Goal: Task Accomplishment & Management: Use online tool/utility

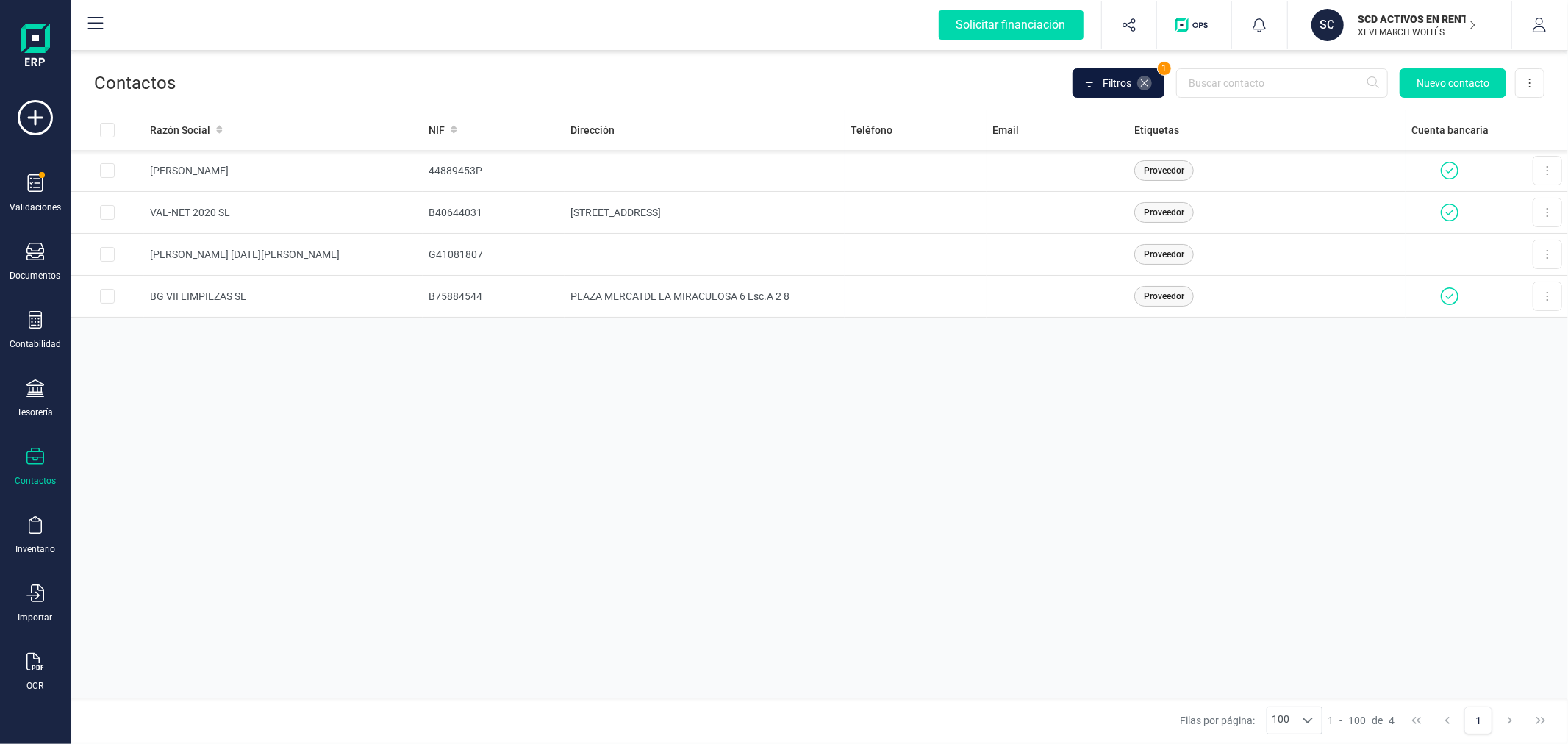
click at [1143, 85] on icon at bounding box center [1144, 83] width 12 height 12
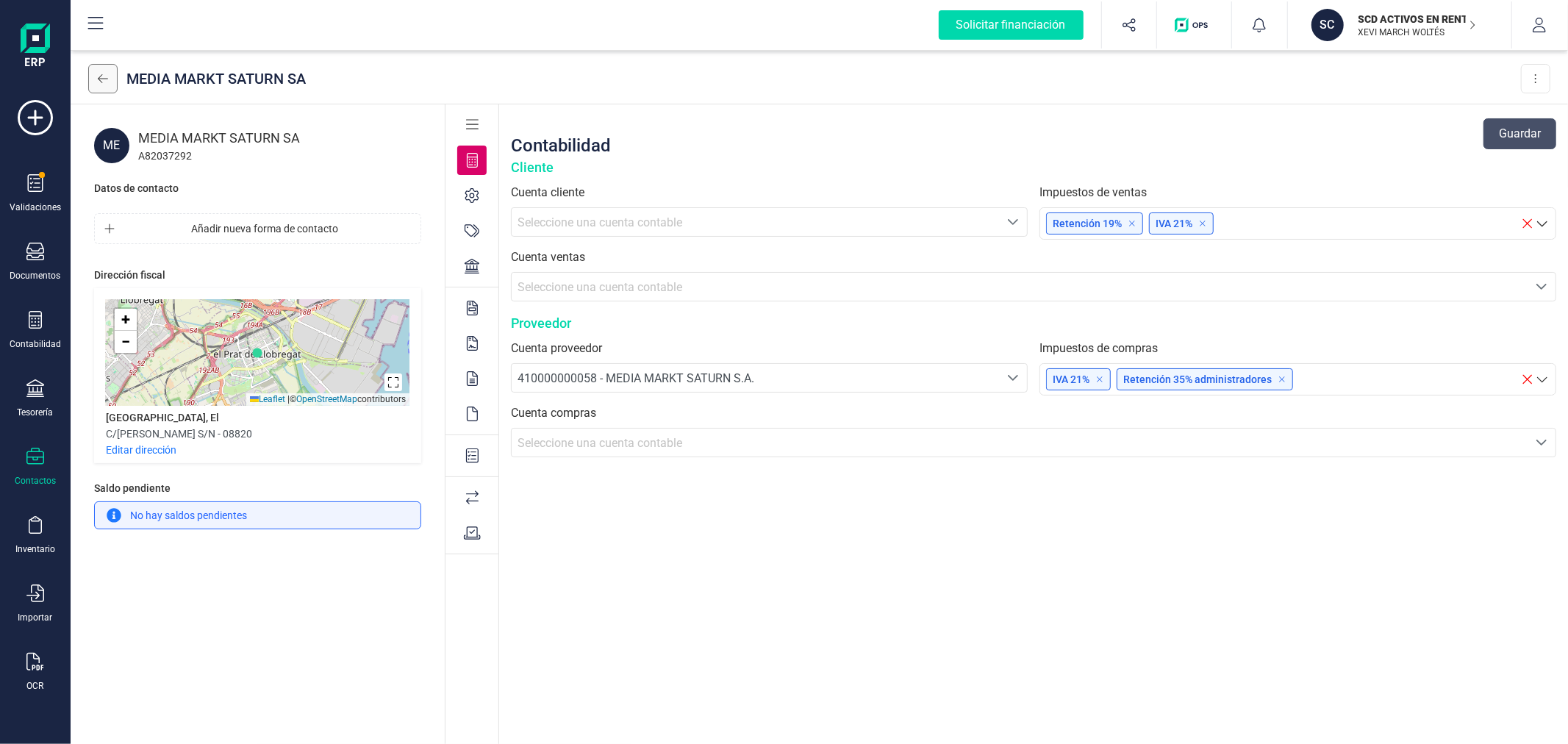
click at [98, 71] on button at bounding box center [102, 79] width 30 height 30
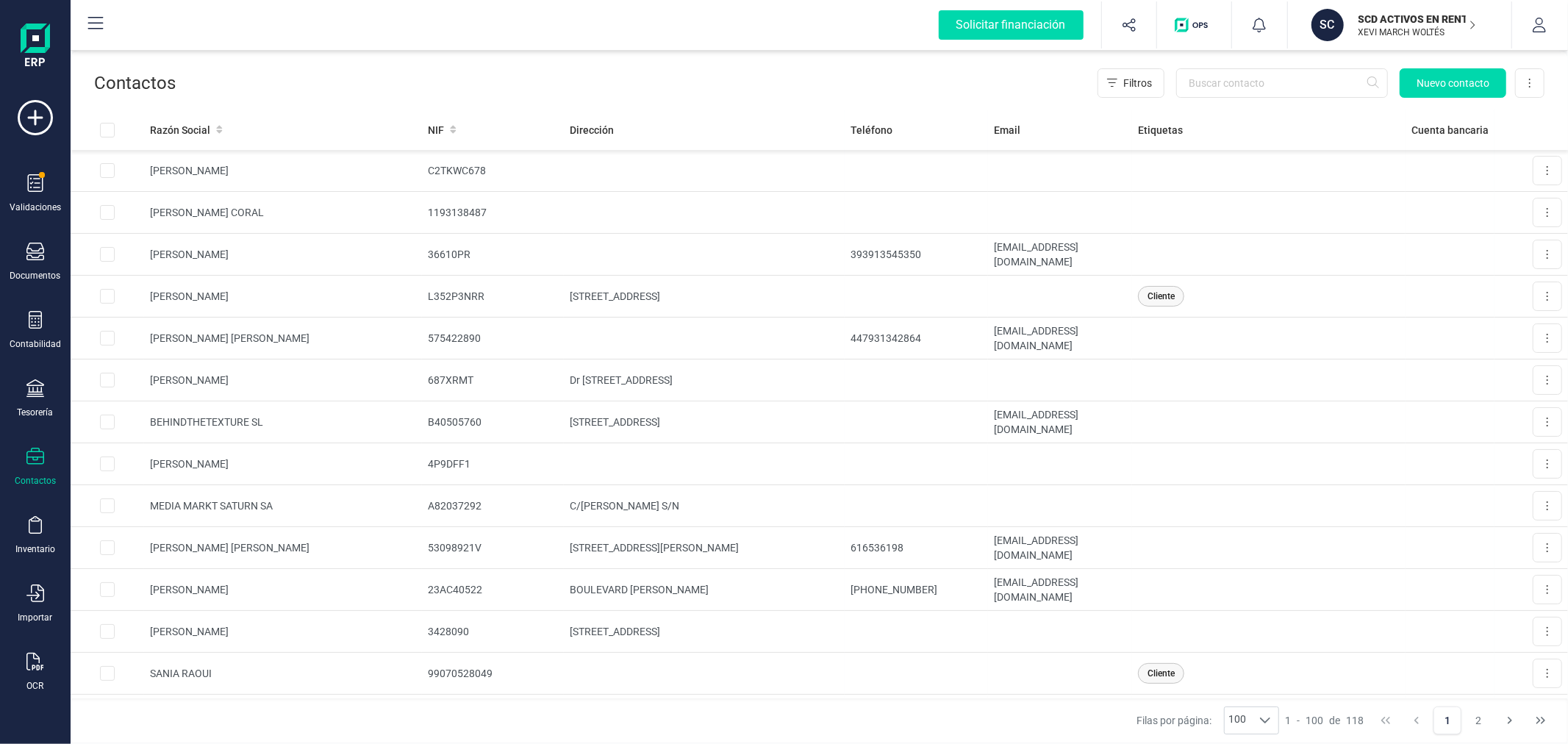
click at [35, 171] on div "Validaciones Documentos Documentos Presupuestos Pedidos Albaranes Facturas Fact…" at bounding box center [35, 401] width 58 height 603
click at [31, 182] on icon at bounding box center [36, 183] width 15 height 18
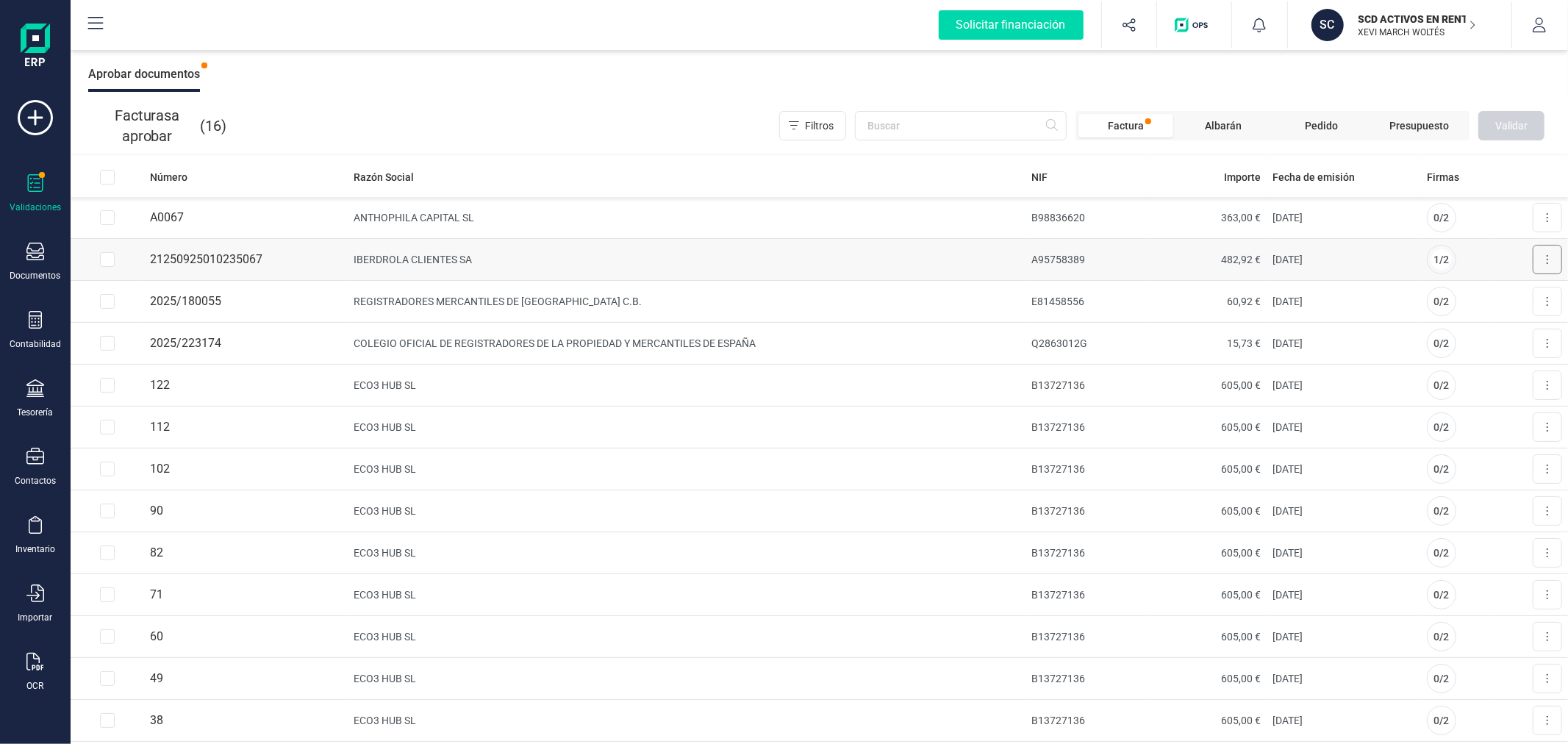
click at [1542, 260] on button at bounding box center [1547, 259] width 30 height 30
click at [1476, 292] on span "Aprobar factura" at bounding box center [1512, 295] width 74 height 14
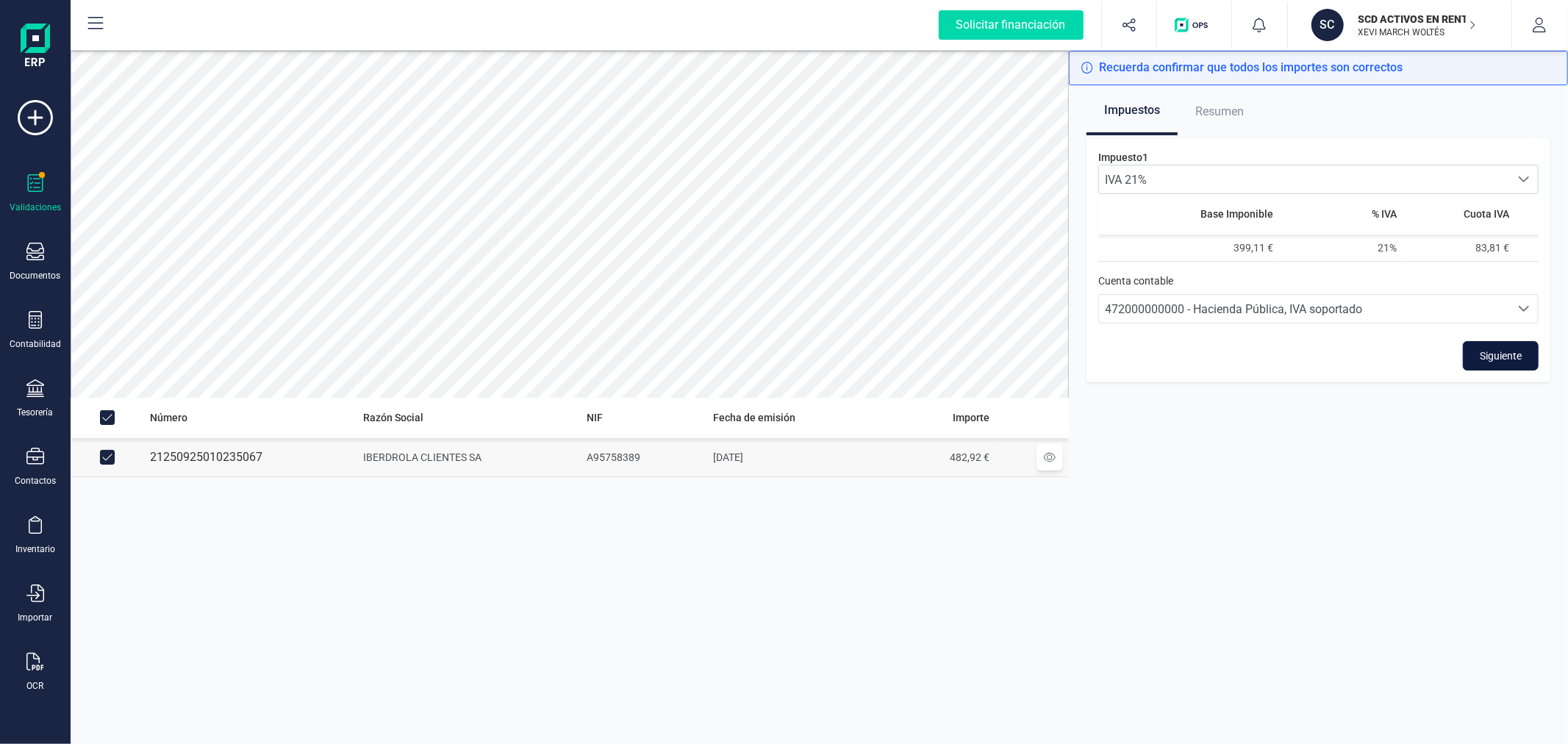
click at [1508, 355] on span "Siguiente" at bounding box center [1500, 355] width 42 height 14
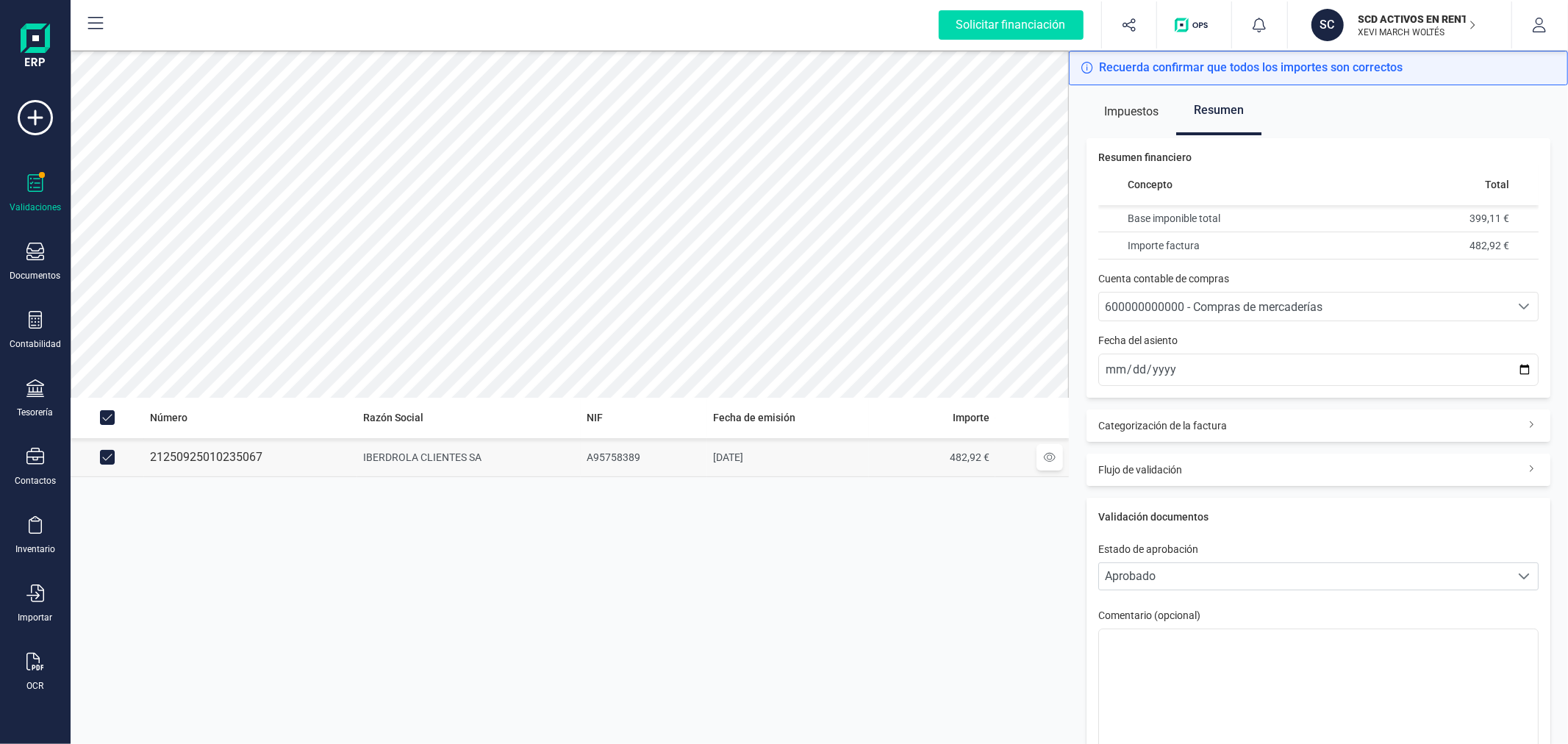
click at [1362, 300] on div "600000000000 - Compras de mercaderías" at bounding box center [1304, 307] width 399 height 18
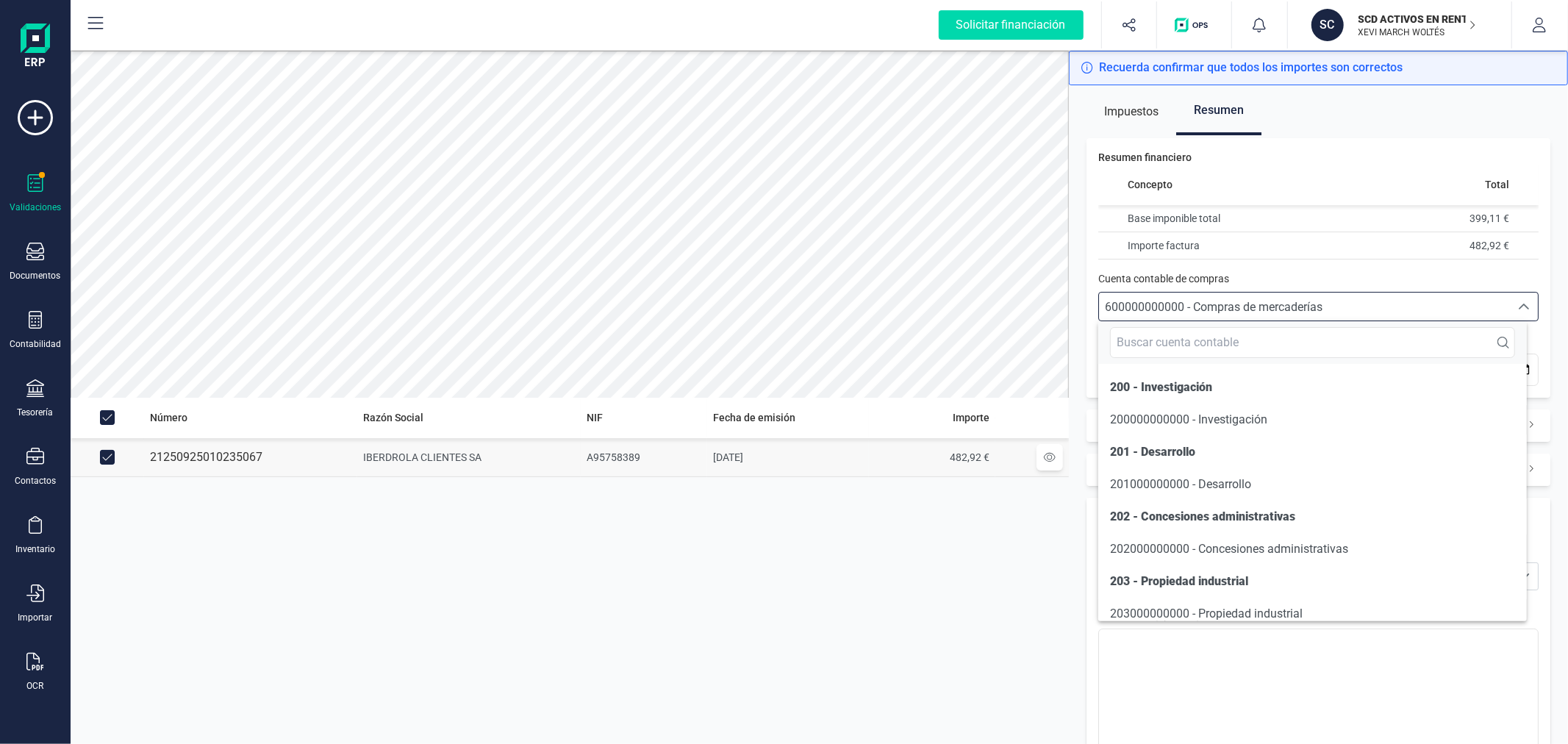
scroll to position [7058, 0]
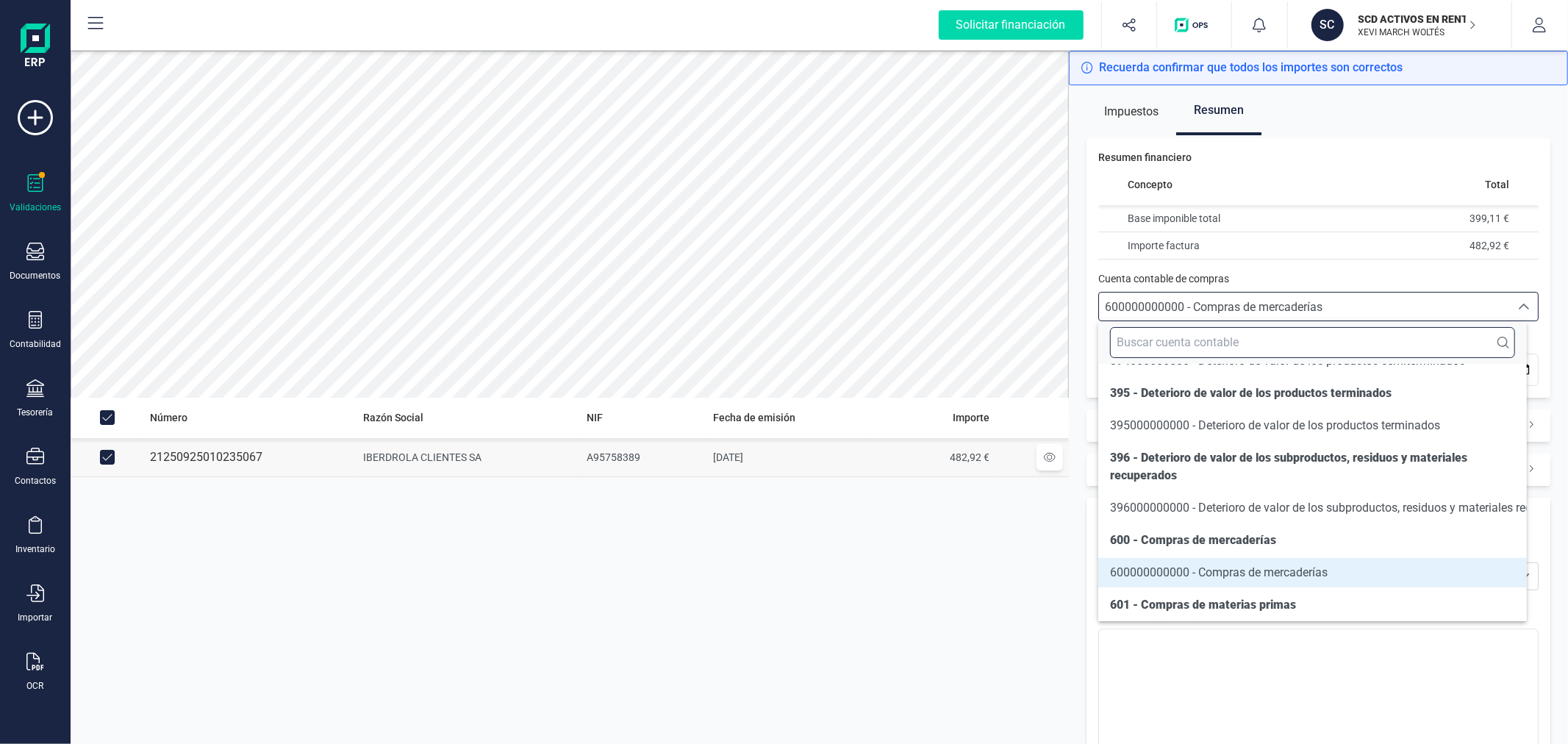
click at [1239, 329] on input "text" at bounding box center [1312, 343] width 404 height 30
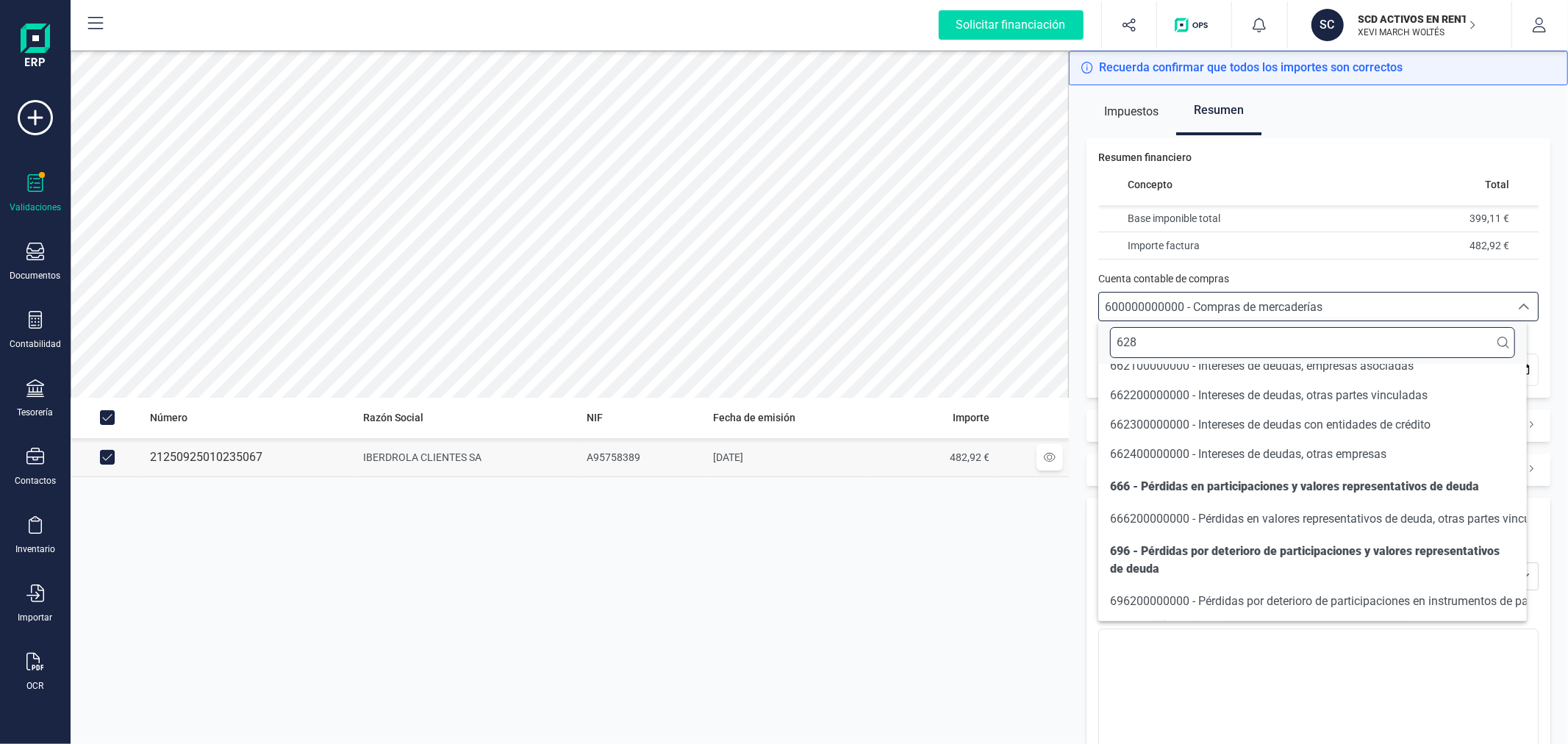
scroll to position [0, 0]
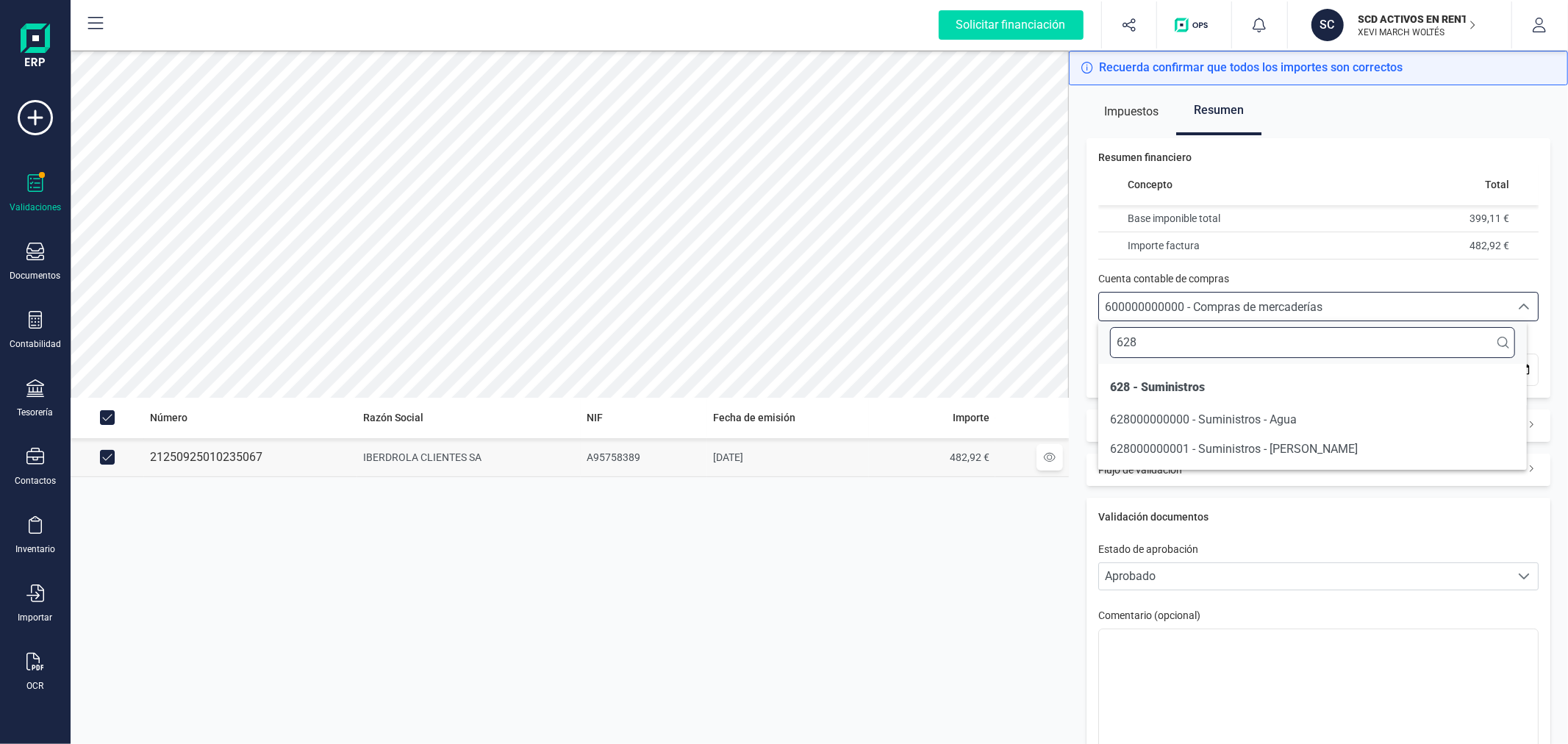
type input "628"
click at [1204, 455] on span "628000000001 - Suministros - [PERSON_NAME]" at bounding box center [1234, 449] width 248 height 14
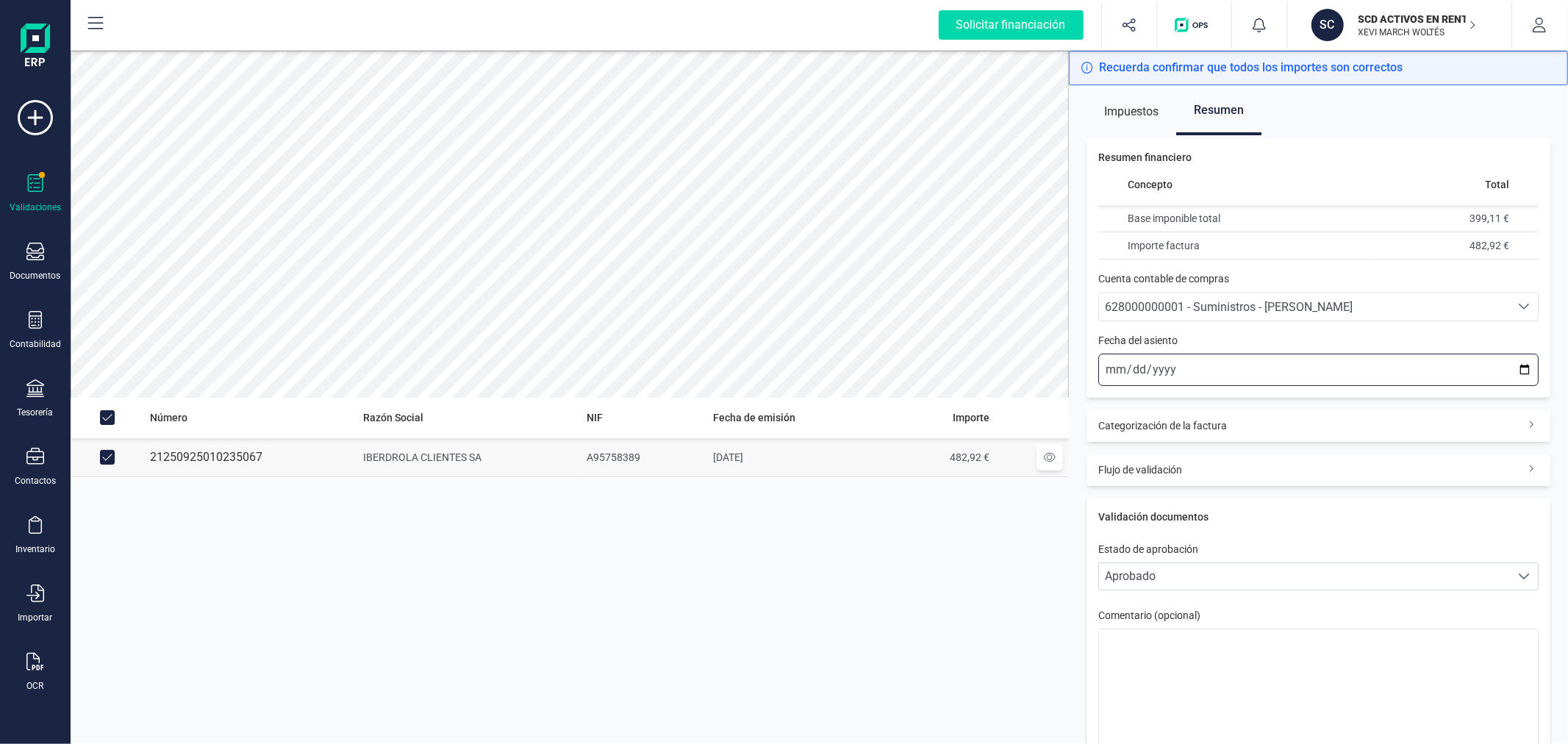
click at [1505, 371] on input "[DATE]" at bounding box center [1318, 370] width 440 height 32
type input "[DATE]"
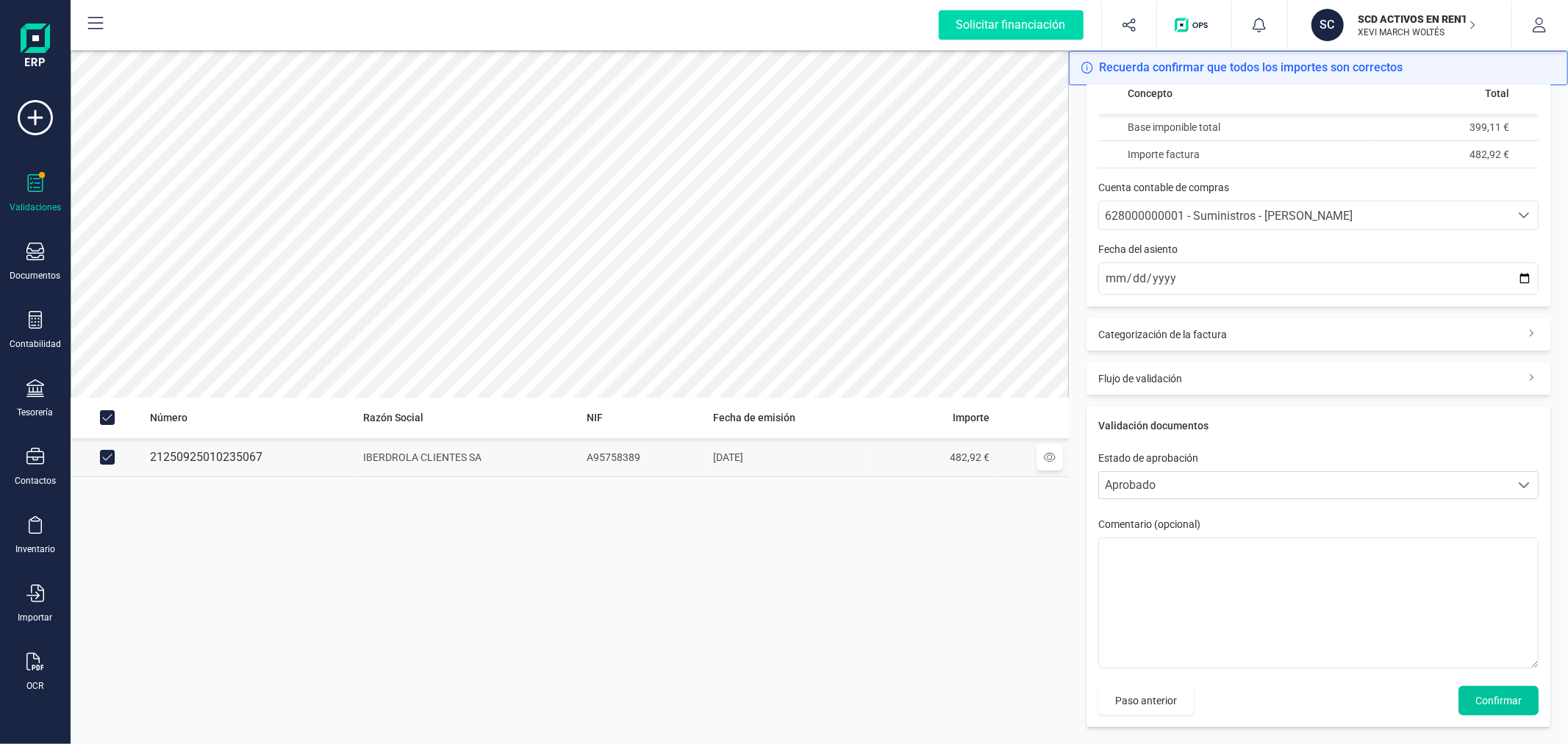
click at [1475, 700] on span "Confirmar" at bounding box center [1498, 700] width 47 height 14
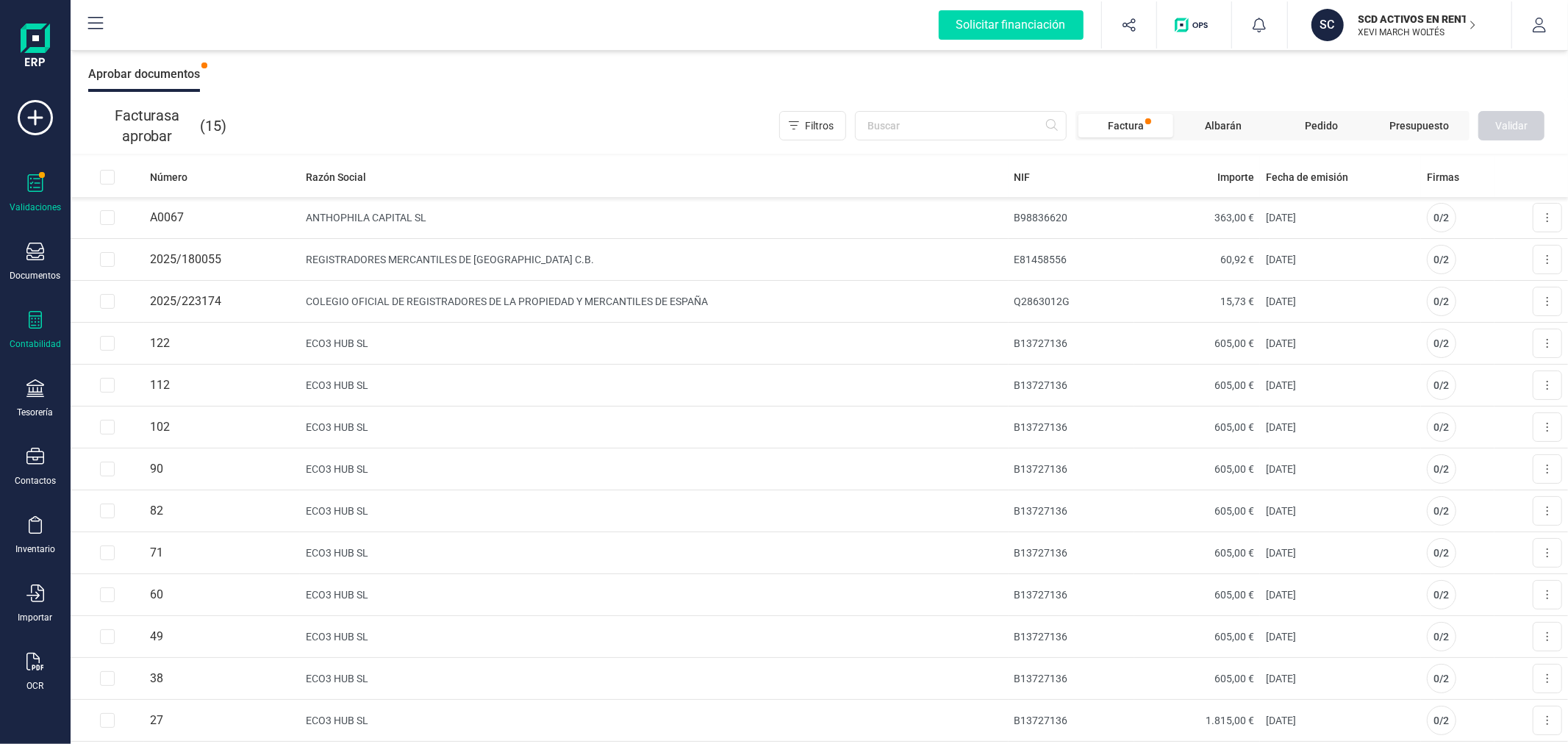
click at [38, 324] on icon at bounding box center [35, 319] width 18 height 18
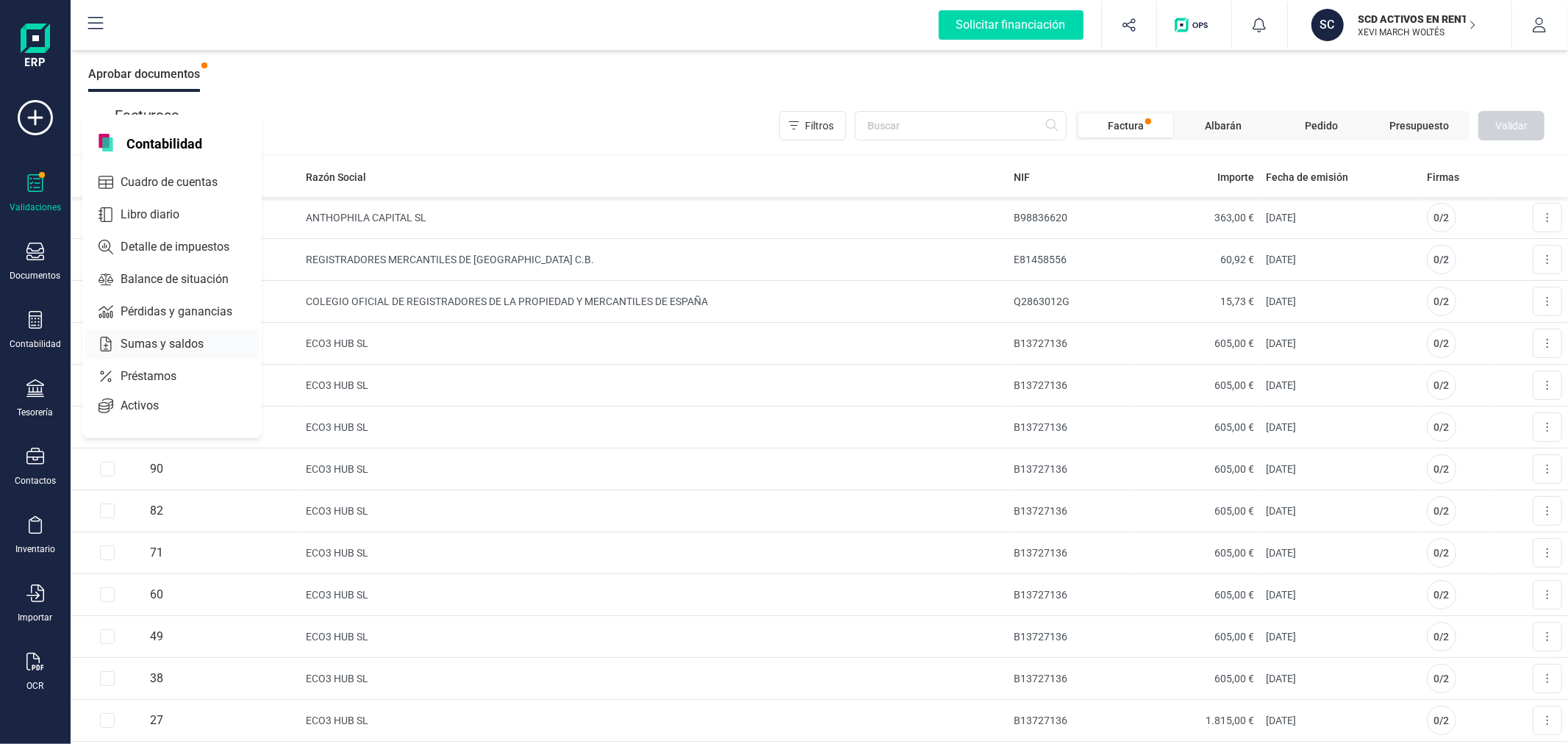
click at [135, 341] on span "Sumas y saldos" at bounding box center [173, 344] width 115 height 18
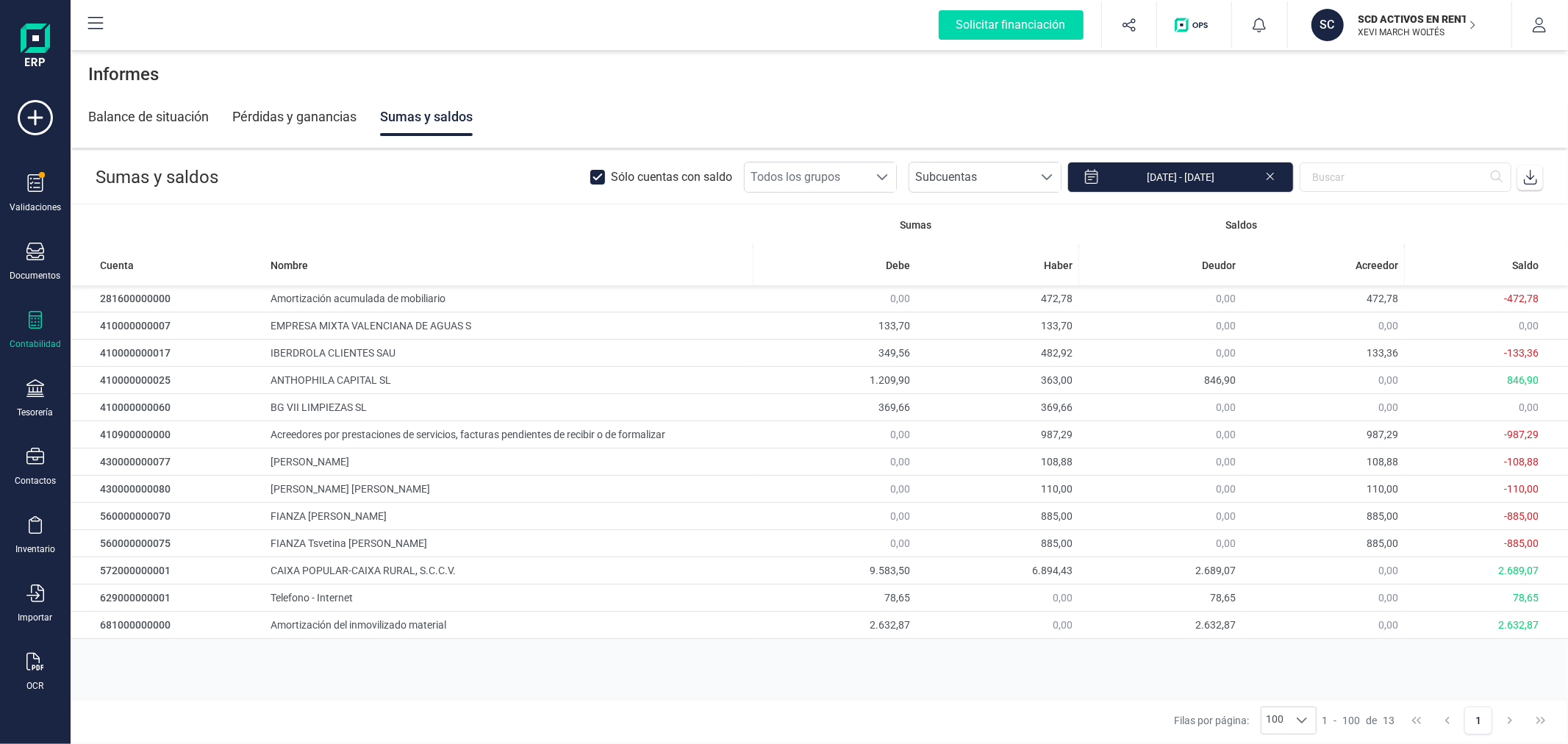
click at [1527, 175] on icon at bounding box center [1530, 177] width 14 height 14
click at [1361, 30] on p "XEVI MARCH WOLTÉS" at bounding box center [1417, 32] width 118 height 12
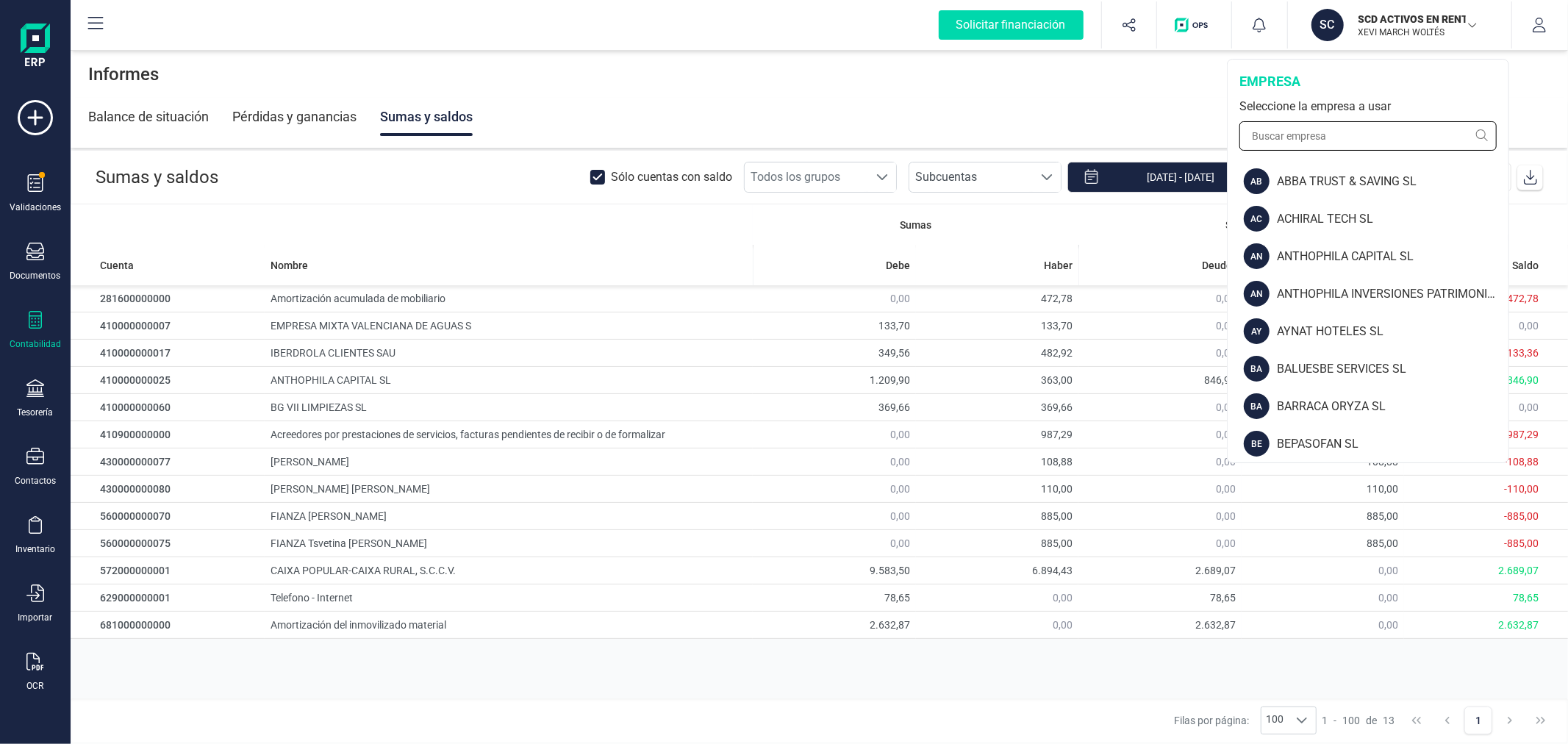
click at [1347, 127] on input "text" at bounding box center [1367, 135] width 257 height 30
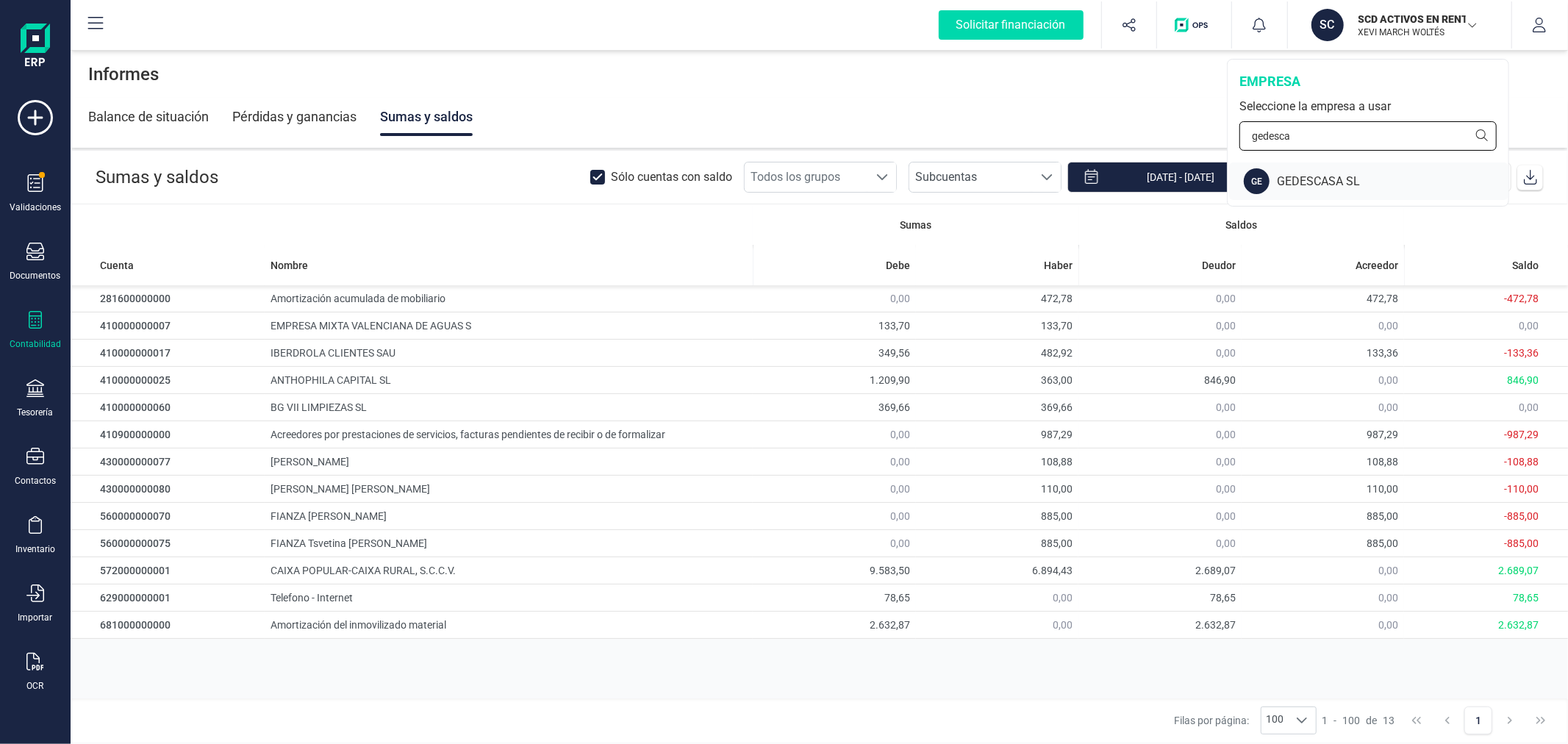
type input "gedesca"
click at [1345, 177] on div "GEDESCASA SL" at bounding box center [1393, 181] width 232 height 18
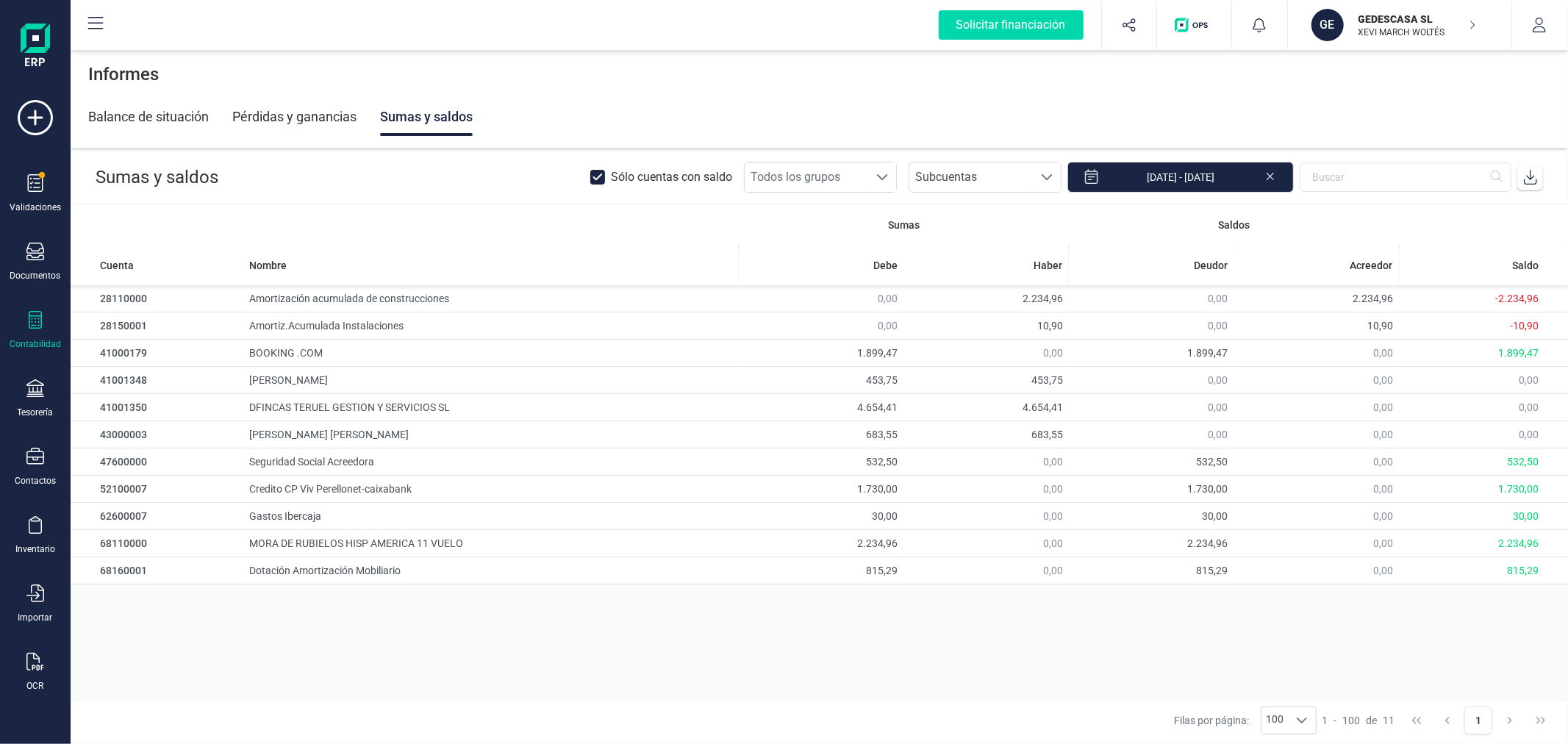
drag, startPoint x: 508, startPoint y: 652, endPoint x: 500, endPoint y: 642, distance: 12.8
click at [507, 650] on div "Sumas Saldos Cuenta Nombre [PERSON_NAME] Deudor Acreedor Saldo 28110000 Amortiz…" at bounding box center [818, 451] width 1497 height 494
click at [30, 660] on icon at bounding box center [35, 661] width 18 height 18
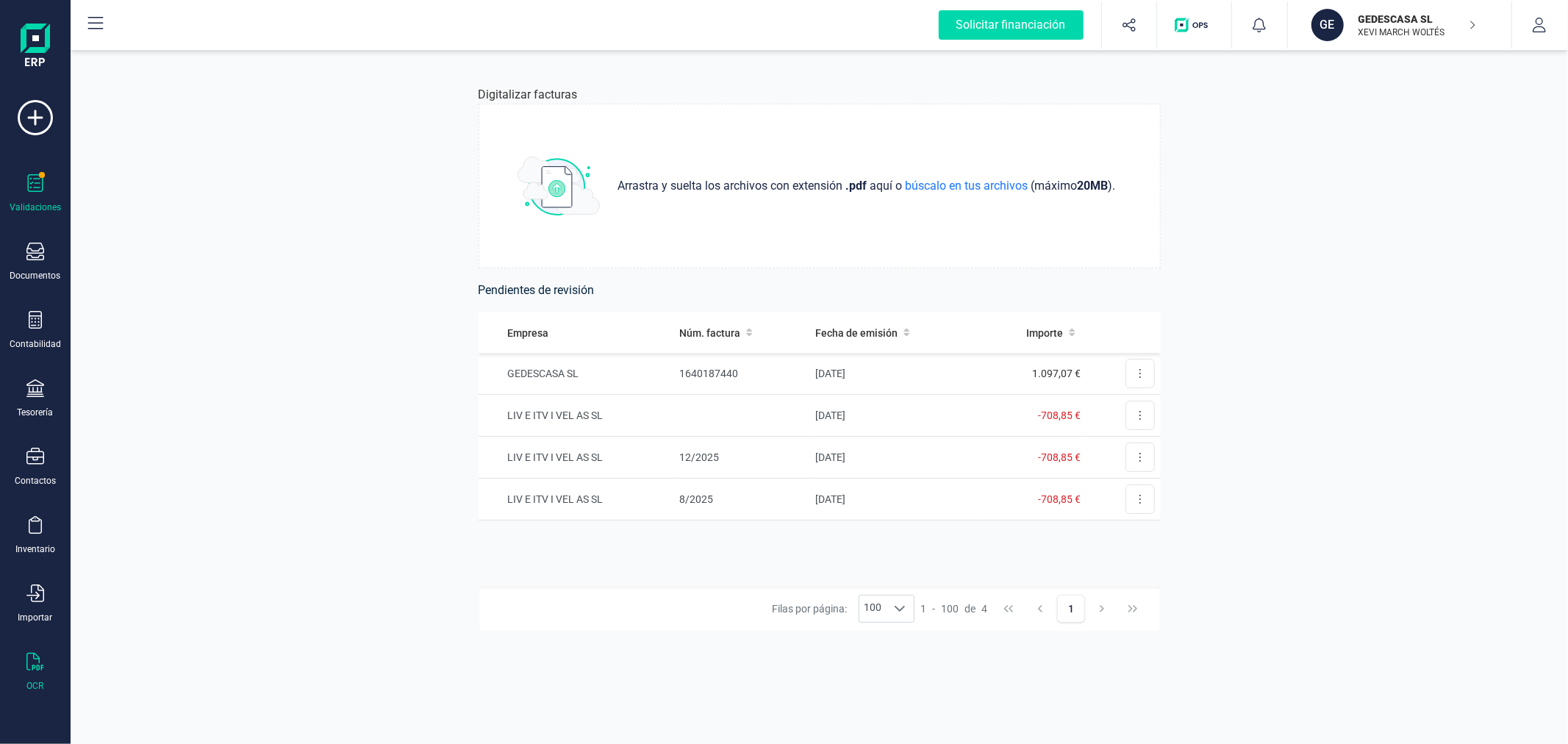
click at [41, 182] on icon at bounding box center [35, 183] width 18 height 18
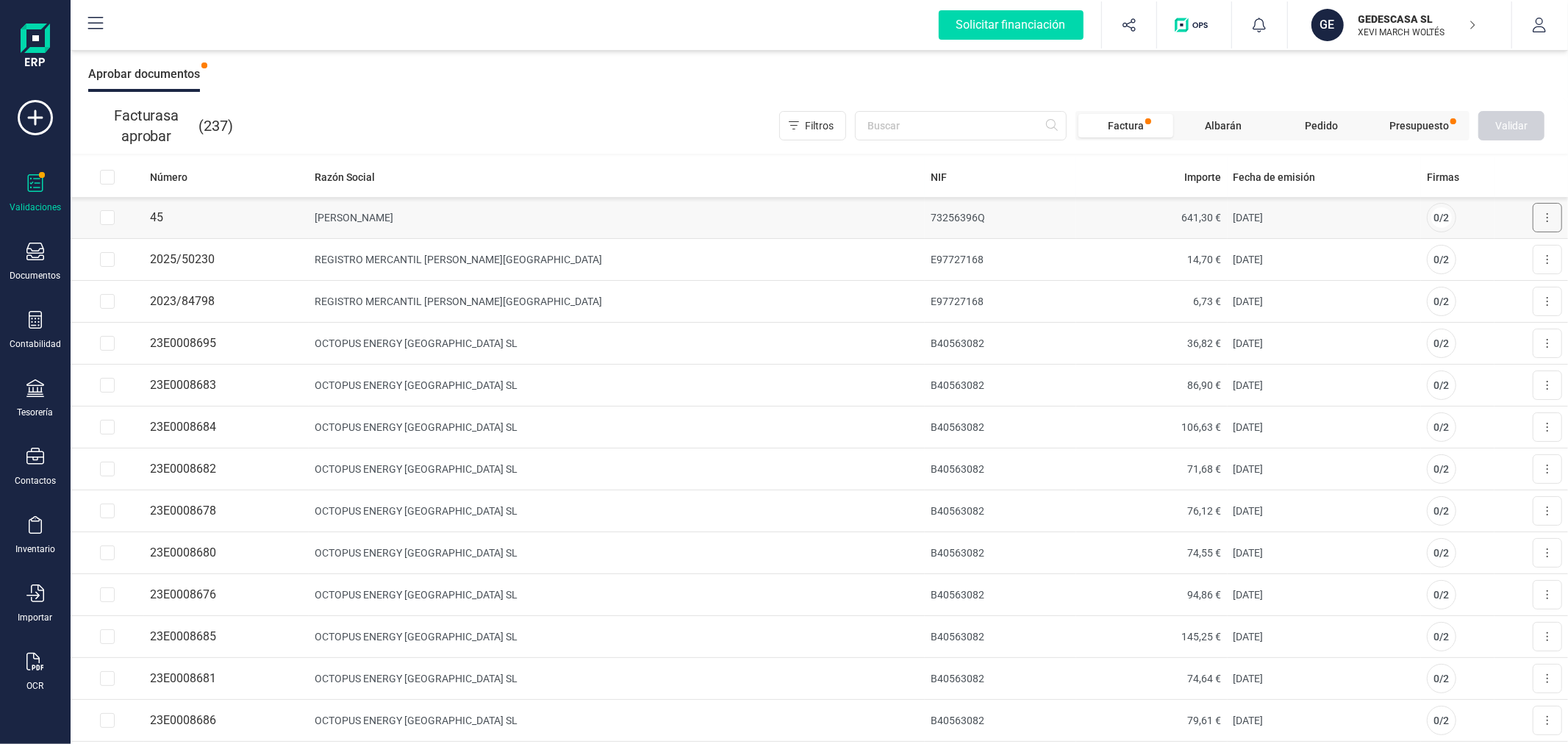
click at [1546, 215] on icon at bounding box center [1547, 218] width 3 height 12
click at [1483, 254] on span "Aprobar factura" at bounding box center [1512, 253] width 74 height 14
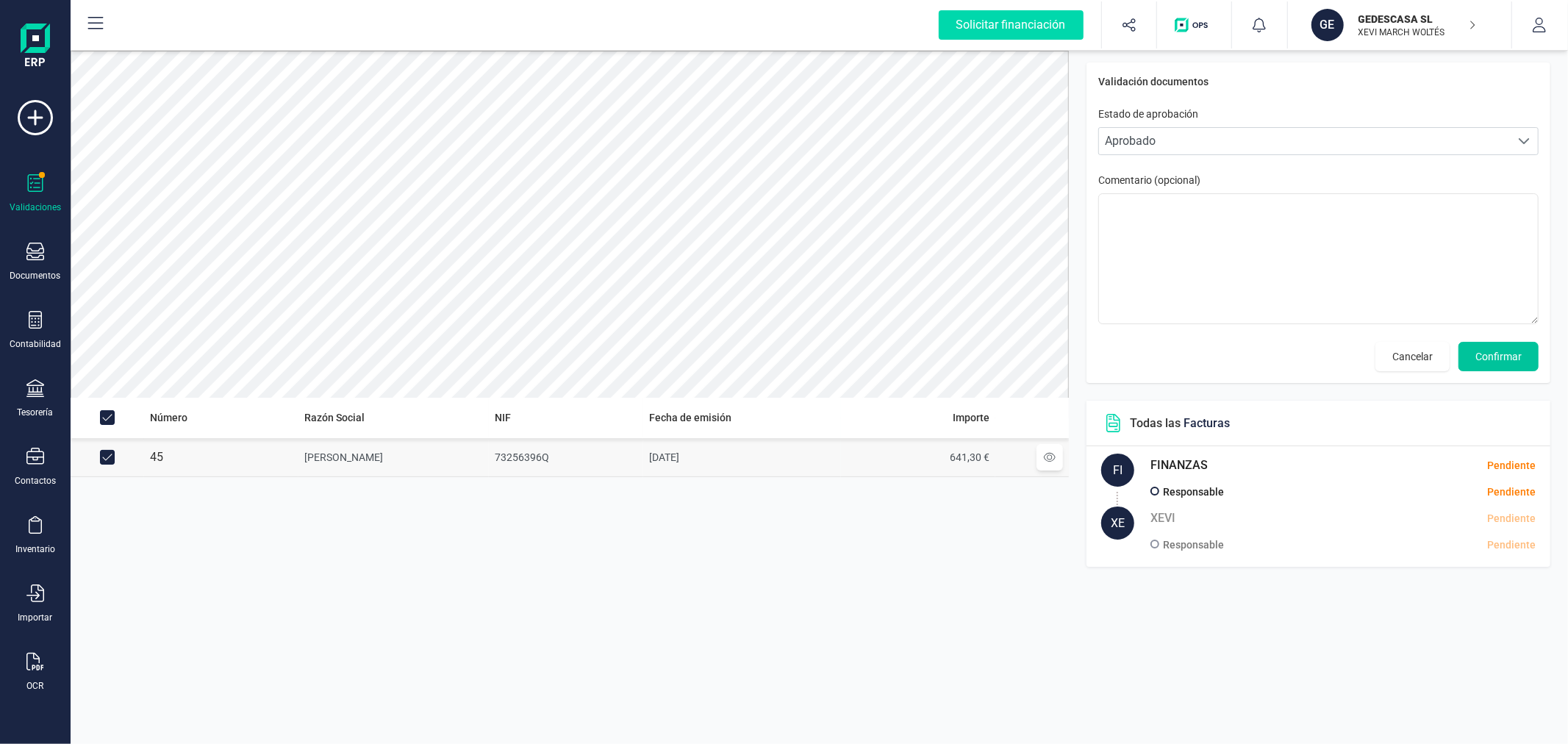
click at [1496, 359] on span "Confirmar" at bounding box center [1498, 356] width 47 height 14
click at [1399, 359] on span "Cancelar" at bounding box center [1412, 356] width 41 height 14
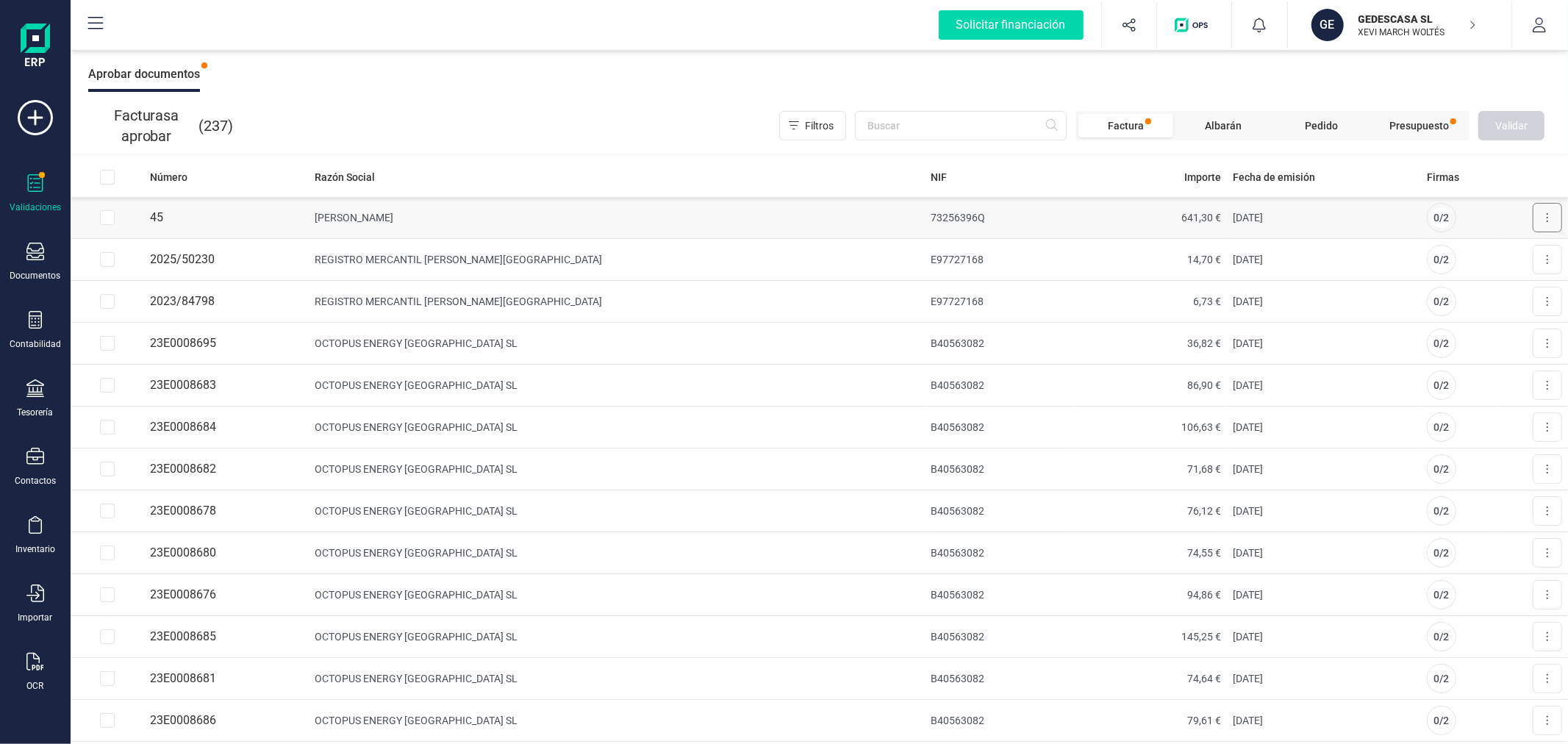
click at [1538, 219] on button at bounding box center [1547, 218] width 30 height 30
click at [1483, 254] on span "Aprobar factura" at bounding box center [1512, 253] width 74 height 14
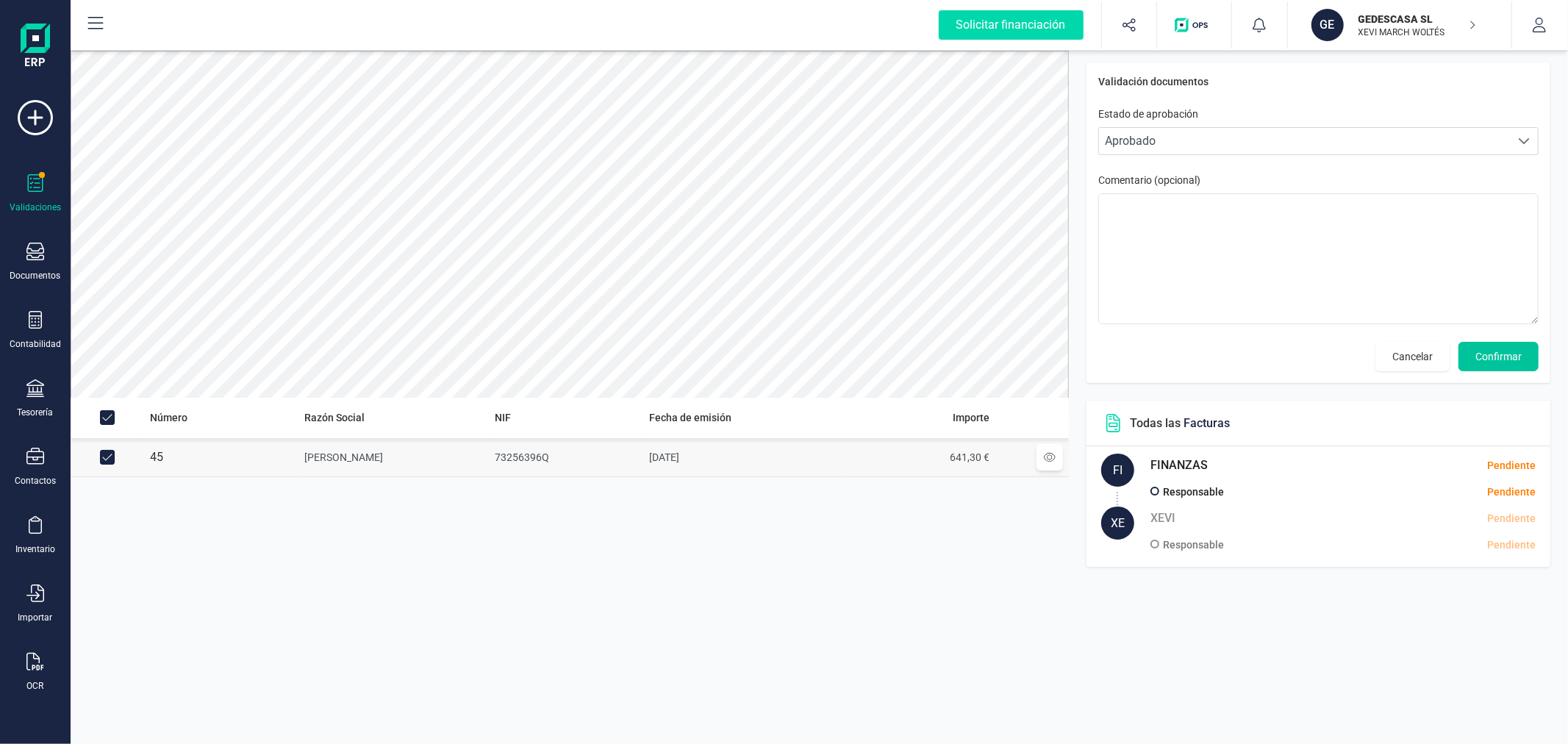
click at [1510, 359] on span "Confirmar" at bounding box center [1498, 356] width 47 height 14
click at [1509, 359] on span "Confirmar" at bounding box center [1498, 356] width 47 height 14
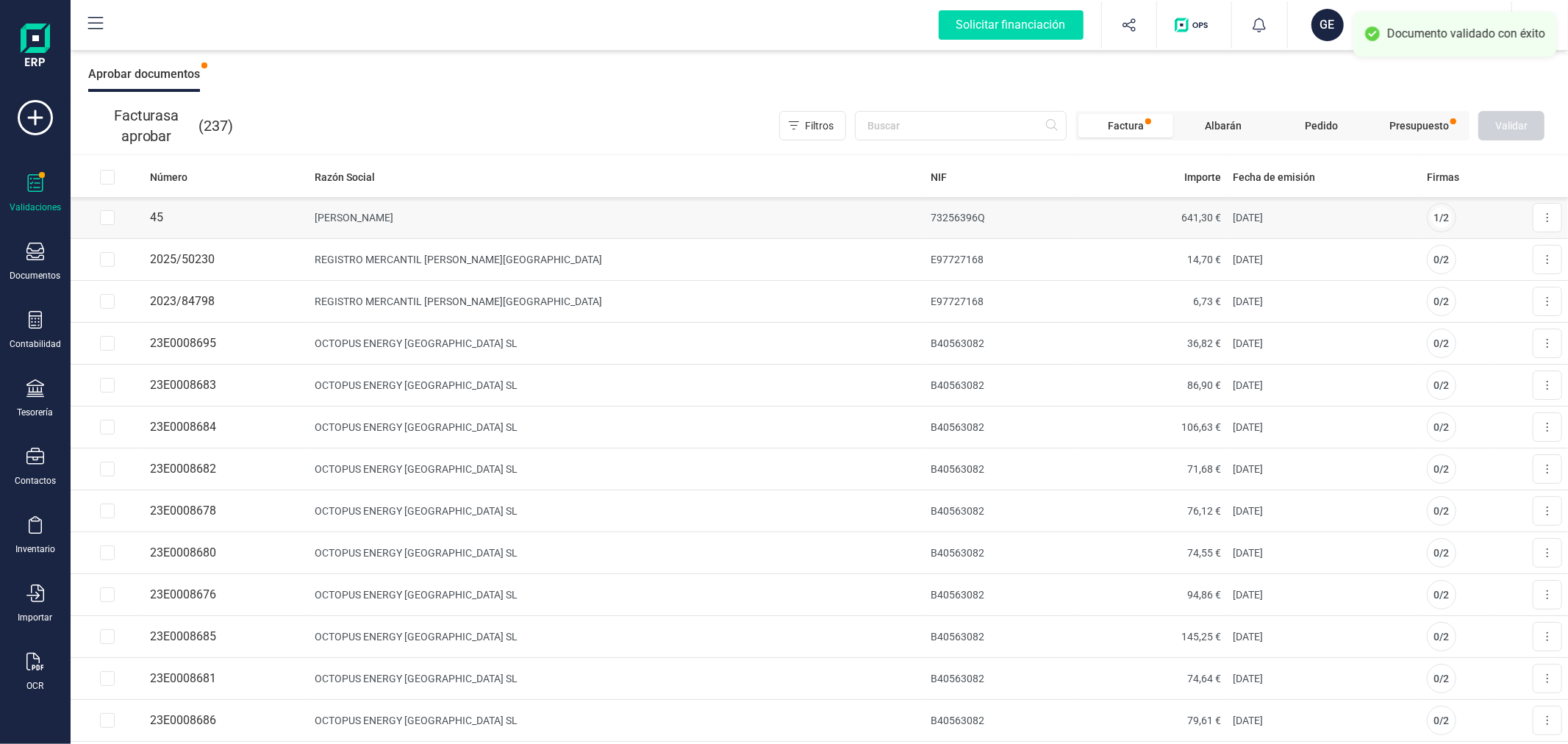
click at [1546, 215] on icon at bounding box center [1547, 218] width 3 height 12
click at [1490, 251] on span "Aprobar factura" at bounding box center [1512, 253] width 74 height 14
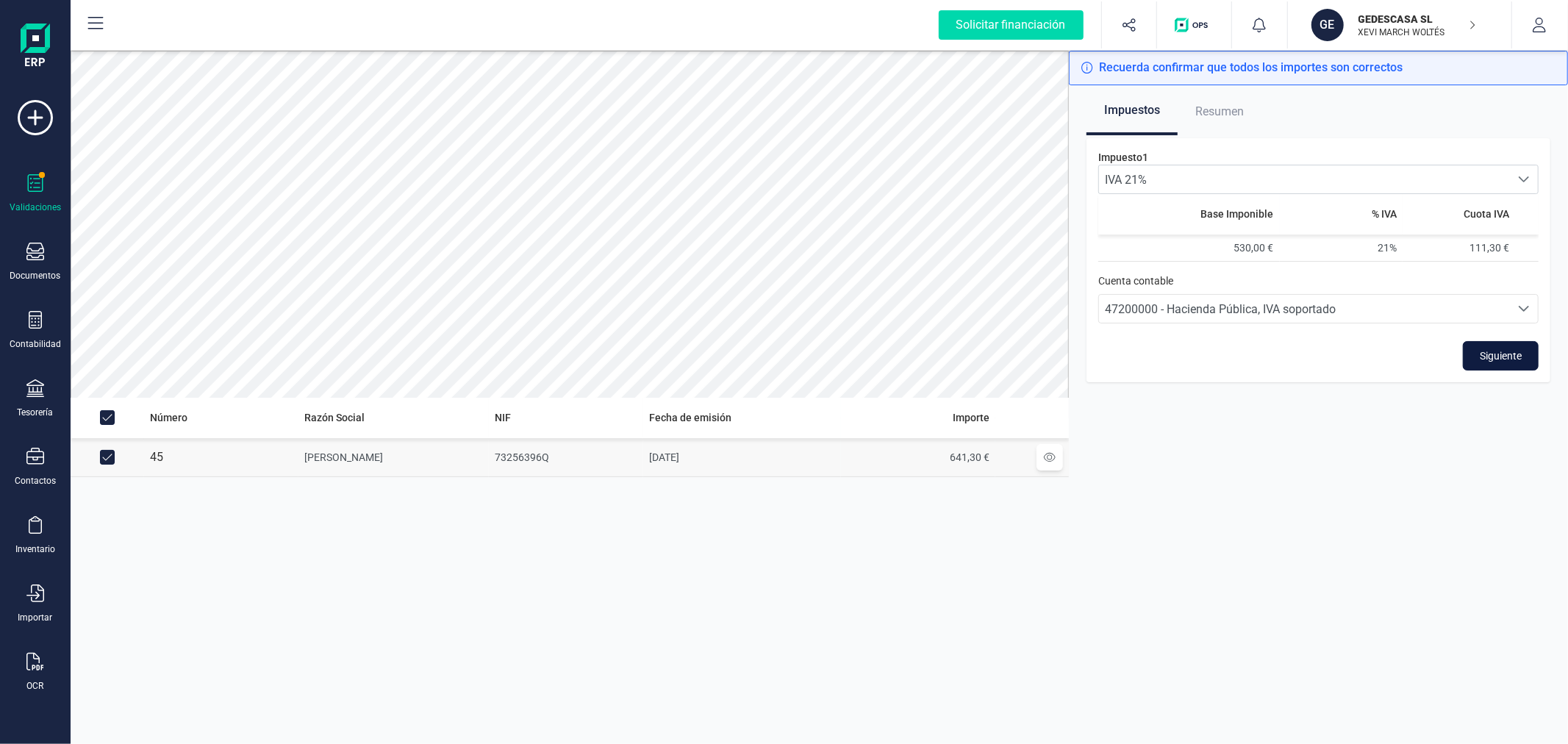
click at [1479, 361] on span "Siguiente" at bounding box center [1500, 355] width 42 height 14
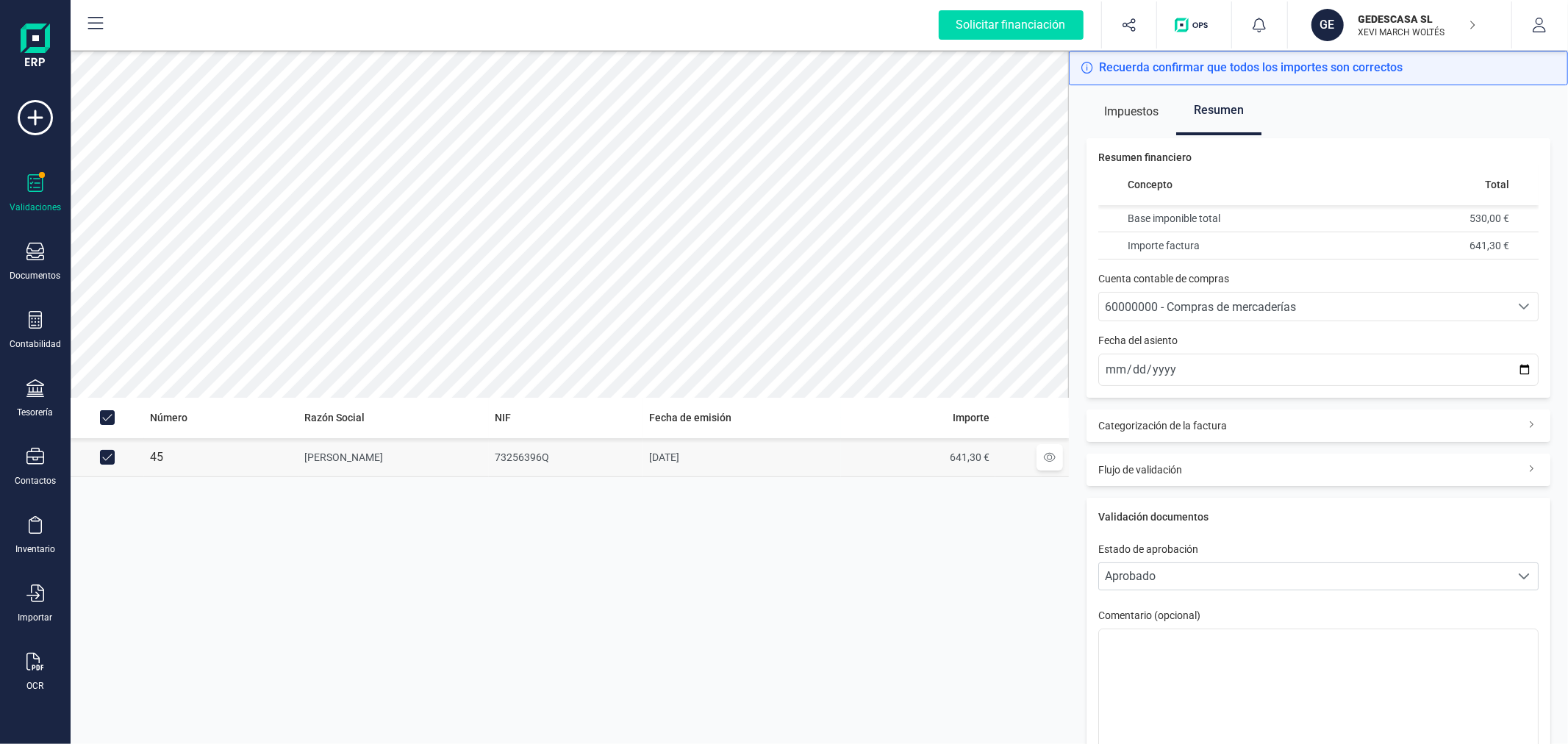
click at [1440, 306] on div "60000000 - Compras de mercaderías" at bounding box center [1304, 307] width 399 height 18
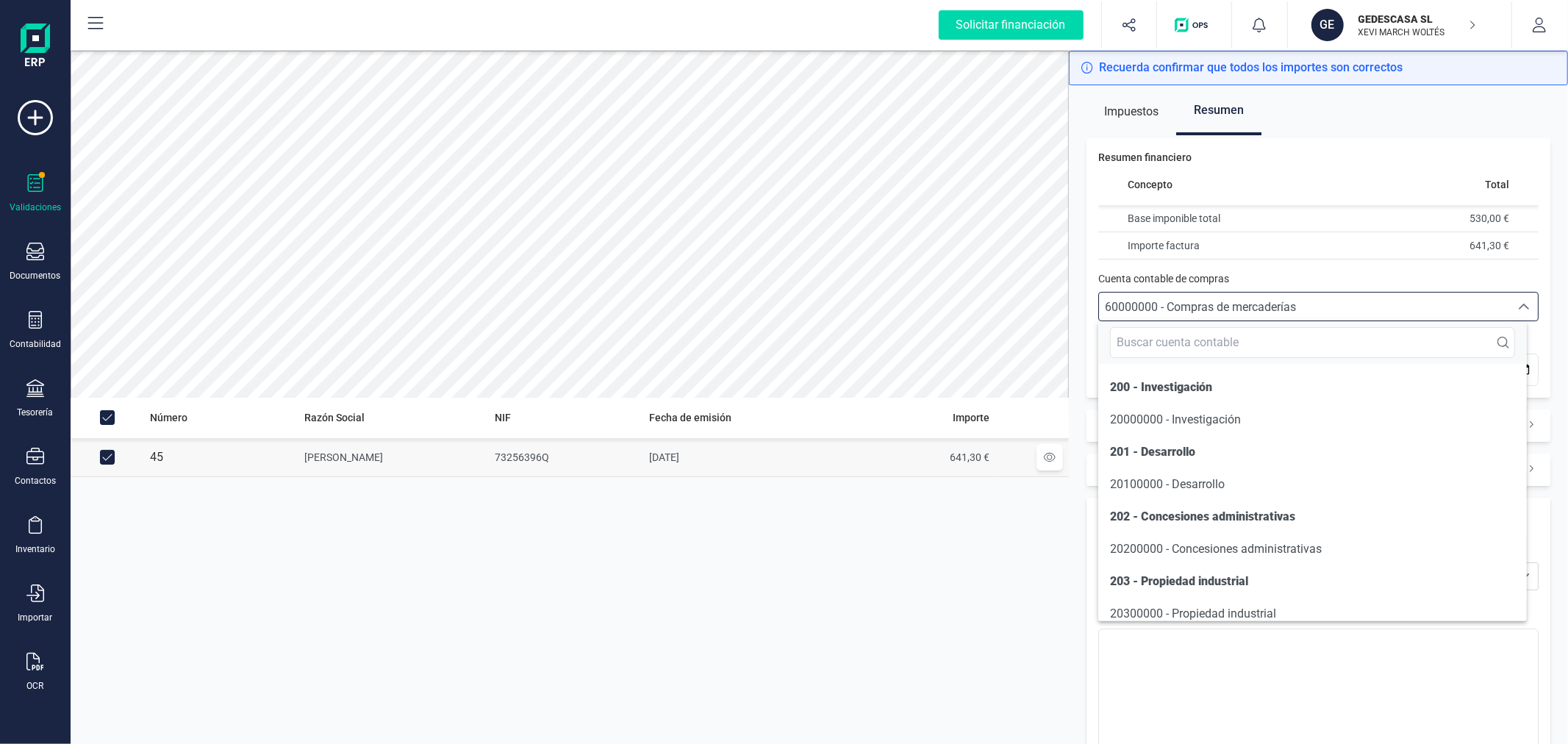
scroll to position [8381, 0]
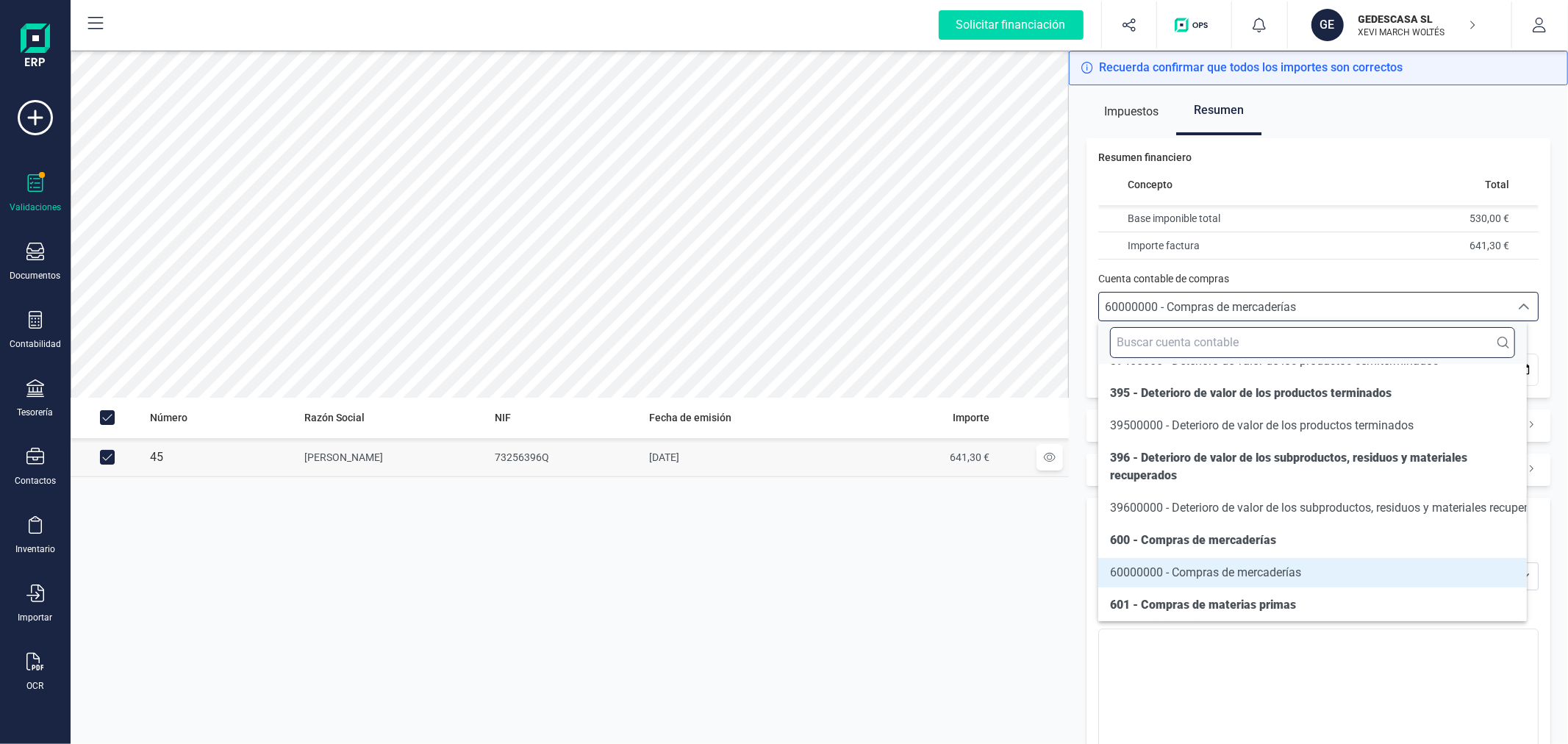
click at [1186, 348] on input "text" at bounding box center [1312, 343] width 404 height 30
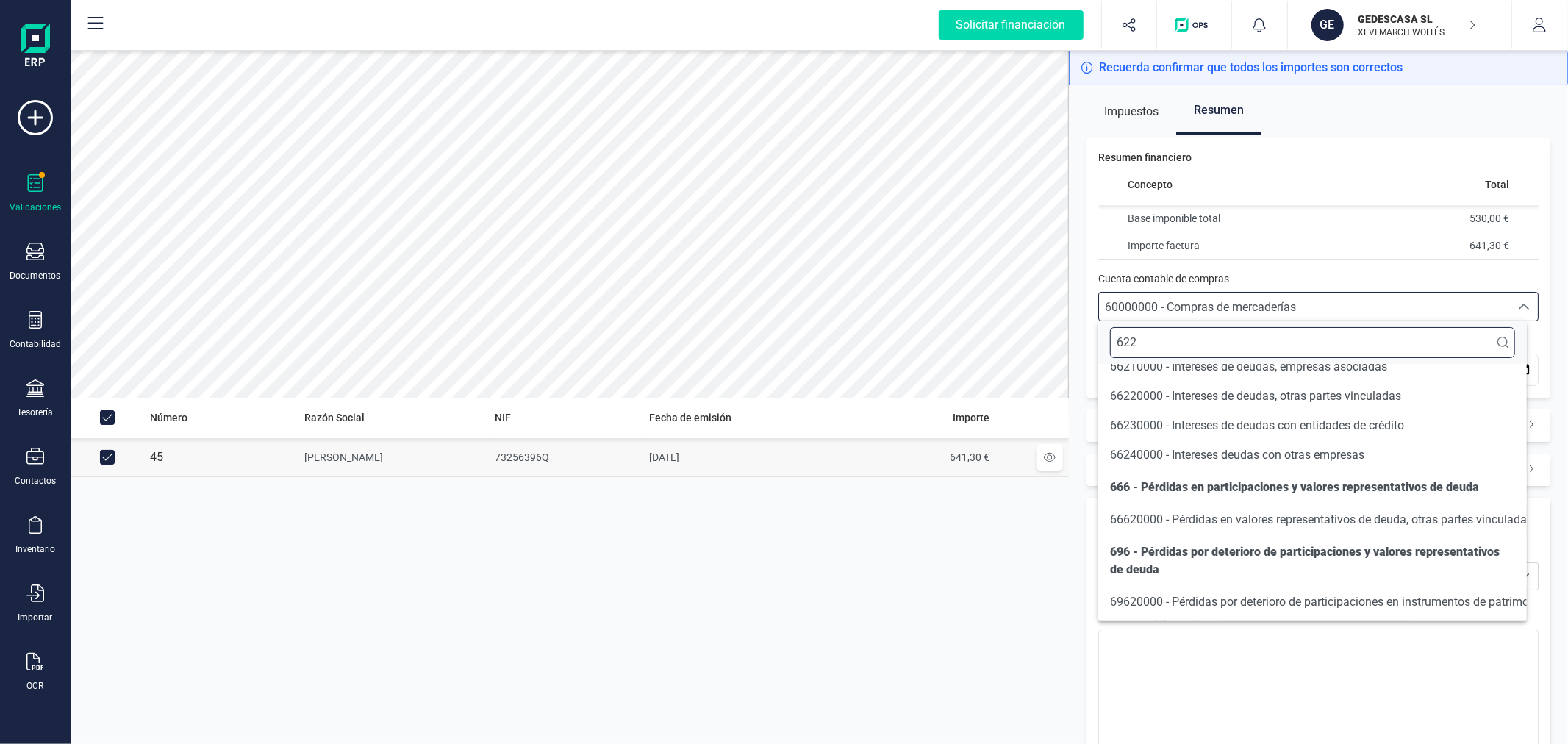
scroll to position [30, 0]
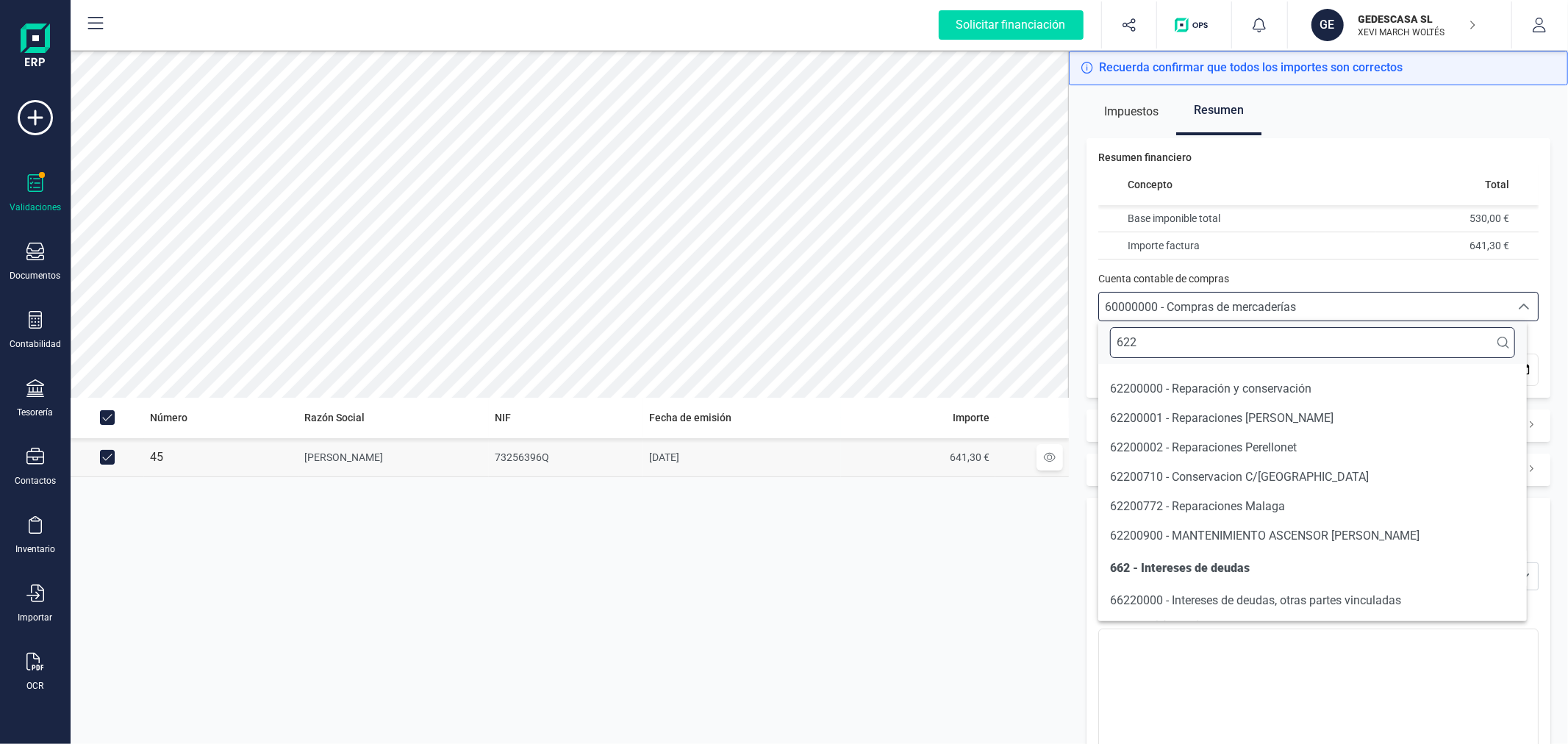
type input "622"
click at [1198, 411] on span "62200001 - Reparaciones [PERSON_NAME]" at bounding box center [1222, 418] width 223 height 14
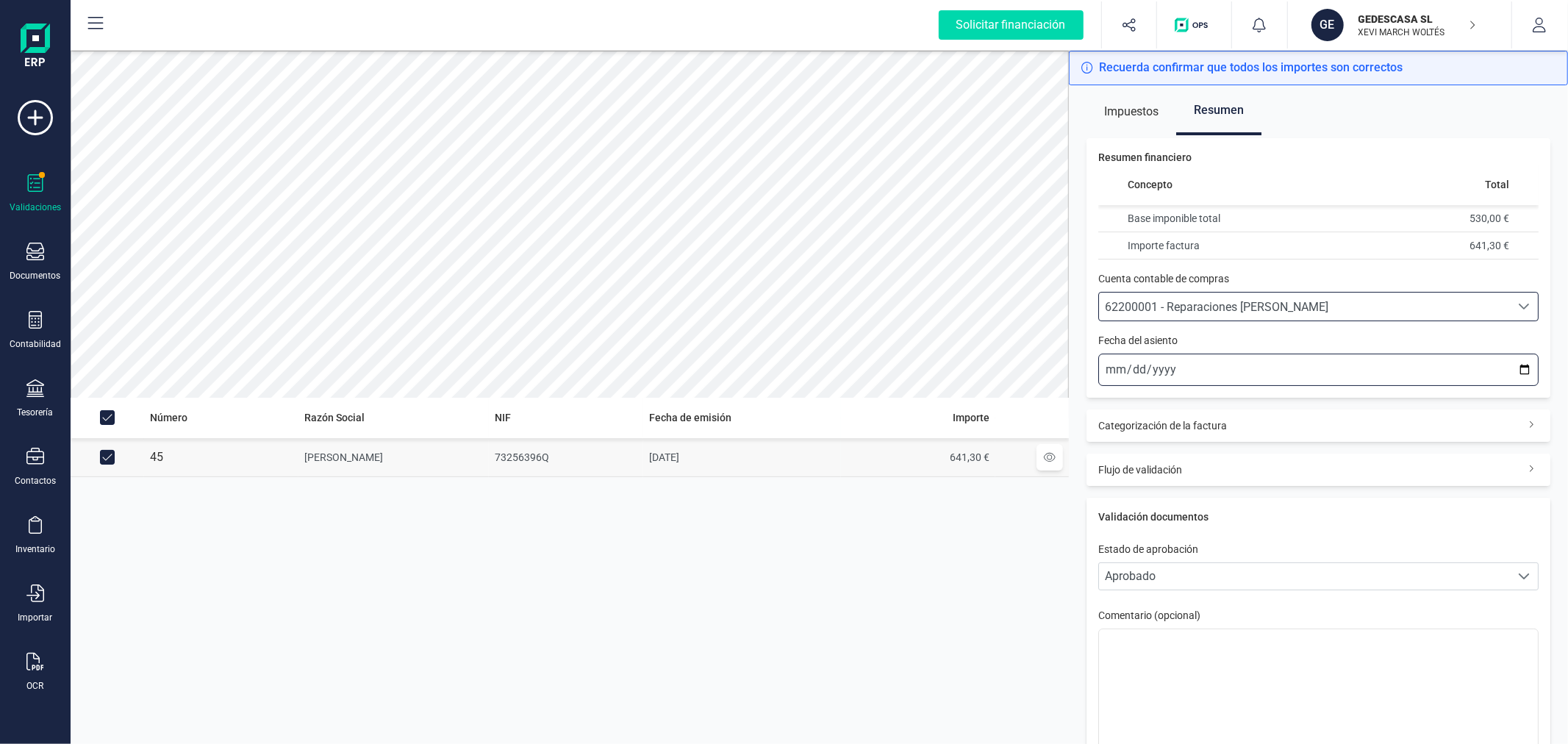
click at [1516, 363] on input "[DATE]" at bounding box center [1318, 370] width 440 height 32
type input "[DATE]"
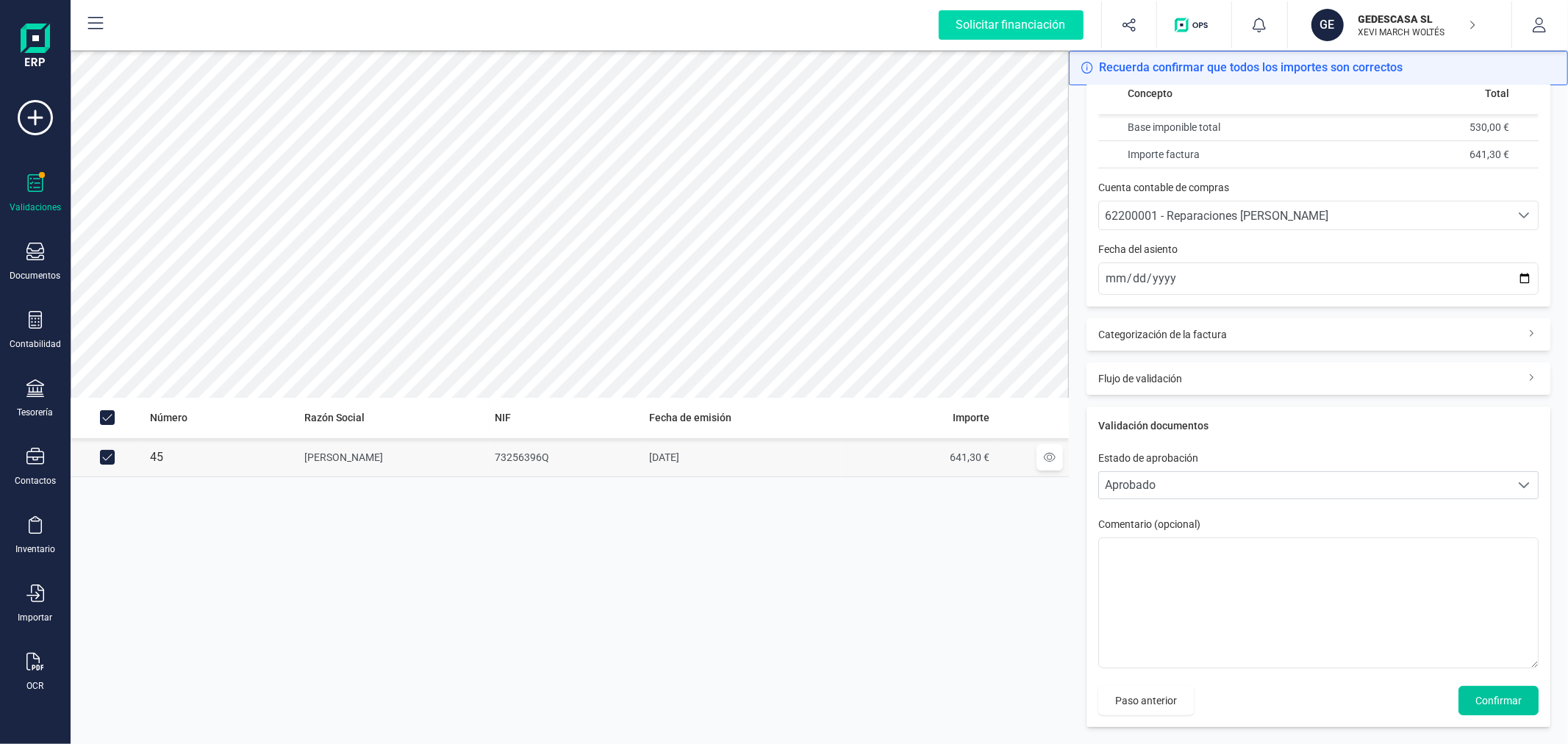
click at [1485, 703] on span "Confirmar" at bounding box center [1498, 700] width 47 height 14
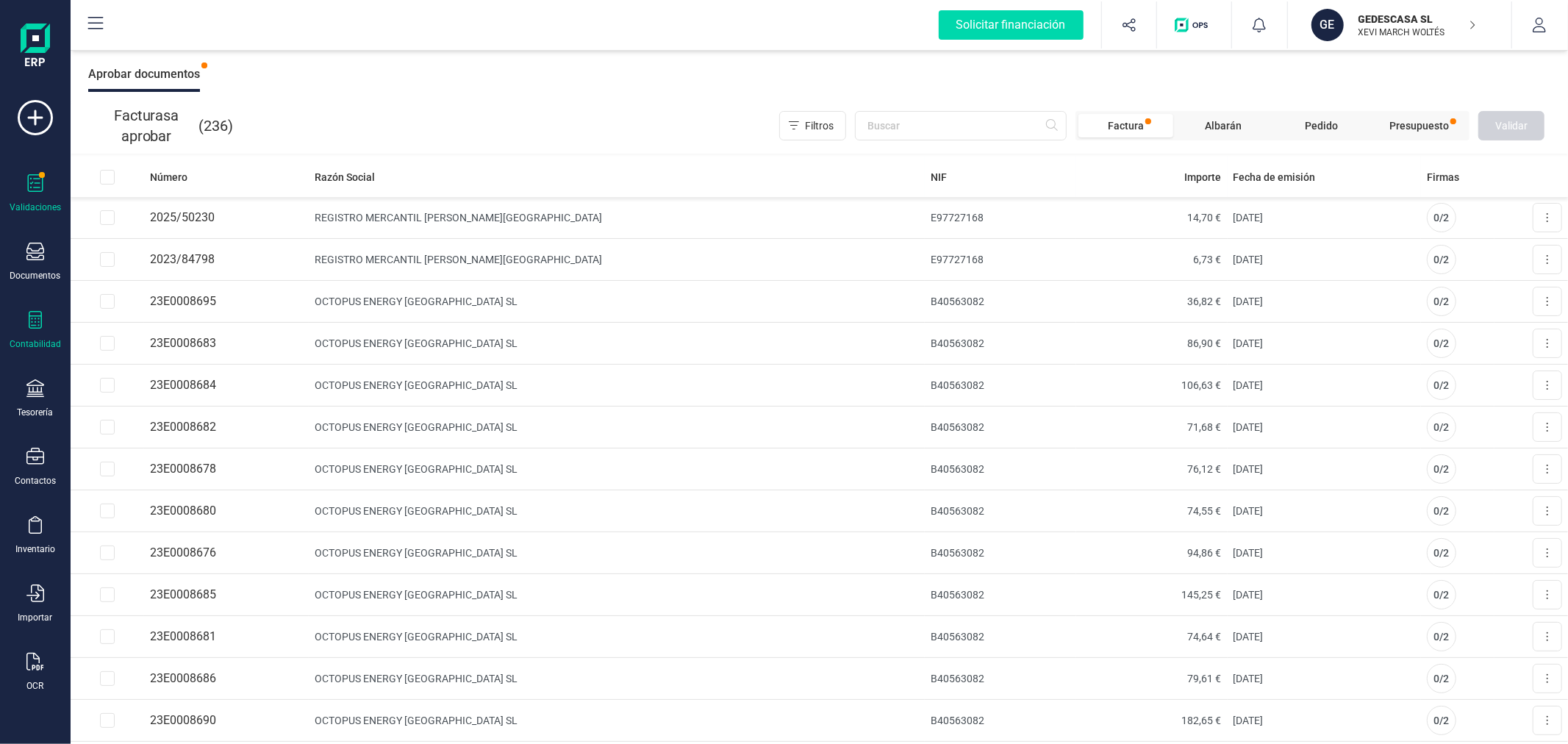
click at [25, 334] on div "Contabilidad" at bounding box center [35, 330] width 58 height 39
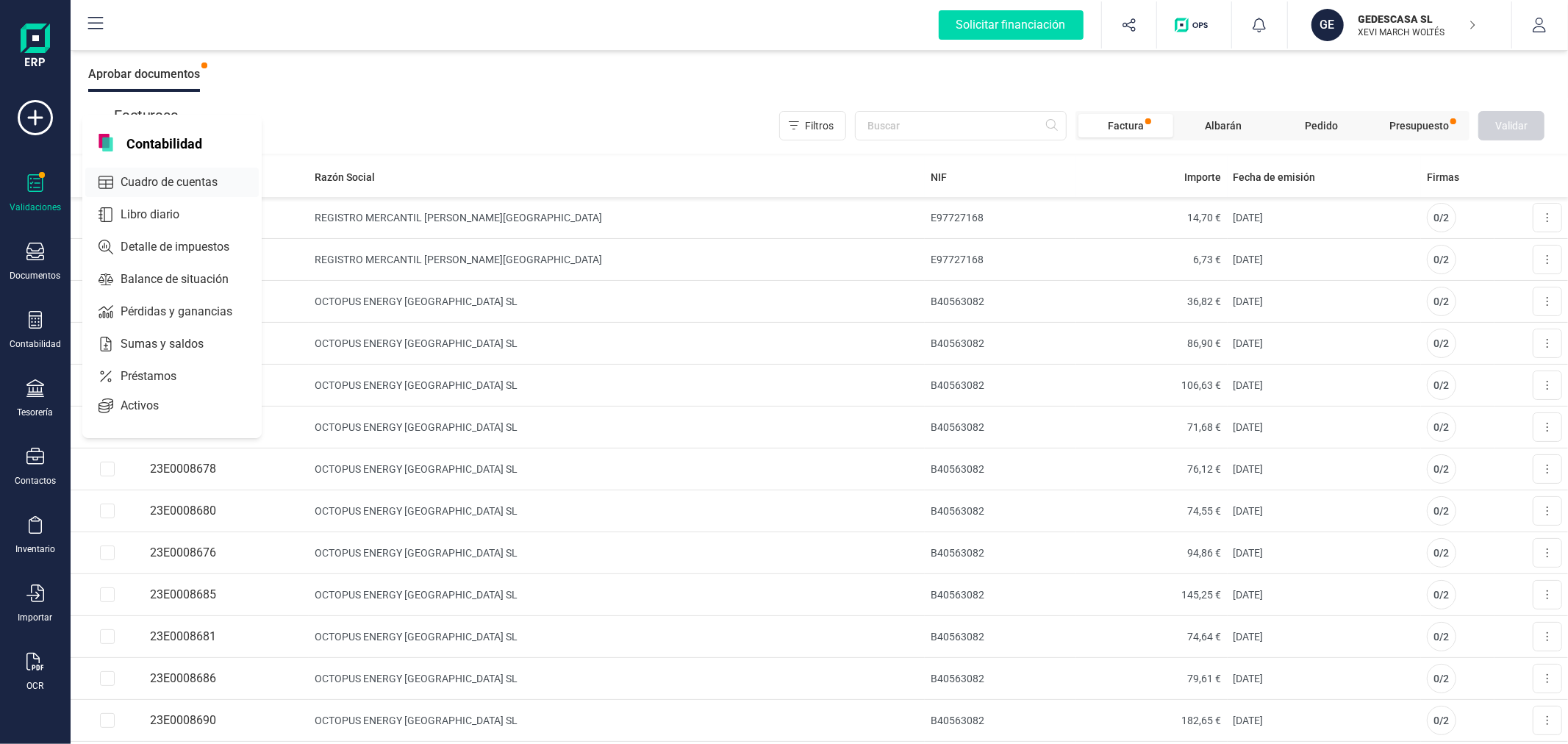
click at [174, 185] on span "Cuadro de cuentas" at bounding box center [179, 182] width 129 height 18
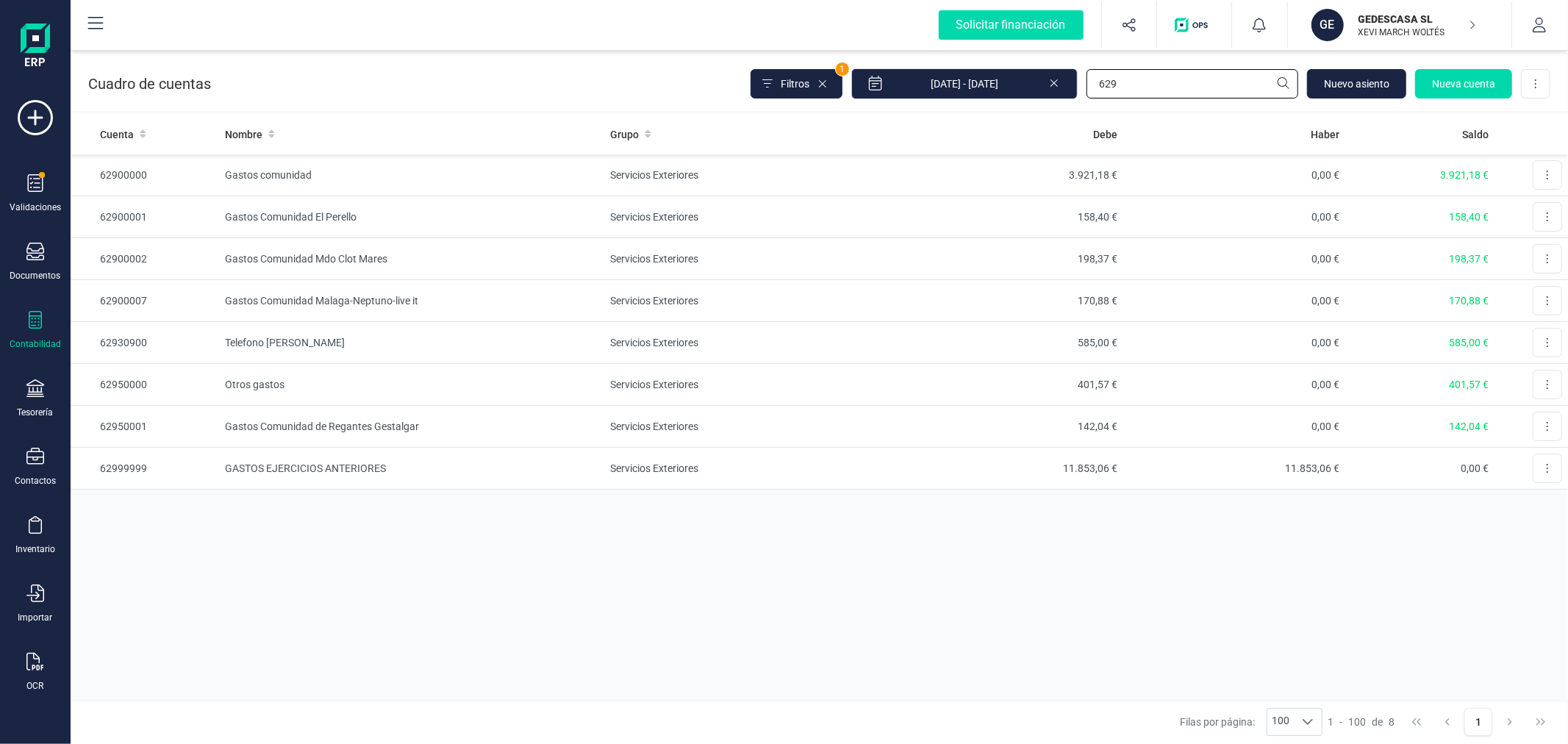
click at [1138, 86] on input "629" at bounding box center [1192, 84] width 212 height 30
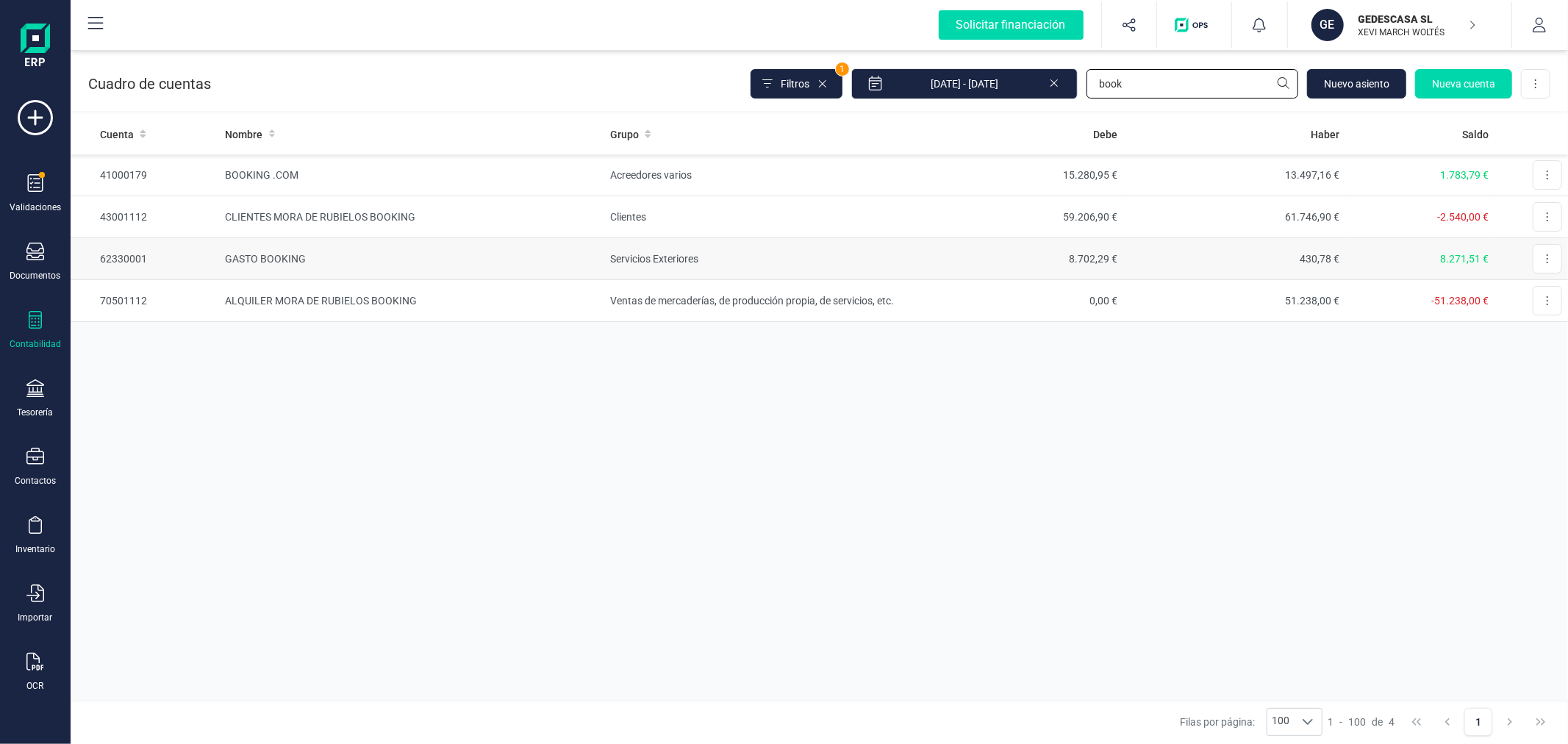
type input "book"
click at [437, 249] on td "GASTO BOOKING" at bounding box center [412, 259] width 385 height 42
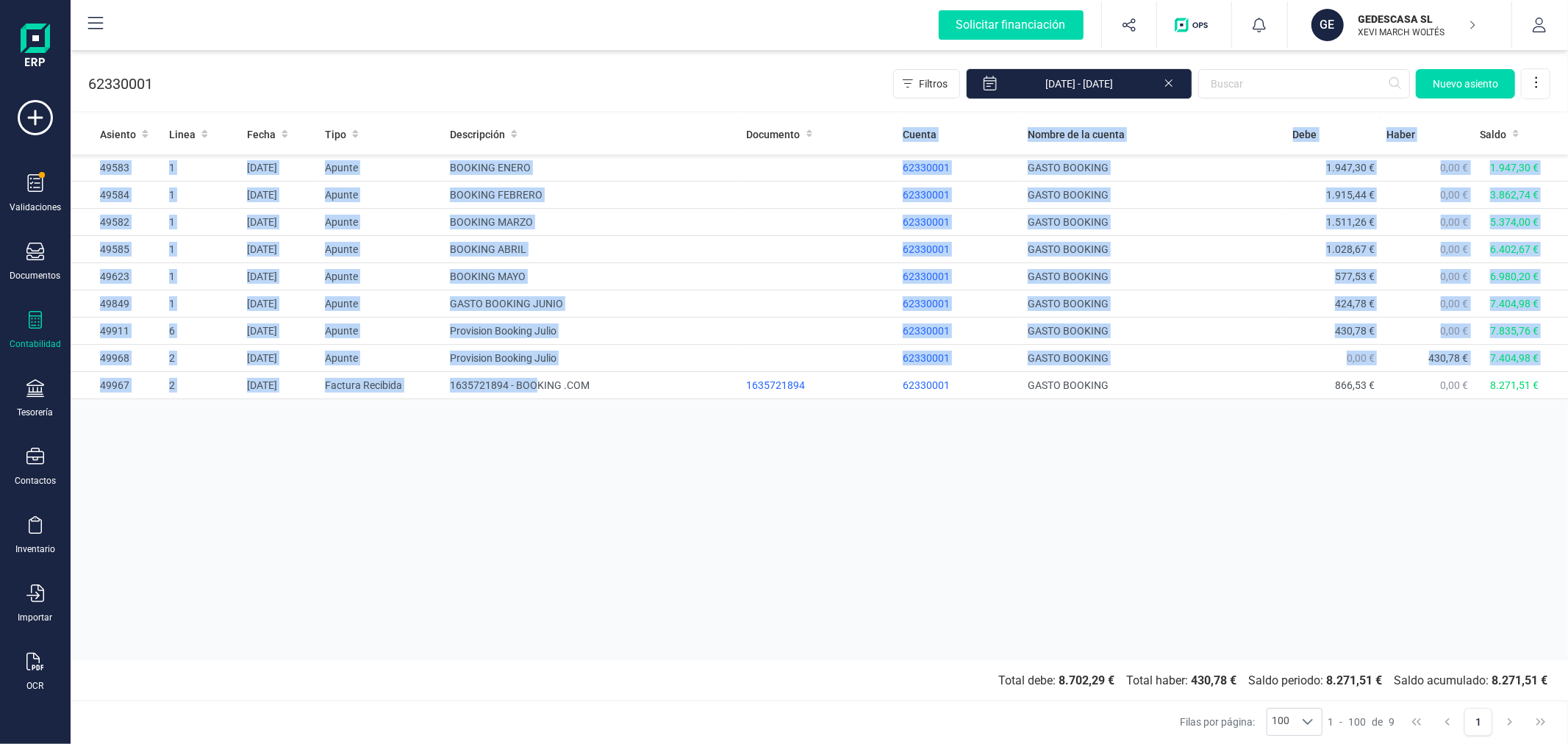
drag, startPoint x: 538, startPoint y: 376, endPoint x: 465, endPoint y: 486, distance: 132.0
click at [465, 486] on div "Asiento Linea Fecha Tipo Descripción Documento Cuenta Nombre de la cuenta [PERS…" at bounding box center [818, 387] width 1497 height 546
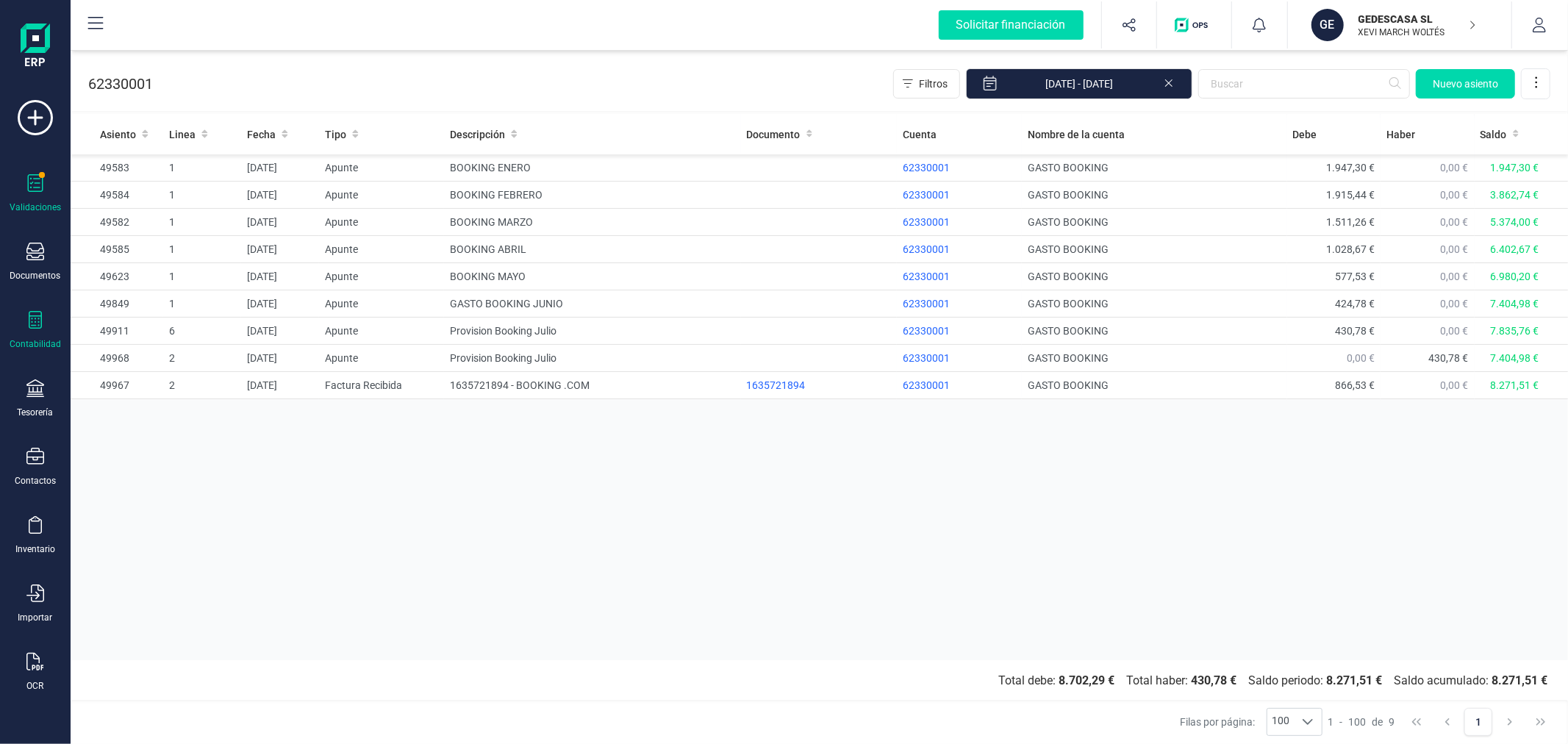
click at [30, 194] on div at bounding box center [35, 185] width 18 height 21
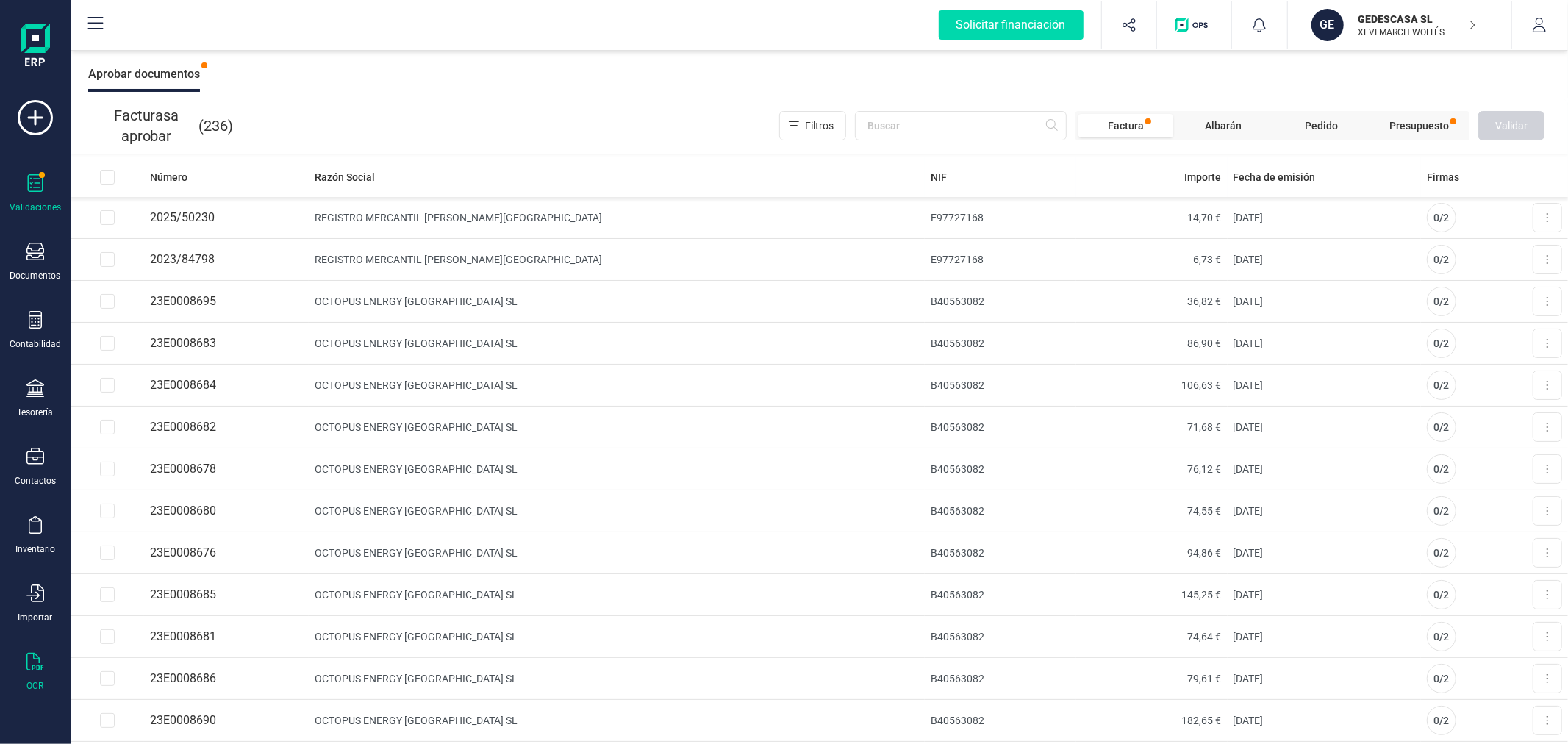
click at [35, 673] on div at bounding box center [35, 663] width 18 height 21
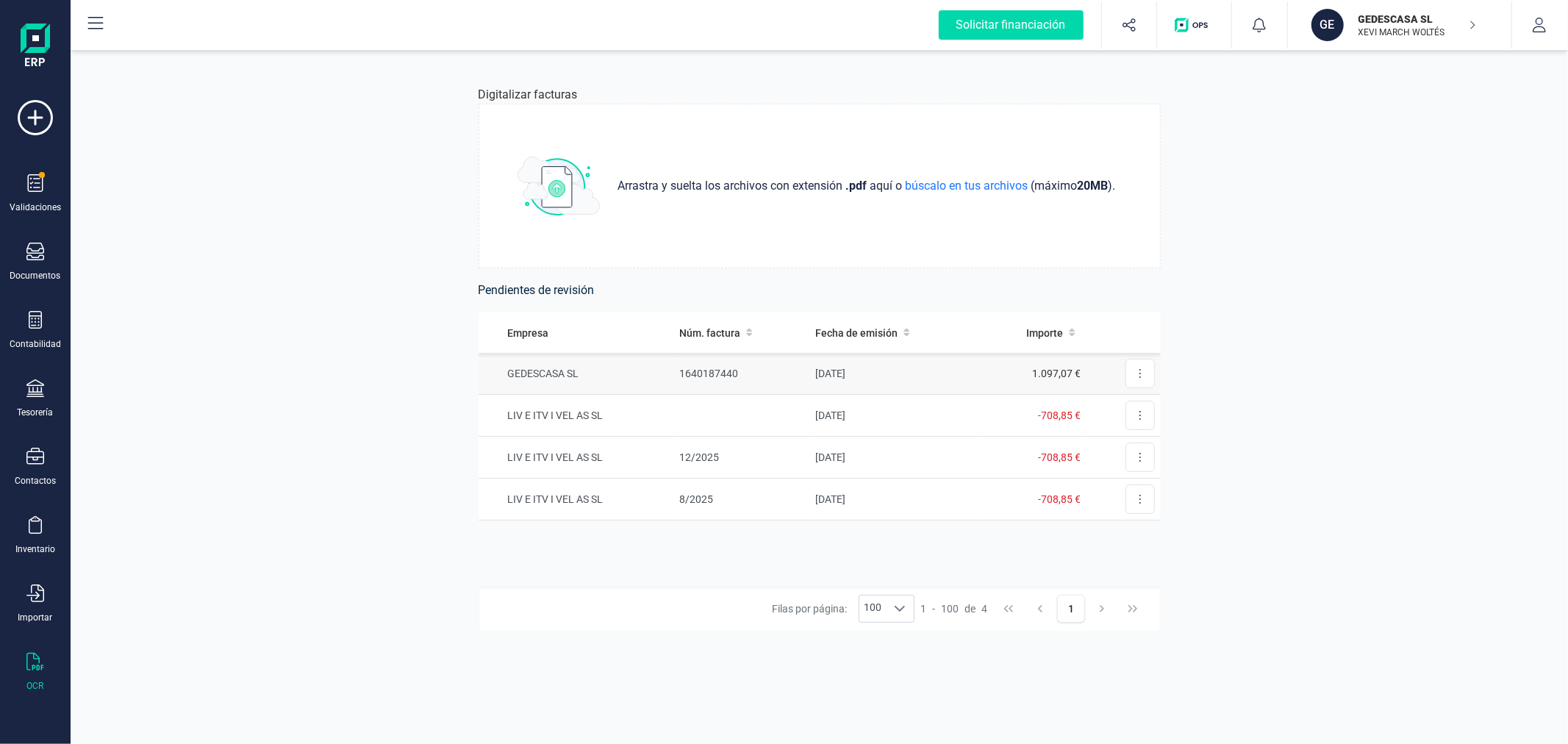
click at [713, 369] on td "1640187440" at bounding box center [741, 374] width 136 height 42
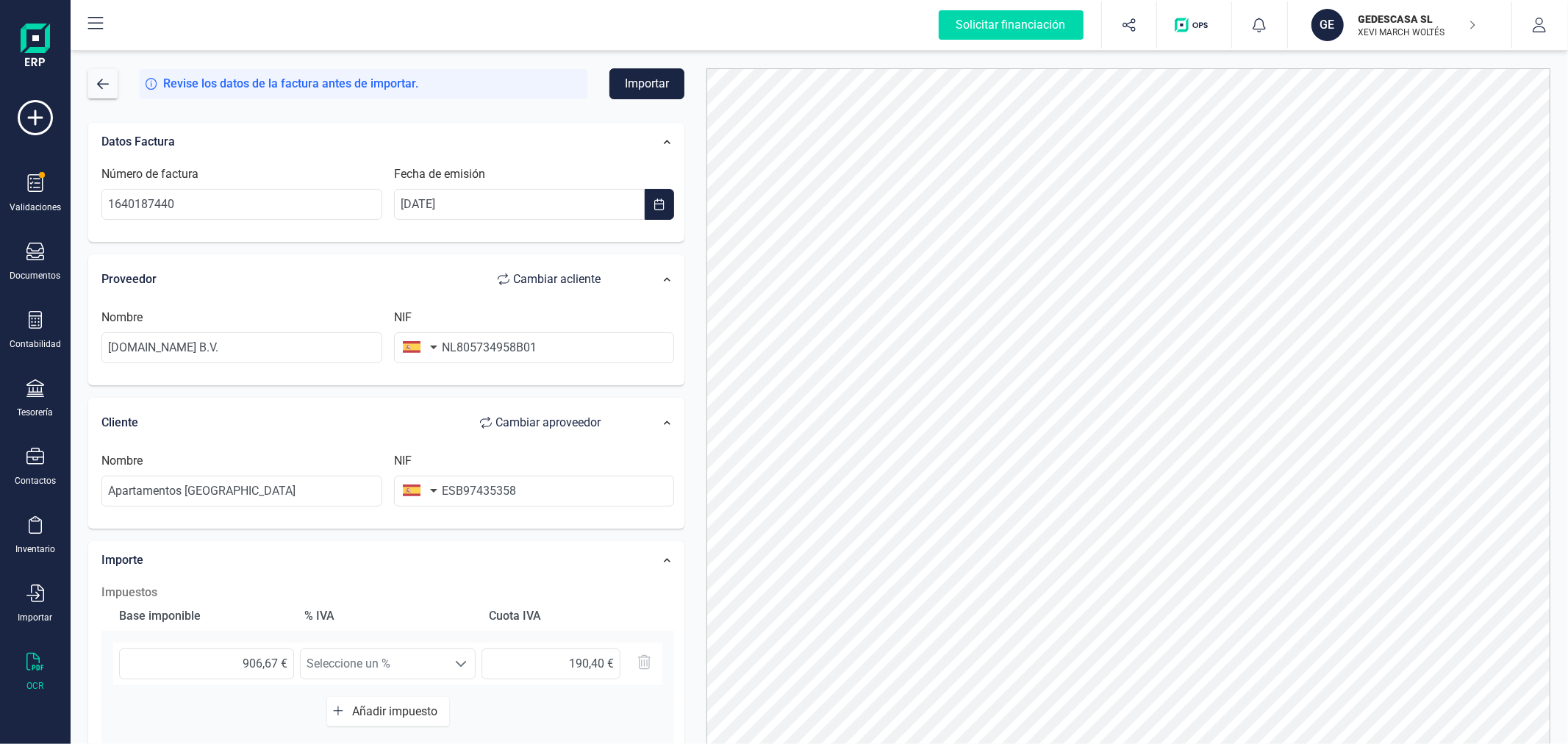
click at [415, 348] on button "button" at bounding box center [417, 347] width 47 height 30
click at [422, 386] on input "text" at bounding box center [499, 389] width 195 height 30
type input "paí"
click at [489, 419] on span "[GEOGRAPHIC_DATA]" at bounding box center [476, 420] width 118 height 18
click at [457, 348] on input "NL805734958B01" at bounding box center [535, 348] width 281 height 30
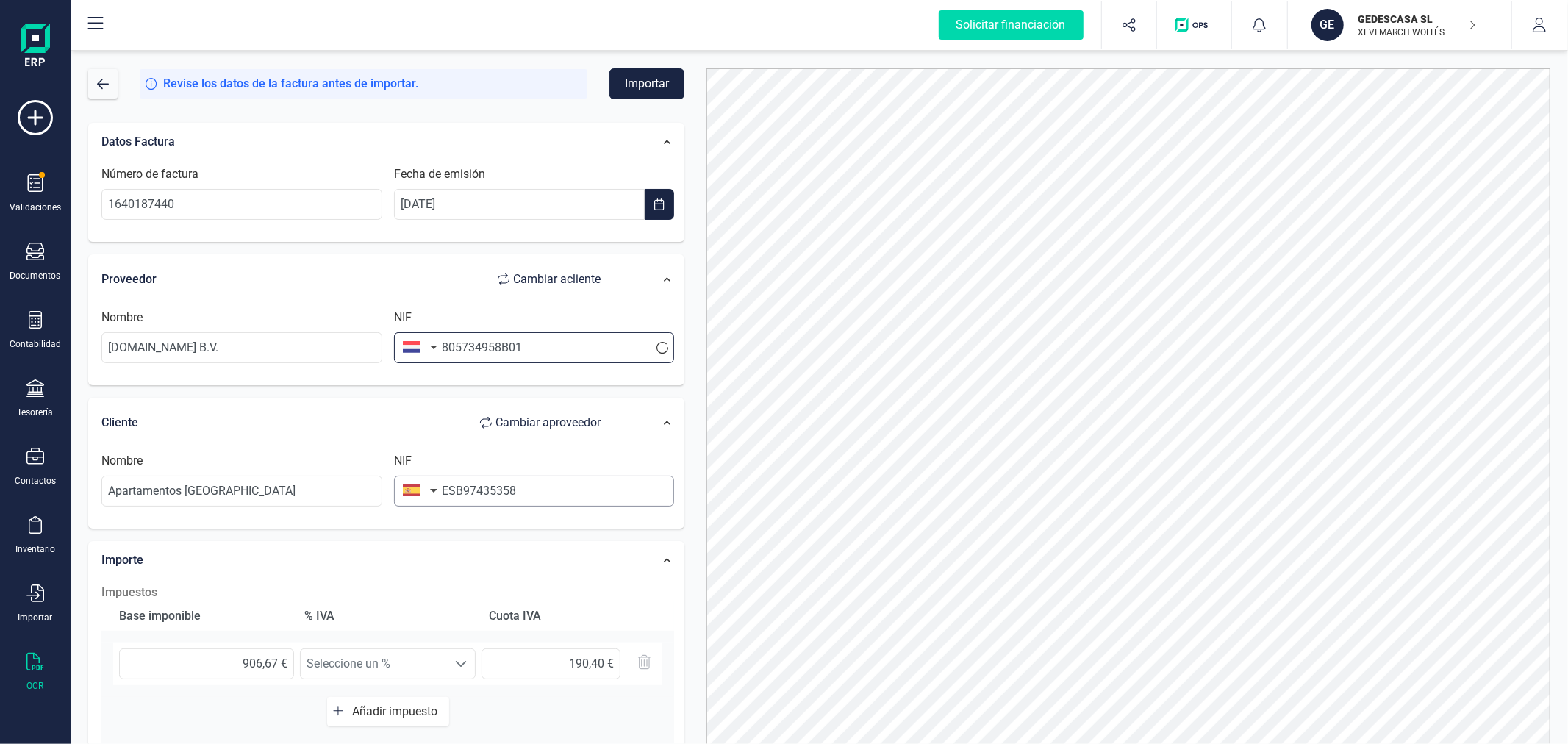
type input "805734958B01"
click at [453, 493] on input "ESB97435358" at bounding box center [535, 491] width 281 height 30
type input "B97435358"
click at [298, 487] on input "Apartamentos [GEOGRAPHIC_DATA]" at bounding box center [242, 491] width 281 height 30
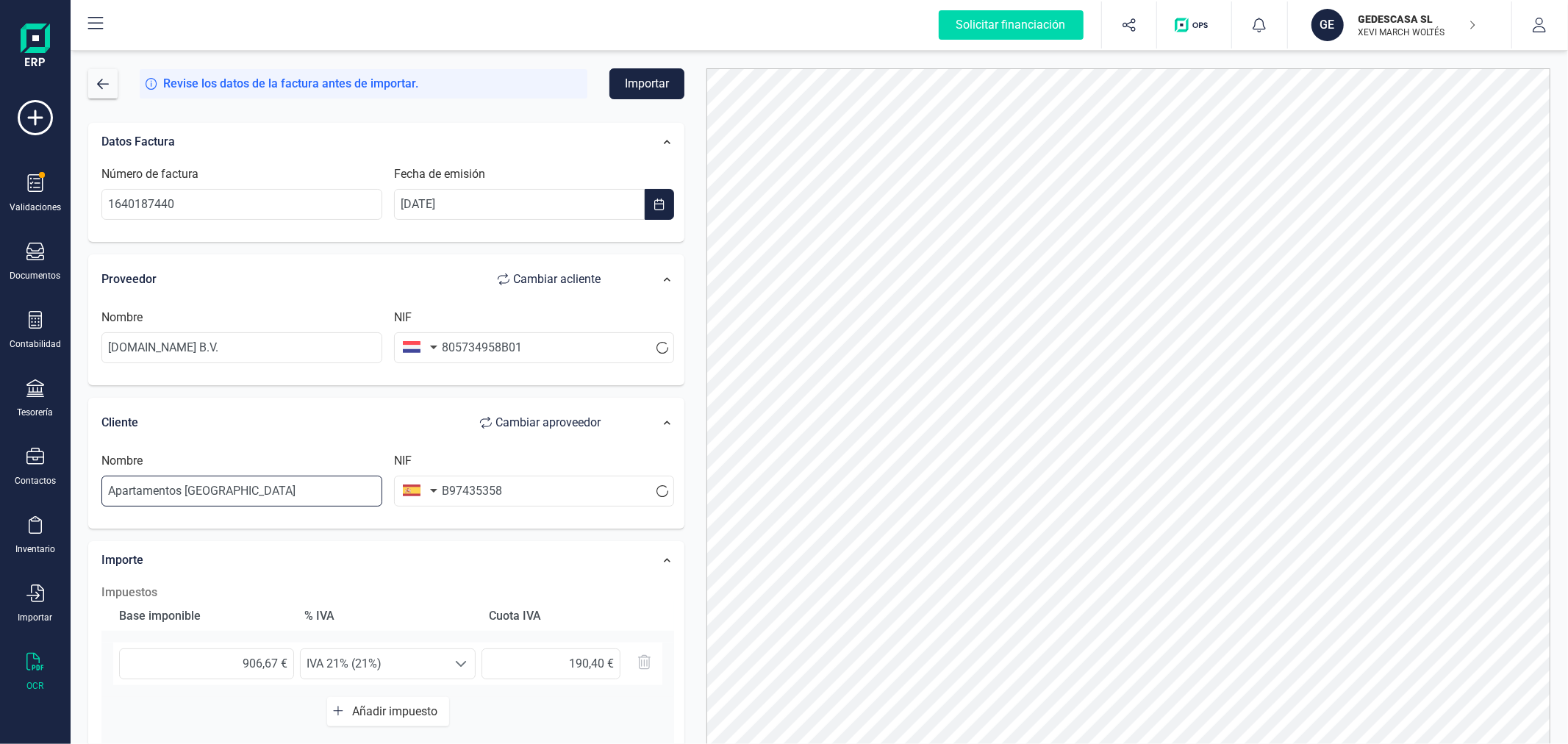
click at [307, 481] on input "Apartamentos [GEOGRAPHIC_DATA]" at bounding box center [242, 491] width 281 height 30
drag, startPoint x: 307, startPoint y: 481, endPoint x: 300, endPoint y: 483, distance: 7.3
click at [300, 483] on input "Apartamentos [GEOGRAPHIC_DATA]" at bounding box center [242, 491] width 281 height 30
type input "GEDESCASA SL"
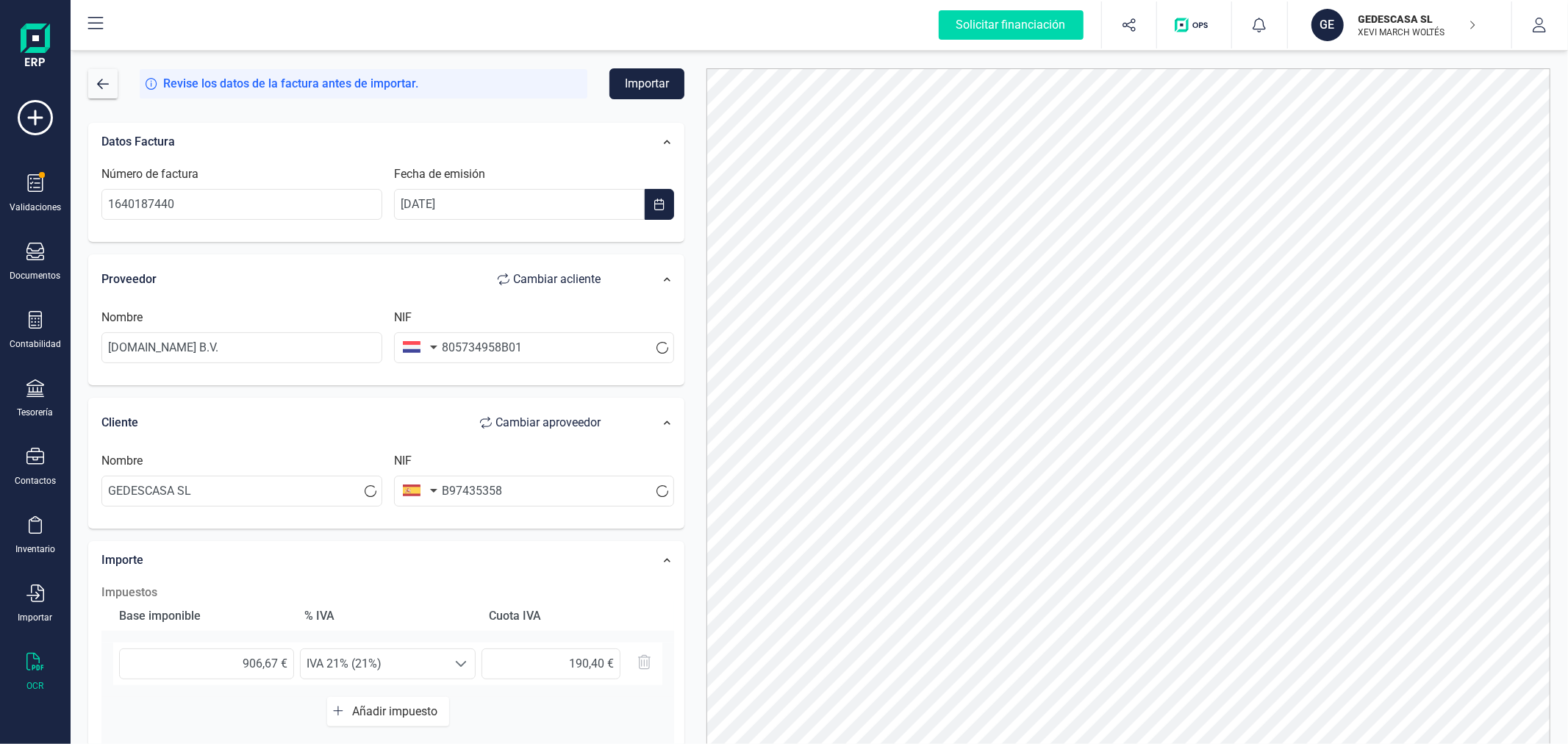
click at [700, 452] on div at bounding box center [1128, 422] width 866 height 707
click at [644, 84] on button "Importar" at bounding box center [646, 84] width 75 height 30
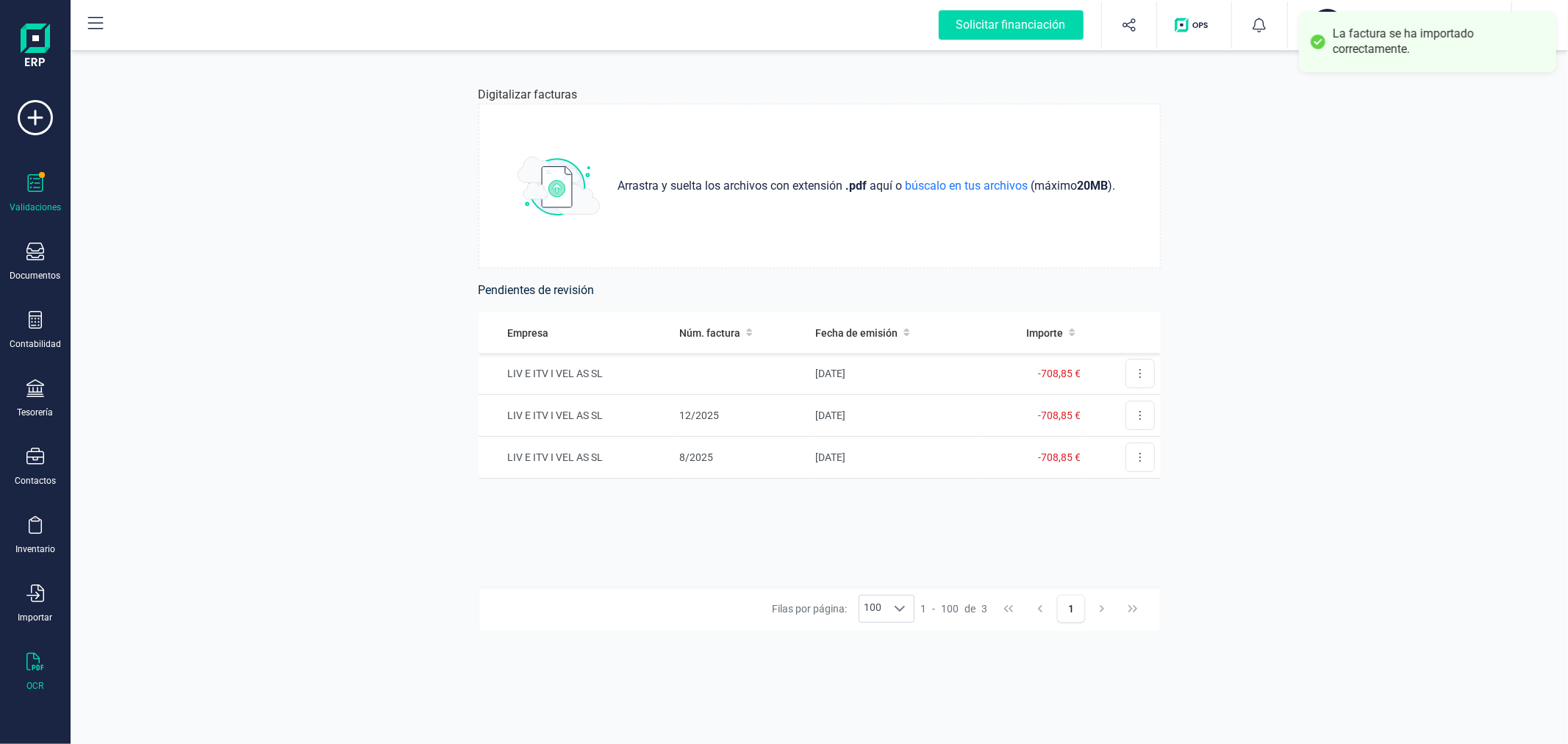
click at [38, 191] on icon at bounding box center [36, 183] width 15 height 18
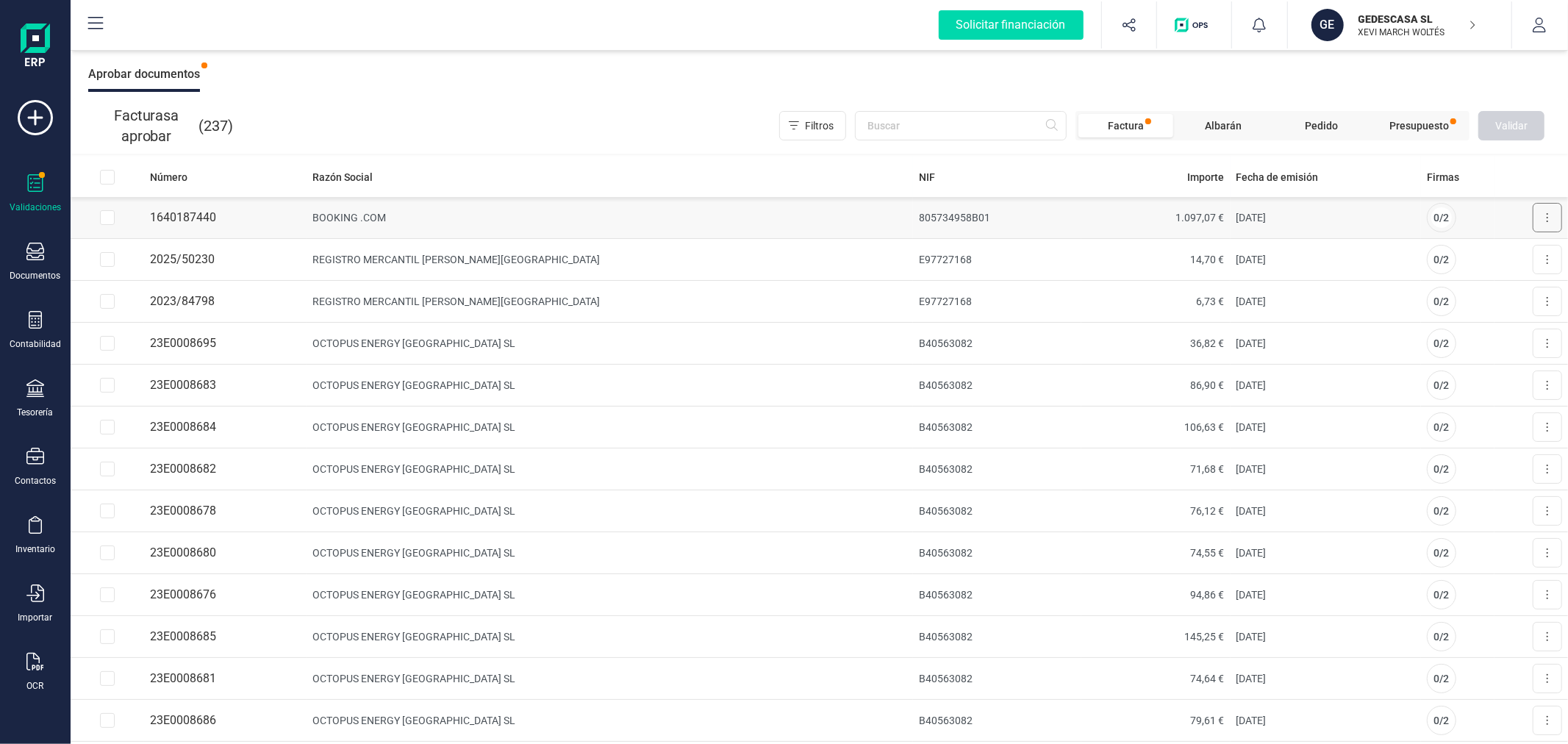
click at [1541, 221] on button at bounding box center [1547, 218] width 30 height 30
click at [1508, 251] on span "Aprobar factura" at bounding box center [1512, 253] width 74 height 14
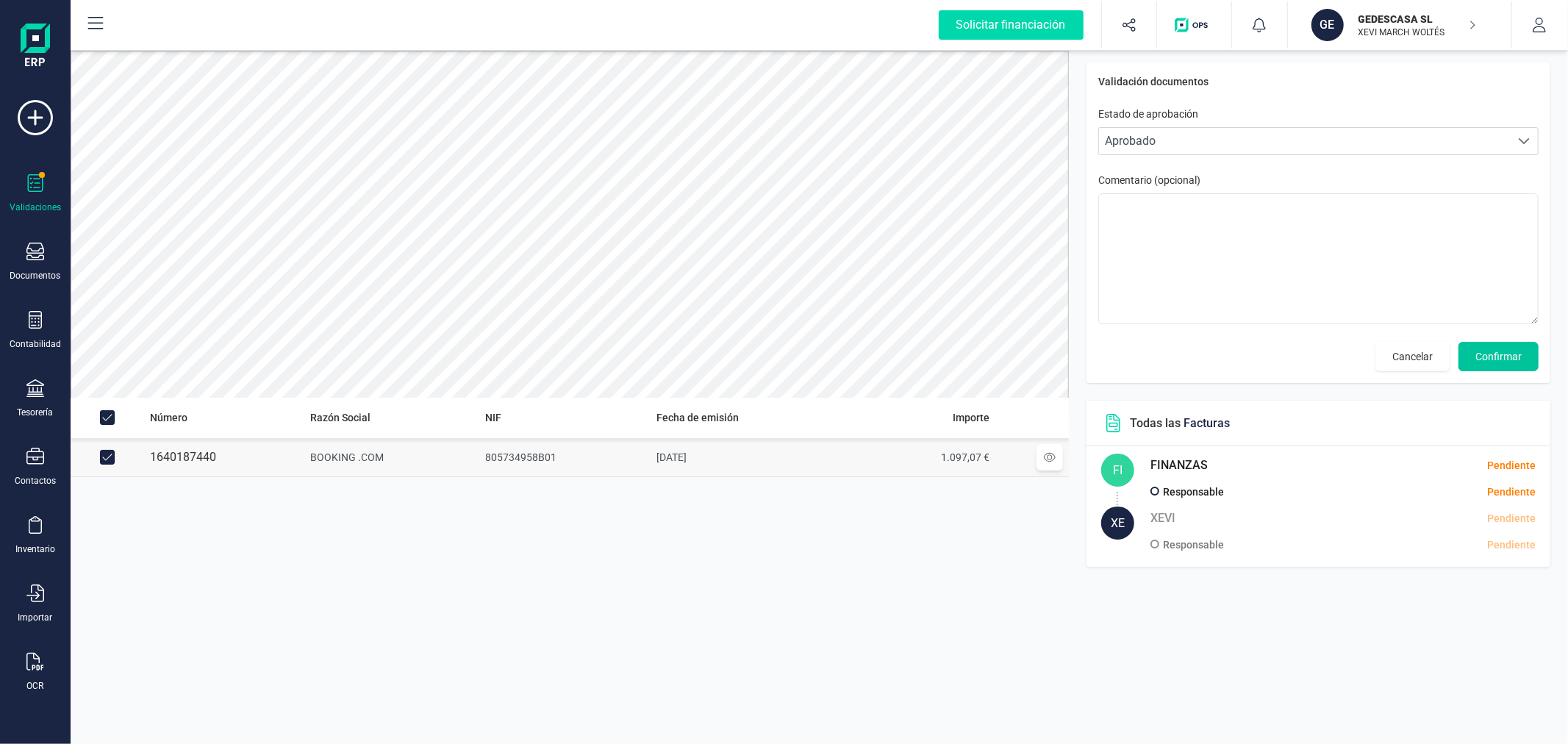
click at [1501, 347] on button "Confirmar" at bounding box center [1498, 356] width 80 height 30
click at [1508, 353] on span "Confirmar" at bounding box center [1498, 356] width 47 height 14
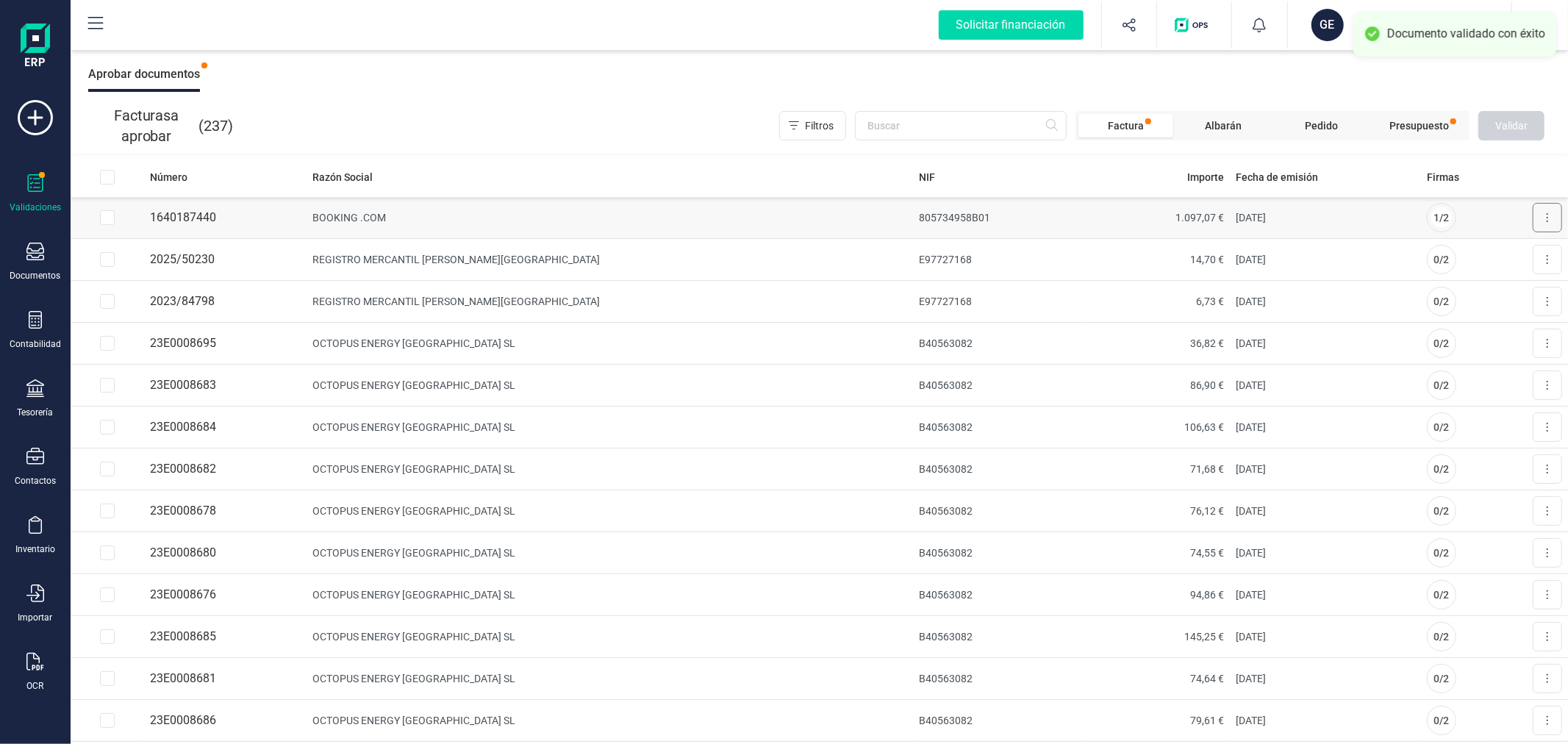
click at [1546, 214] on icon at bounding box center [1547, 218] width 3 height 12
click at [1483, 257] on span "Aprobar factura" at bounding box center [1512, 253] width 74 height 14
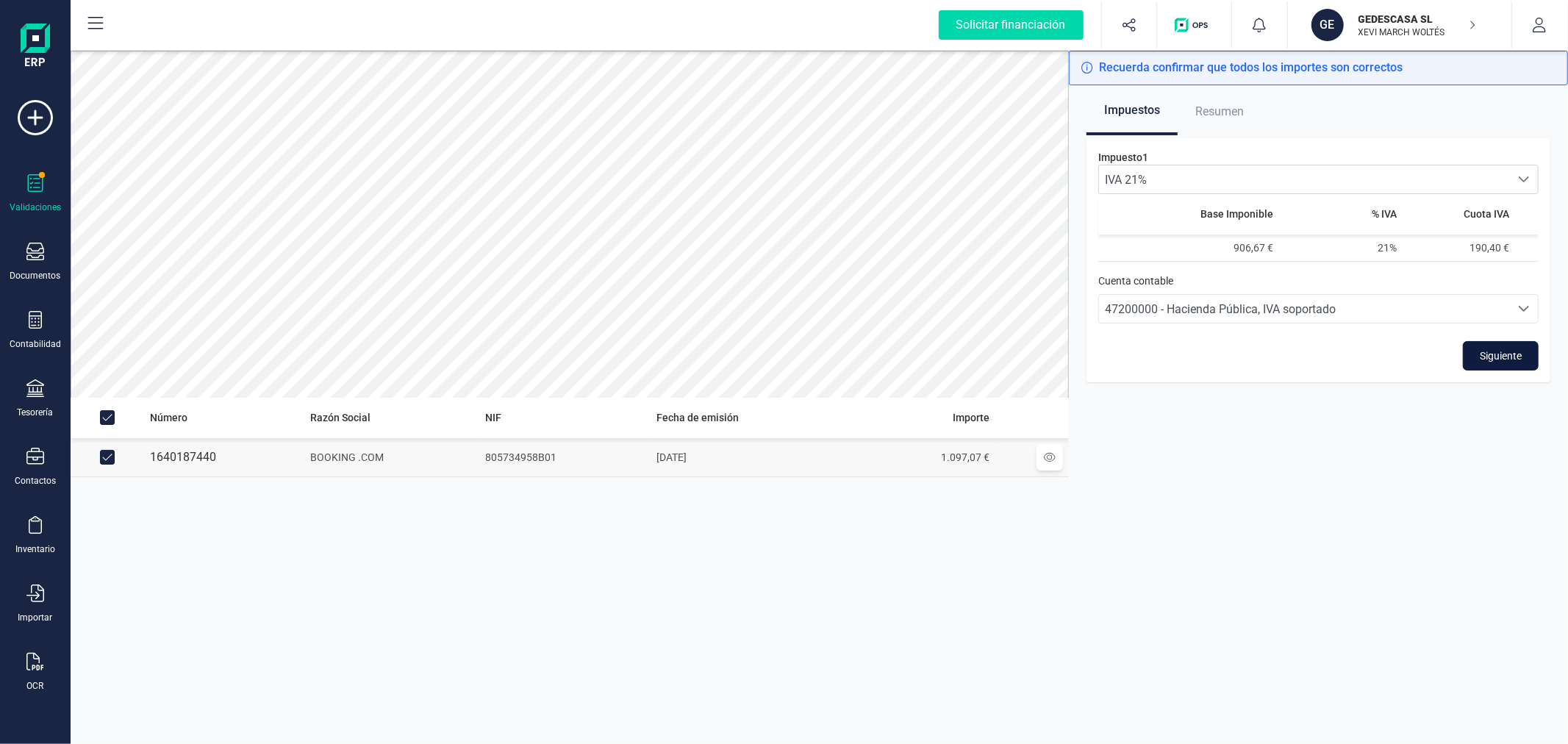
click at [1519, 361] on span "Siguiente" at bounding box center [1500, 355] width 42 height 14
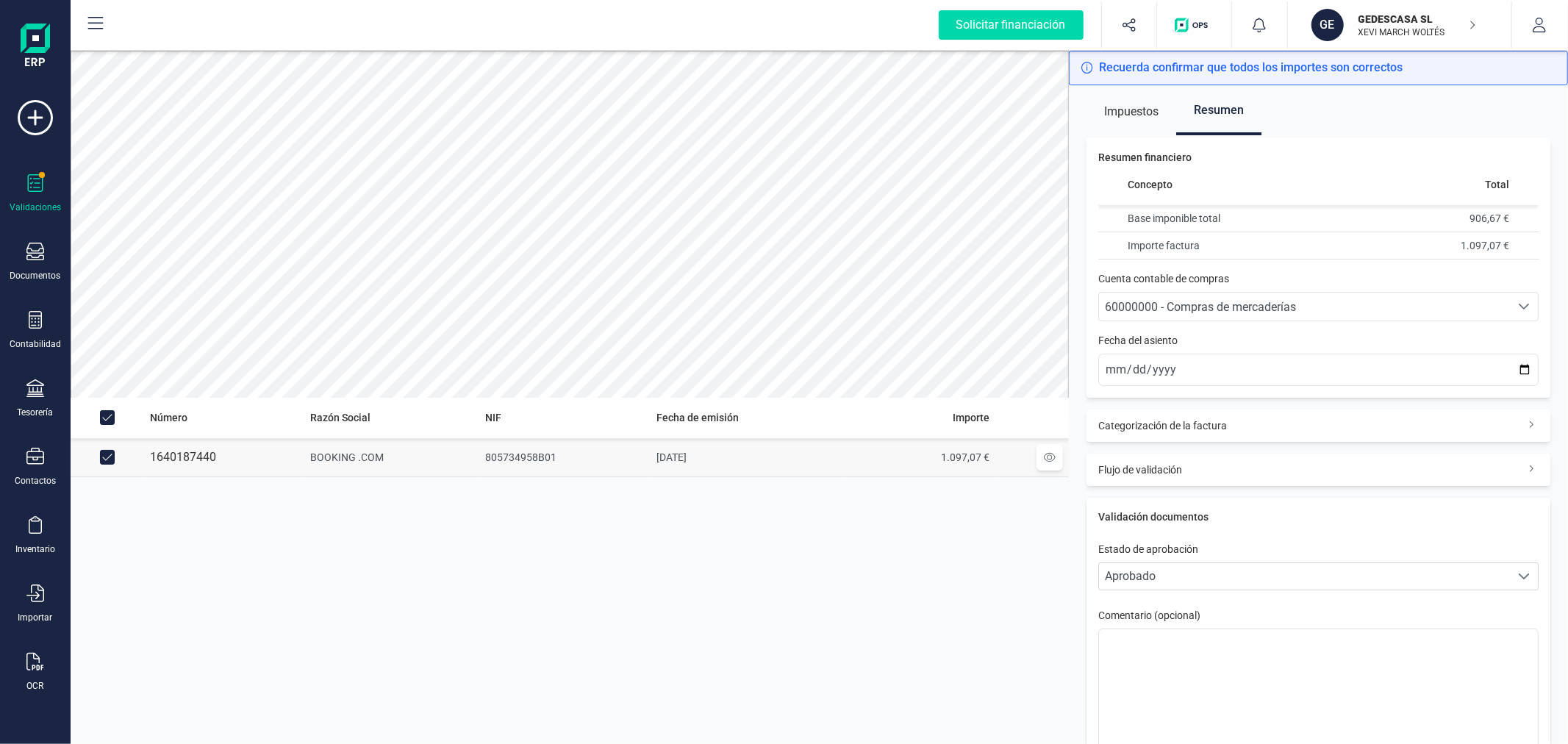
click at [1213, 306] on span "60000000 - Compras de mercaderías" at bounding box center [1200, 306] width 191 height 14
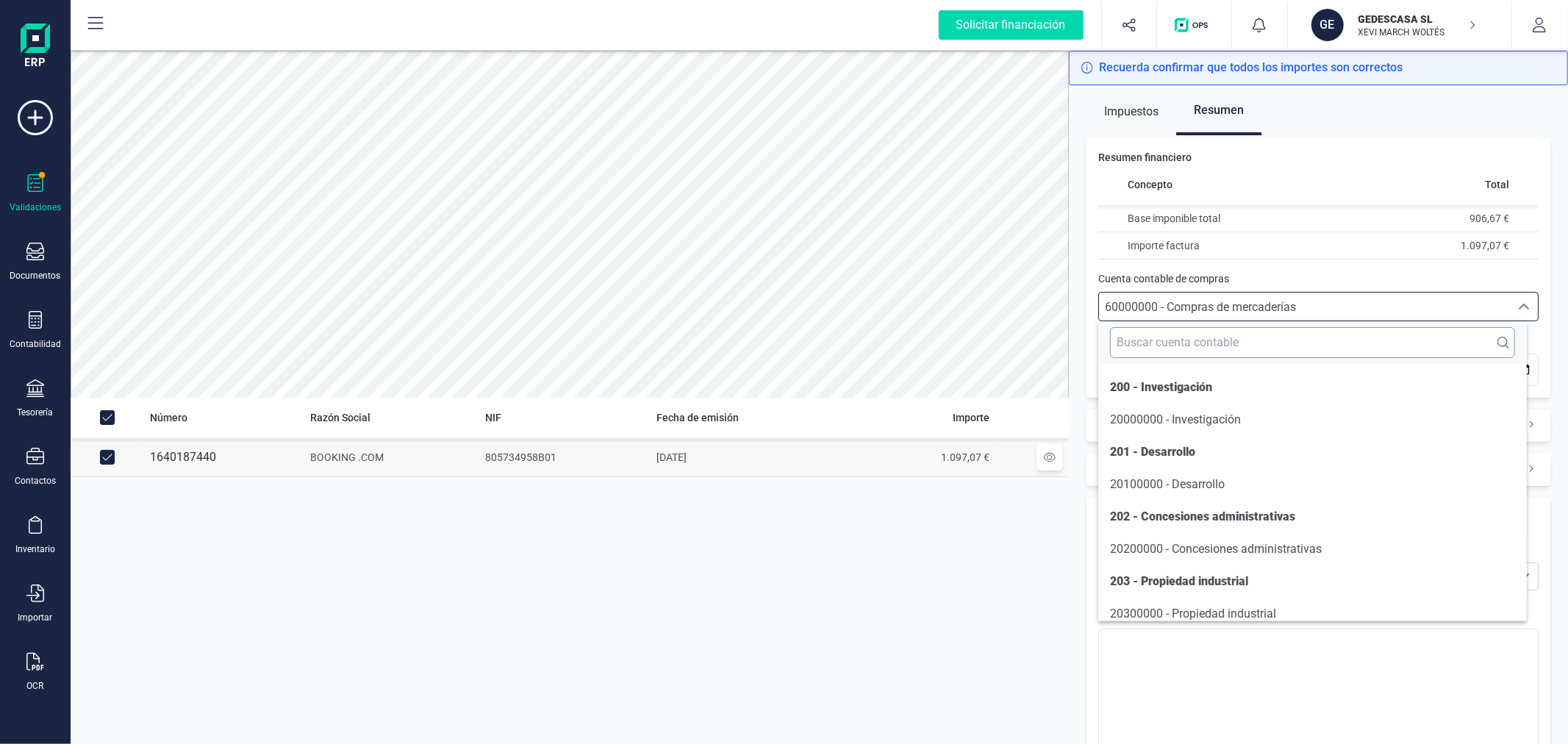
scroll to position [8381, 0]
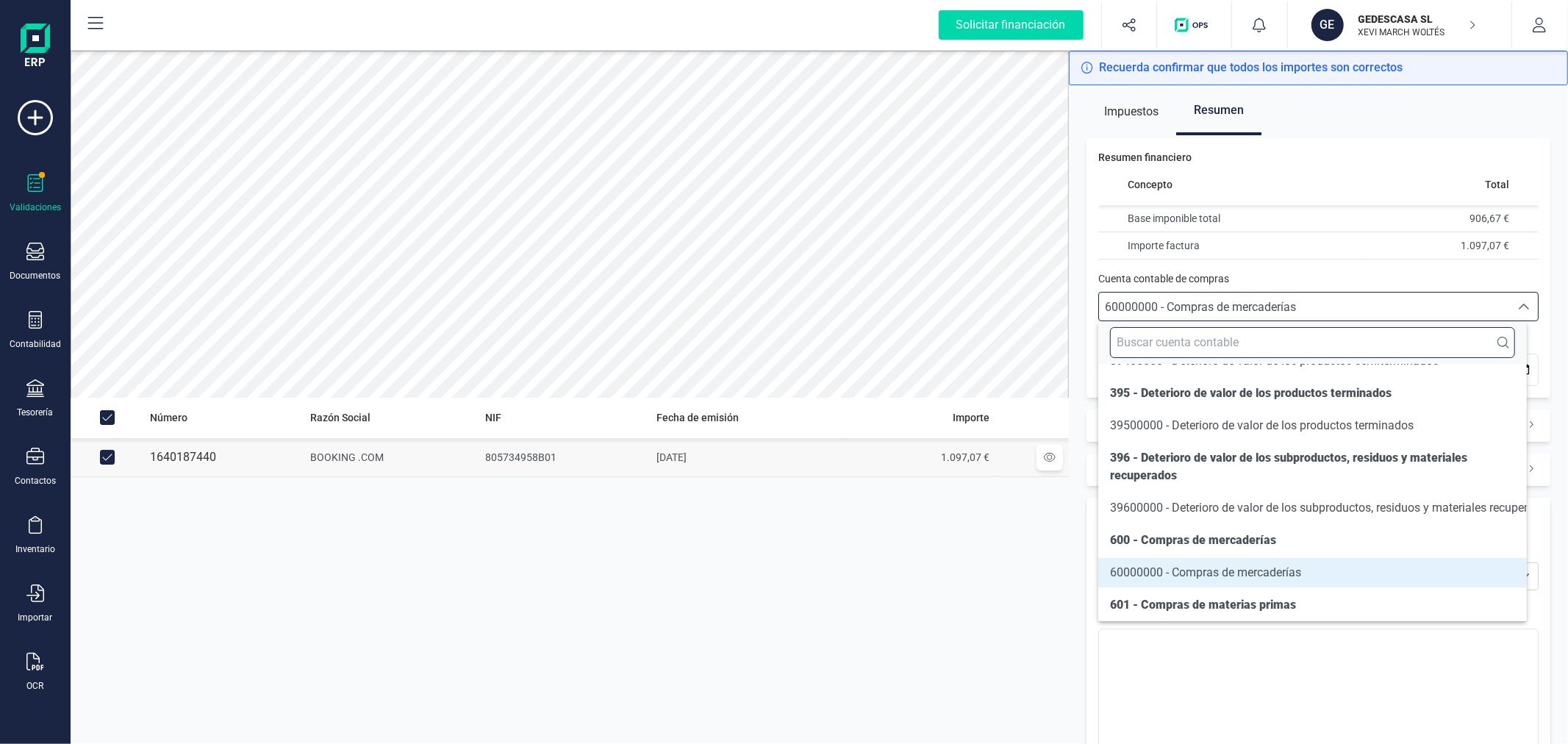
click at [1191, 339] on input "text" at bounding box center [1312, 343] width 404 height 30
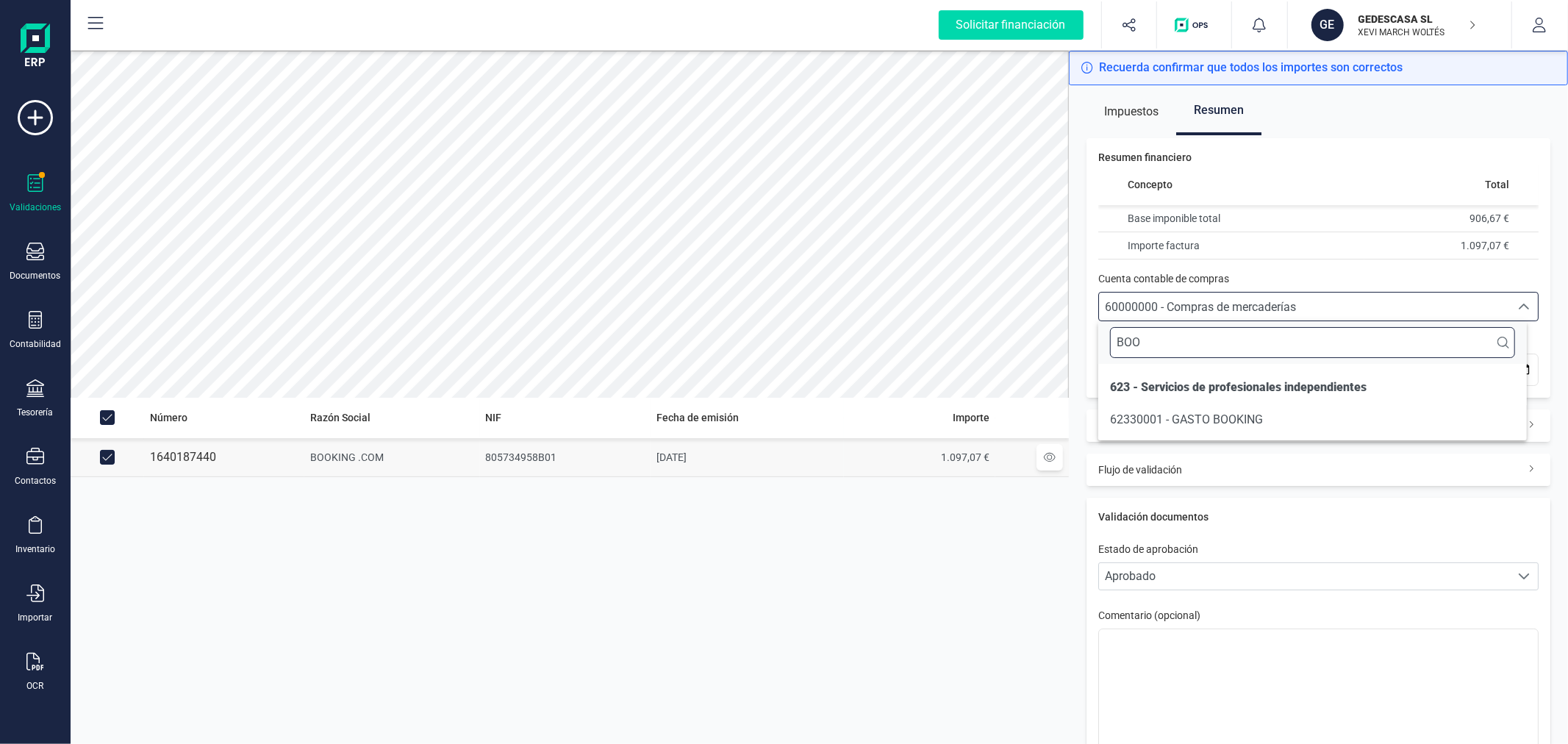
scroll to position [0, 0]
type input "BOOK"
click at [1191, 422] on span "62330001 - GASTO BOOKING" at bounding box center [1186, 419] width 153 height 14
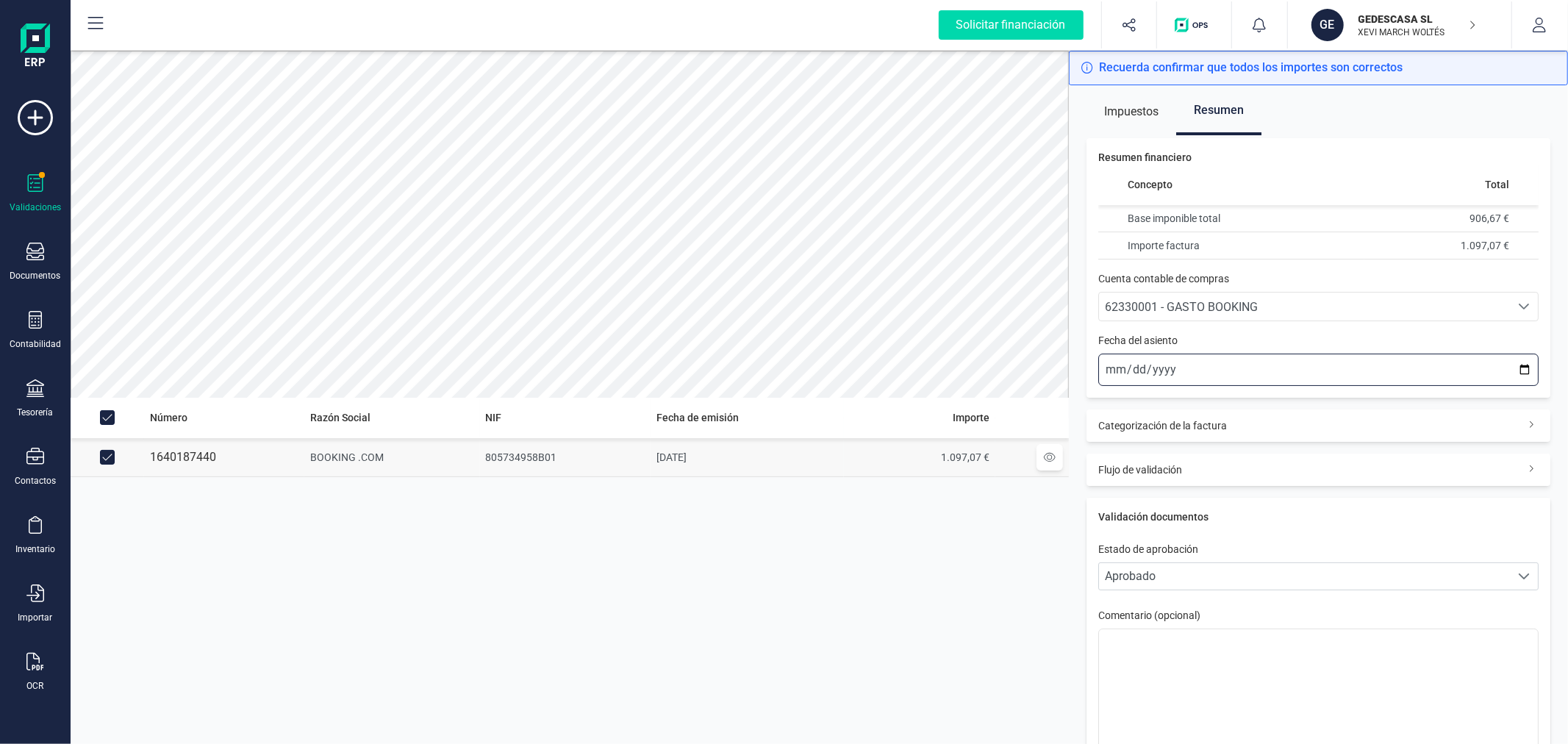
click at [1510, 366] on input "[DATE]" at bounding box center [1318, 370] width 440 height 32
type input "[DATE]"
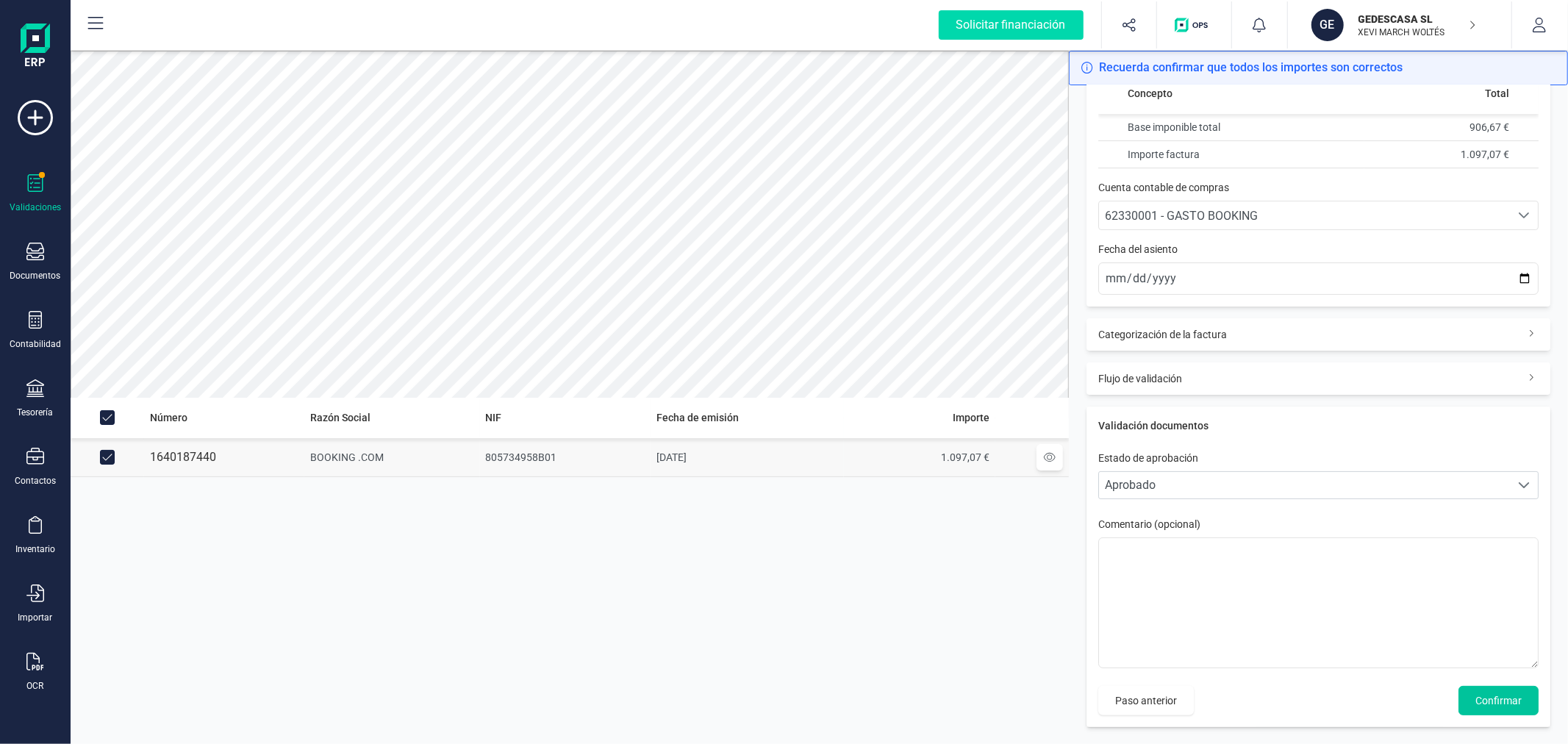
click at [1503, 693] on span "Confirmar" at bounding box center [1498, 700] width 47 height 14
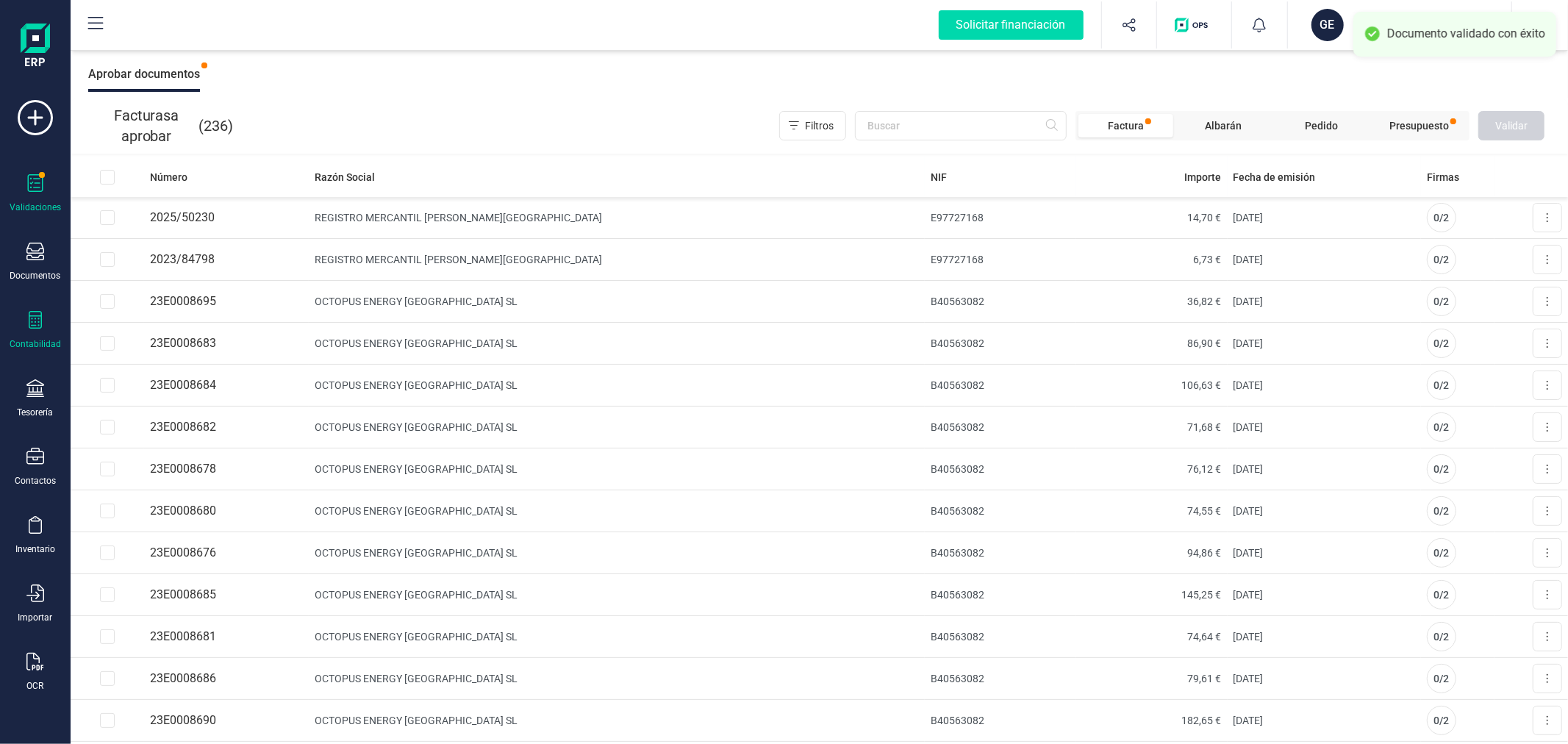
click at [26, 323] on icon at bounding box center [35, 319] width 18 height 18
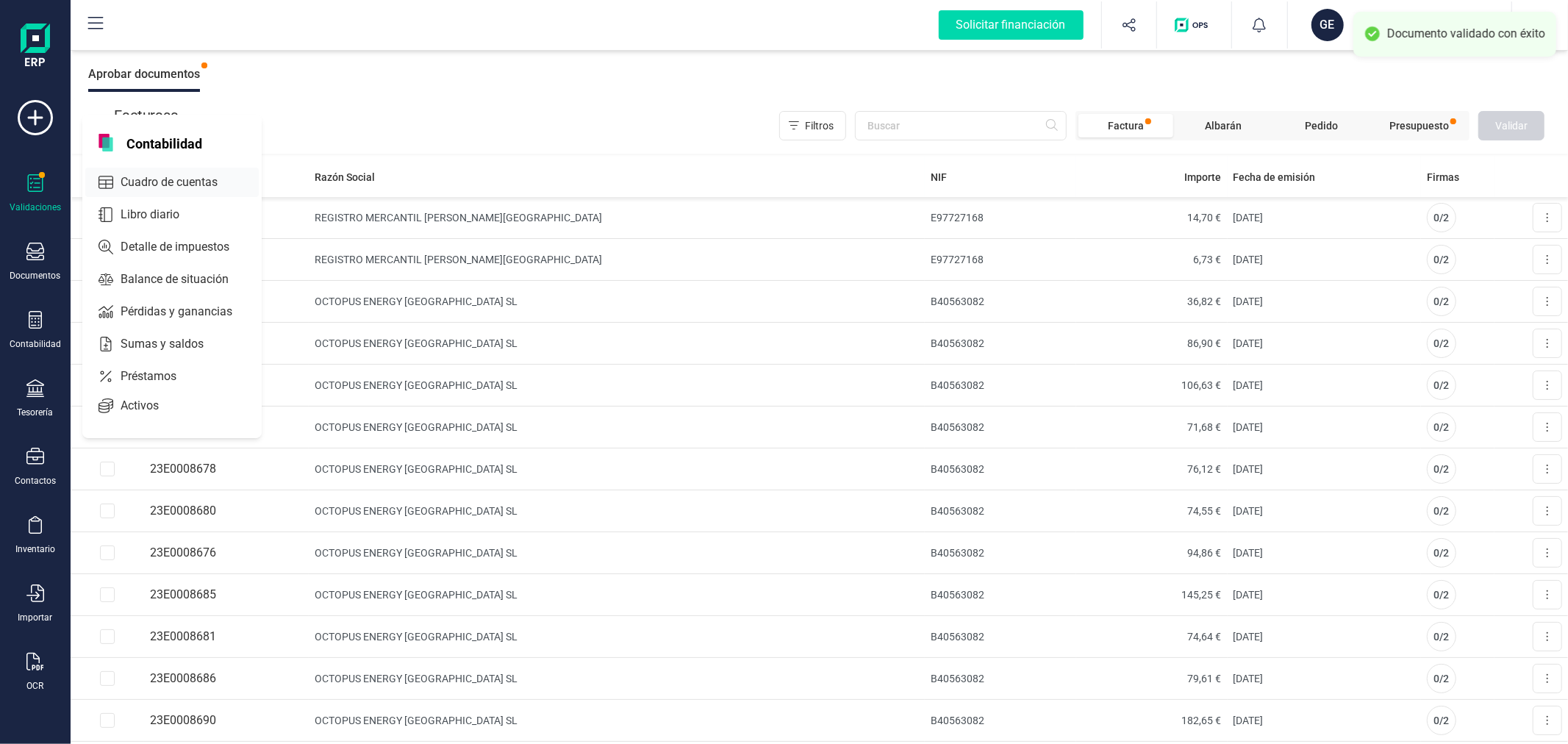
click at [185, 180] on span "Cuadro de cuentas" at bounding box center [179, 182] width 129 height 18
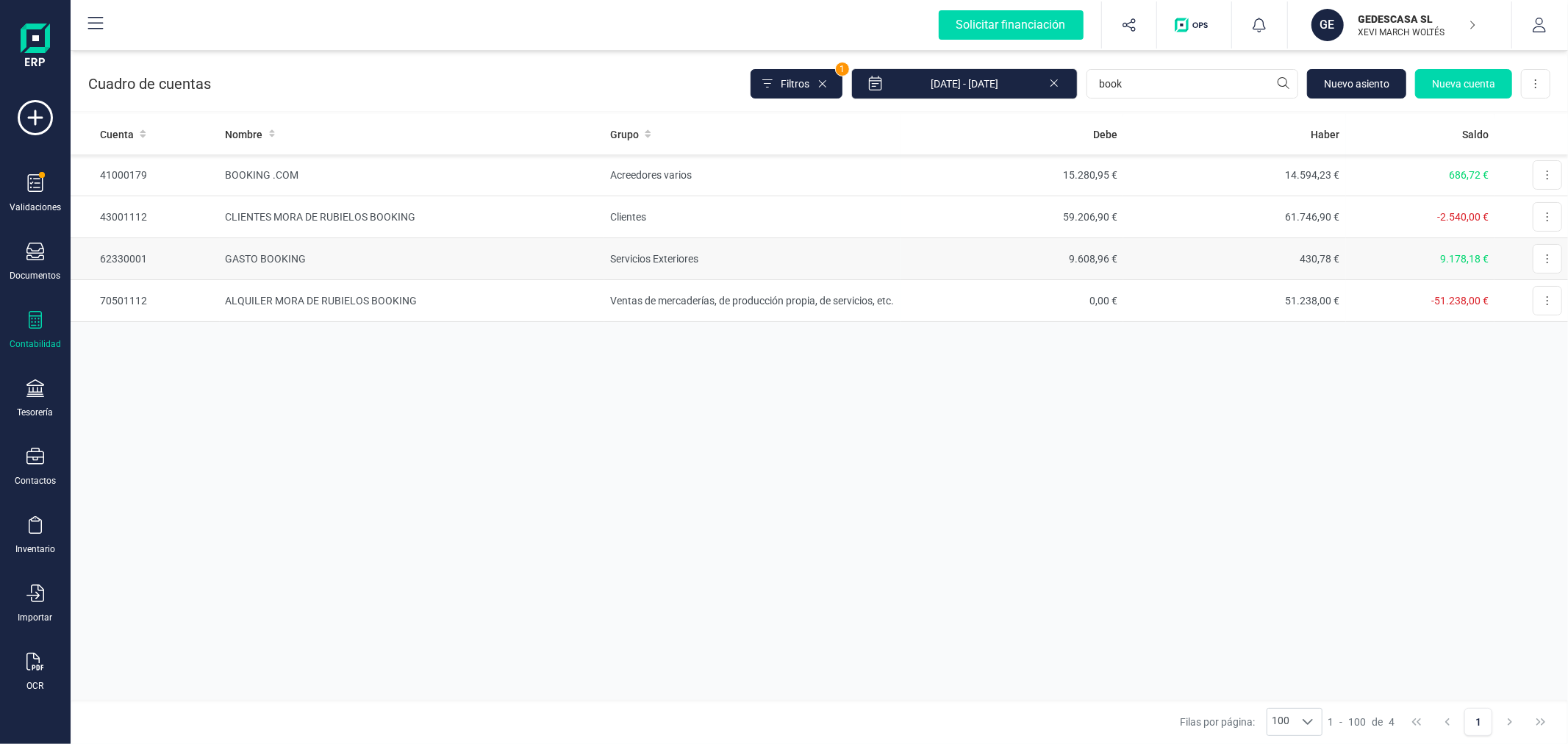
click at [510, 260] on td "GASTO BOOKING" at bounding box center [412, 259] width 385 height 42
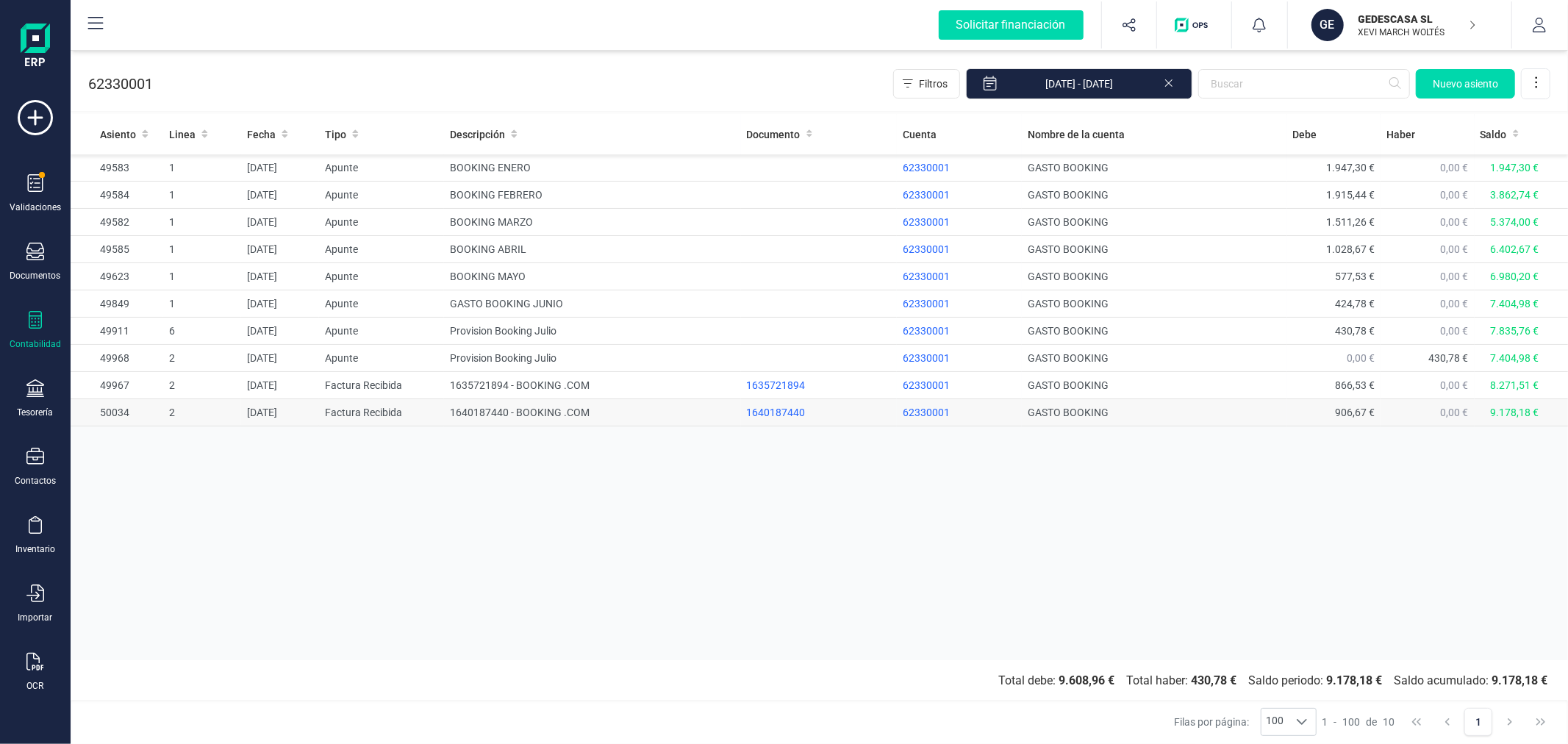
click at [569, 409] on td "1640187440 - BOOKING .COM" at bounding box center [592, 413] width 296 height 27
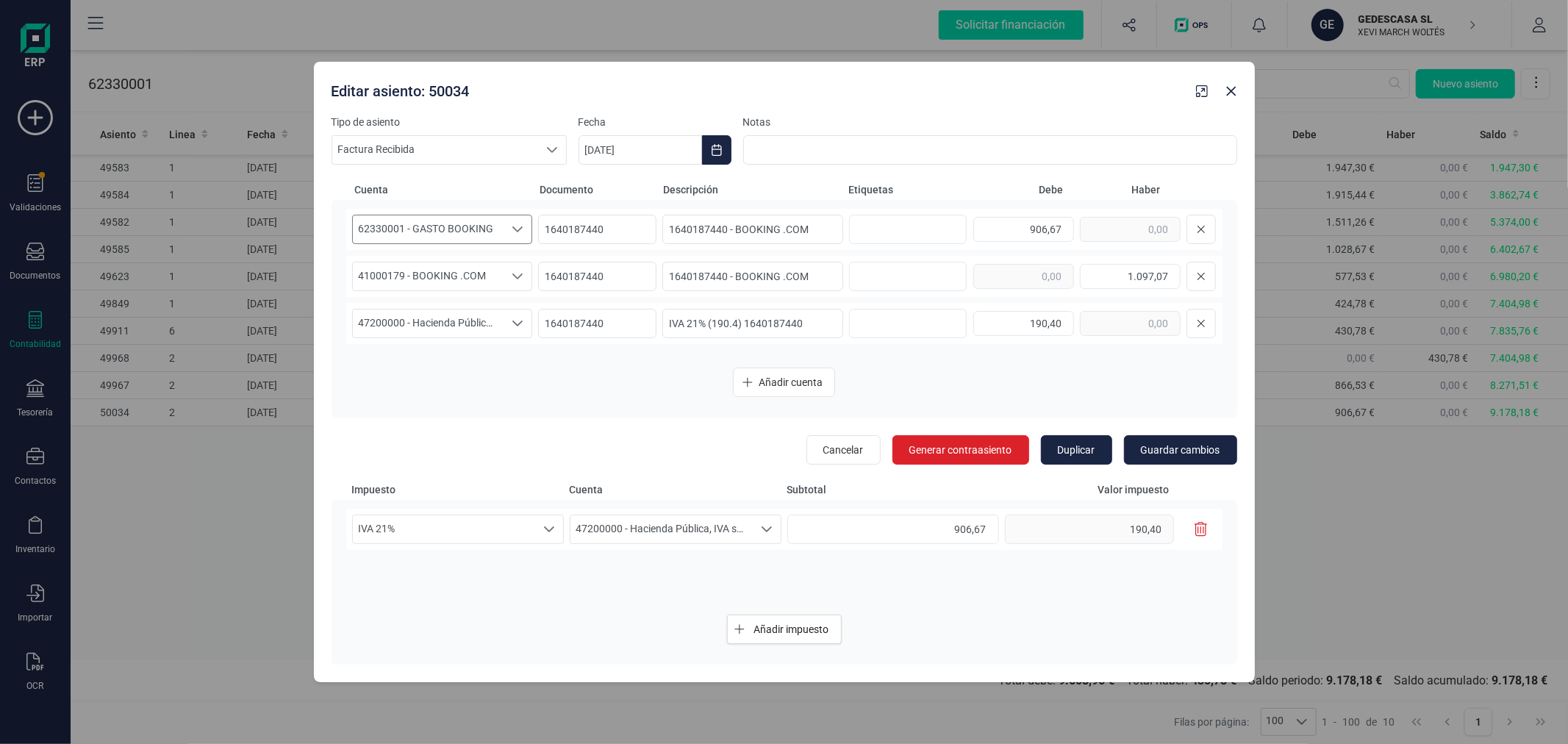
click at [487, 241] on span "62330001 - GASTO BOOKING" at bounding box center [428, 229] width 151 height 28
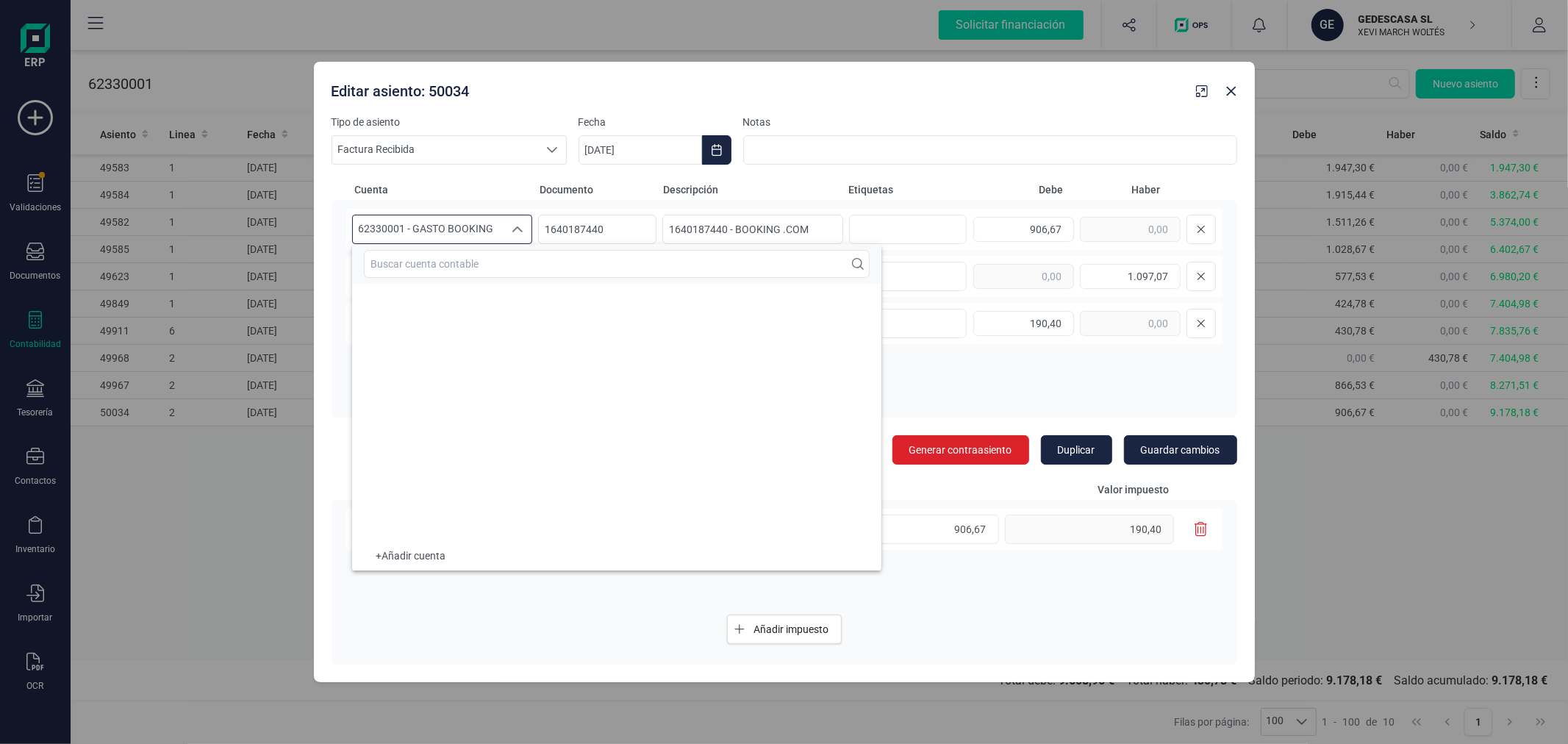
scroll to position [35941, 0]
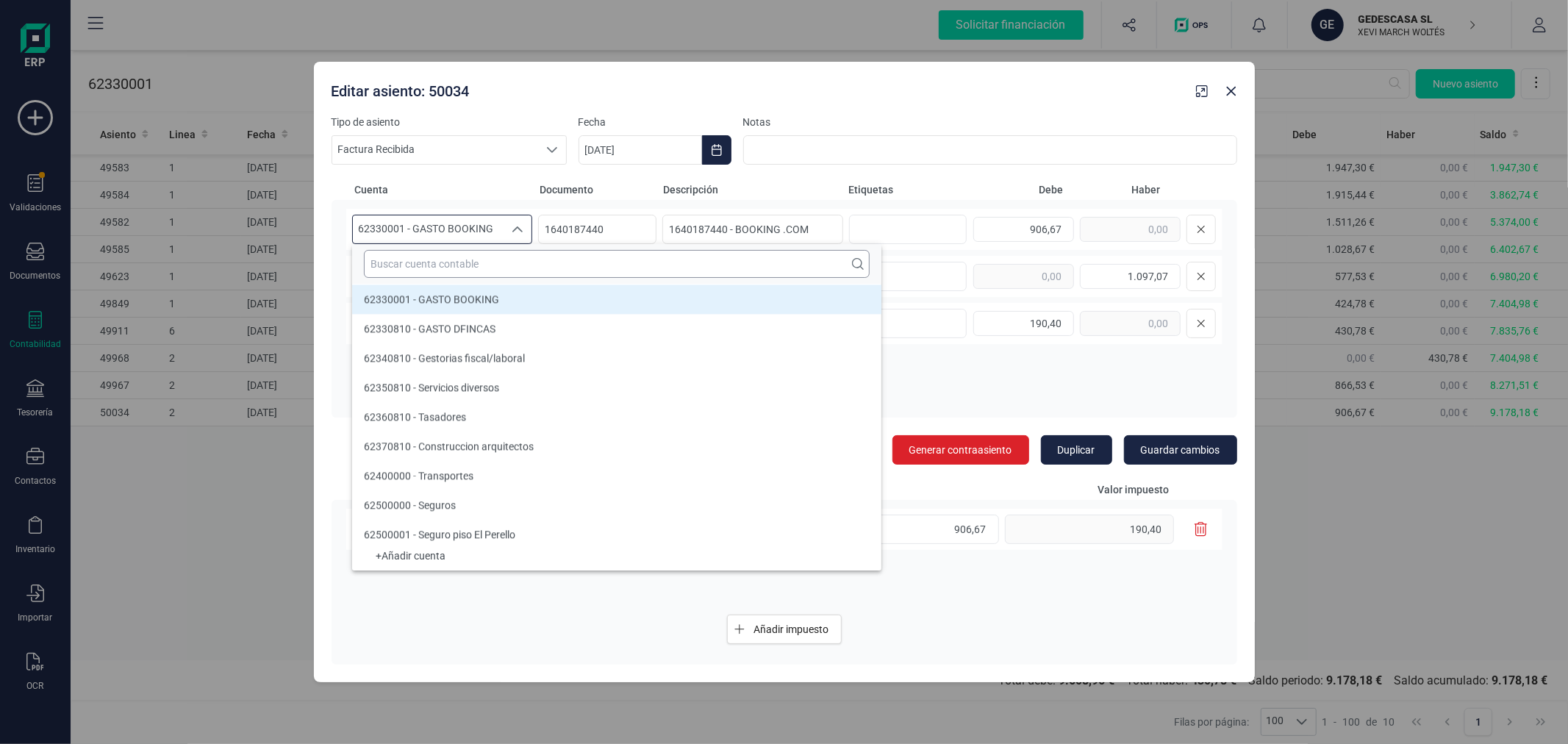
click at [483, 262] on input "text" at bounding box center [617, 263] width 506 height 28
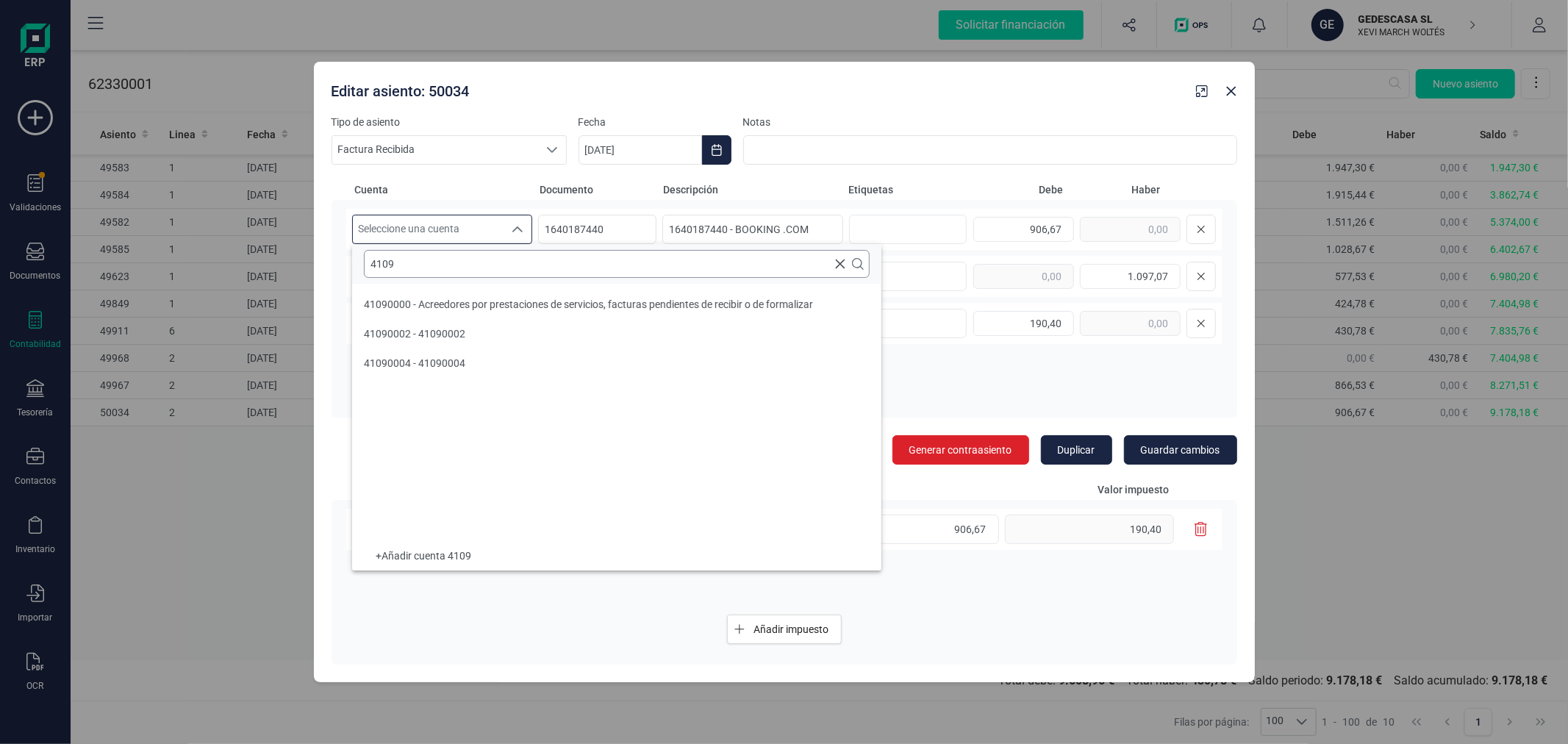
scroll to position [0, 0]
type input "4109"
click at [498, 300] on span "41090000 - Acreedores por prestaciones de servicios, facturas pendientes de rec…" at bounding box center [588, 305] width 449 height 12
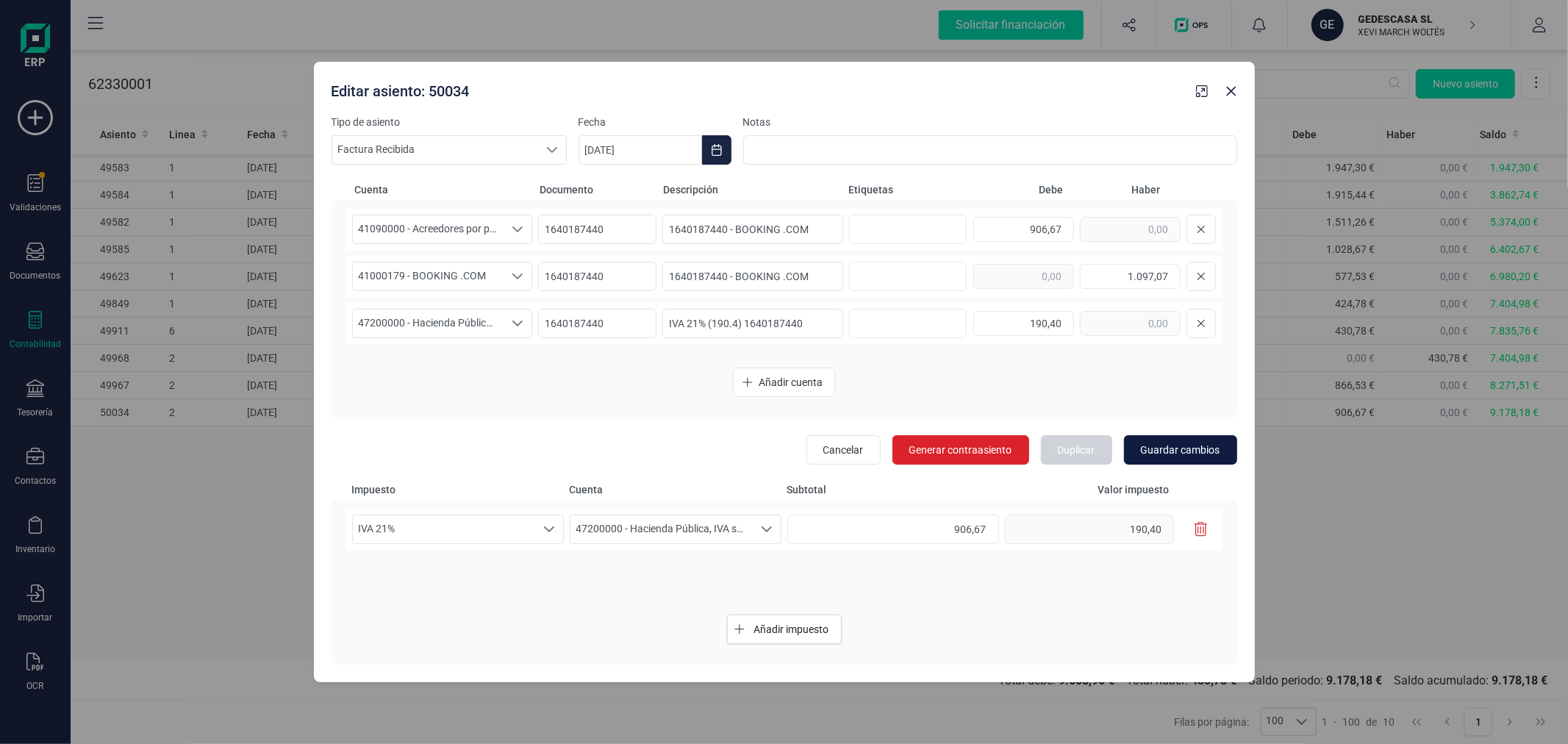
click at [1213, 452] on span "Guardar cambios" at bounding box center [1180, 449] width 80 height 14
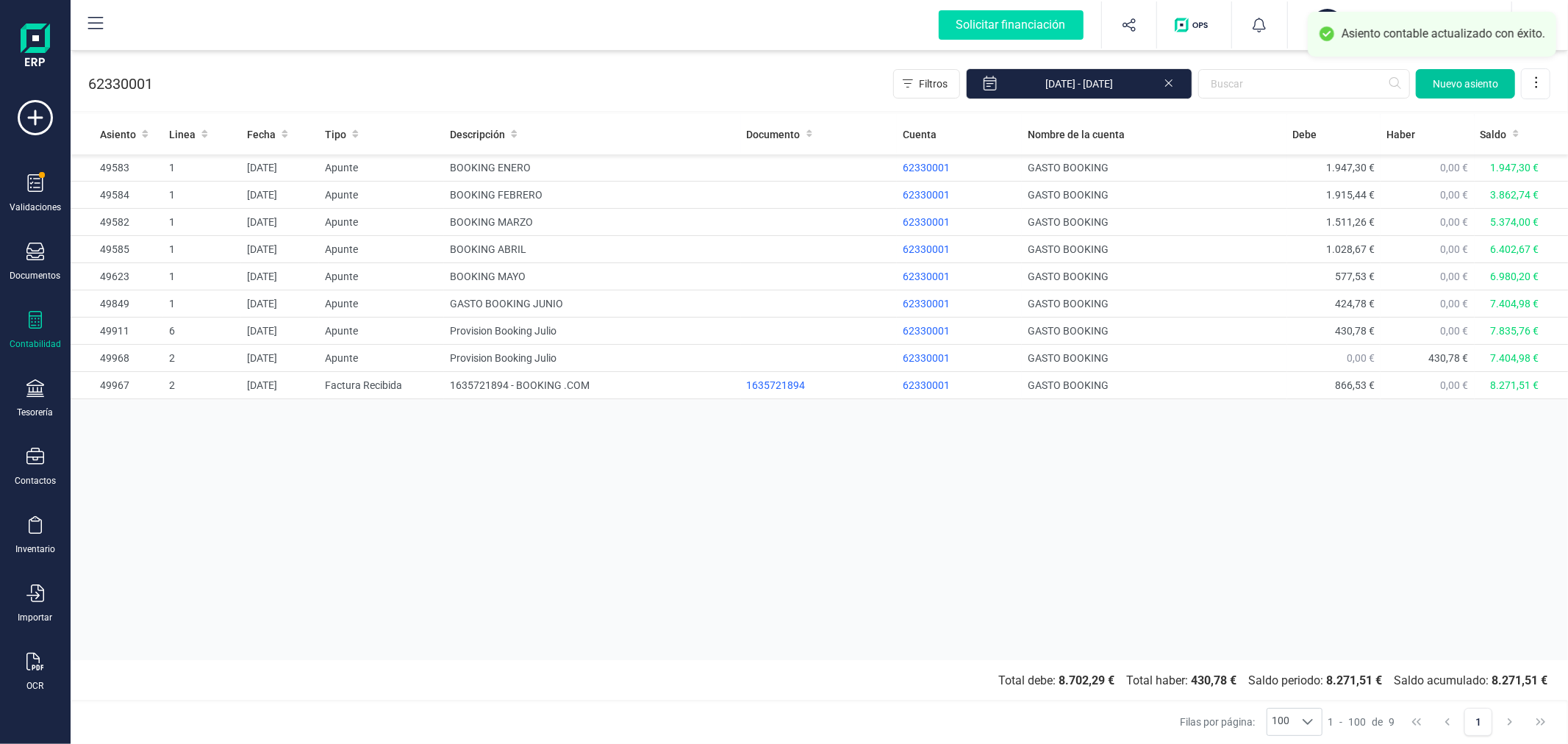
click at [1457, 78] on span "Nuevo asiento" at bounding box center [1465, 83] width 65 height 14
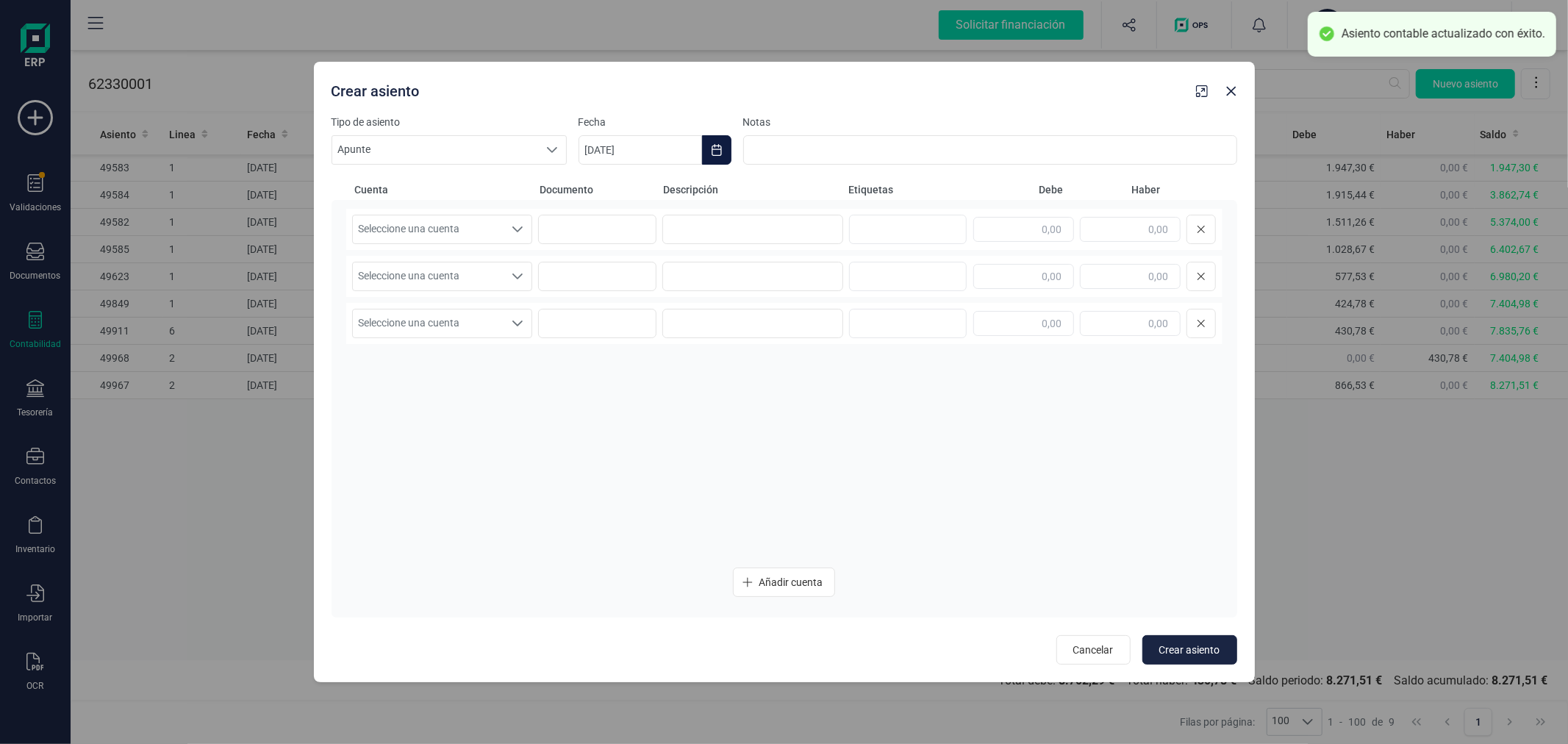
click at [718, 145] on icon "Choose Date" at bounding box center [717, 150] width 12 height 12
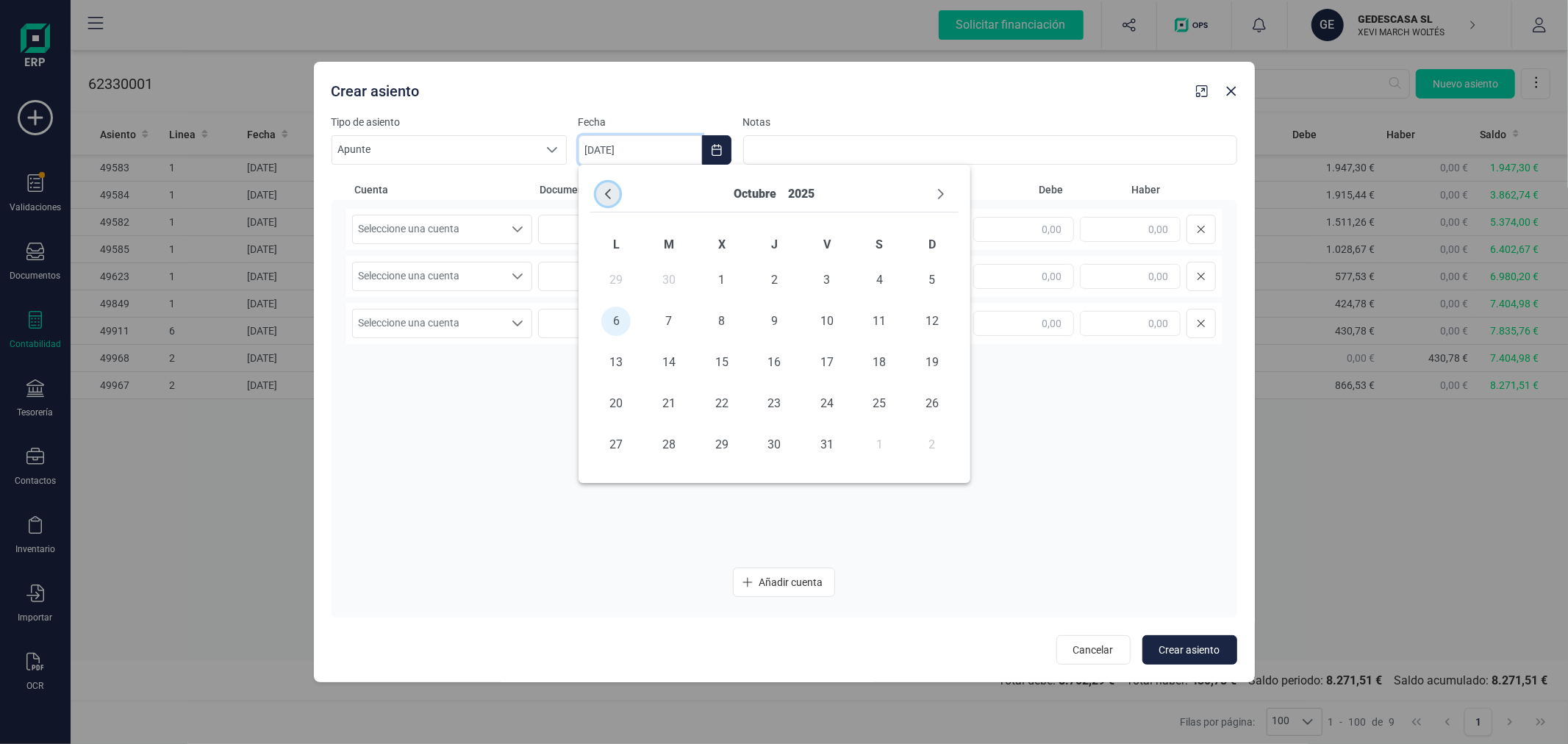
click at [612, 188] on icon "Previous Month" at bounding box center [608, 194] width 12 height 12
click at [657, 444] on span "30" at bounding box center [668, 444] width 30 height 30
type input "[DATE]"
click at [490, 225] on span "Seleccione una cuenta" at bounding box center [428, 229] width 151 height 28
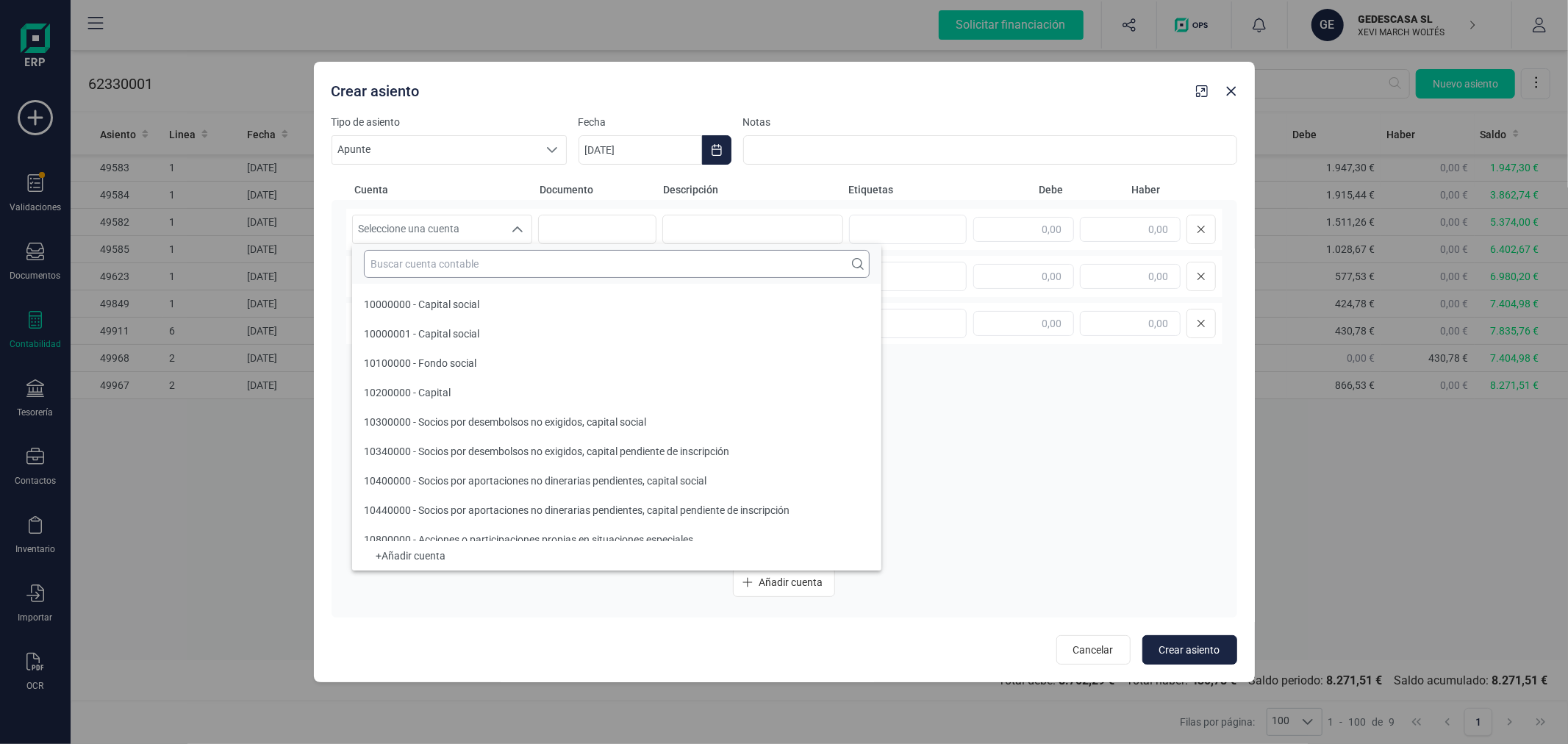
click at [484, 257] on input "text" at bounding box center [617, 263] width 506 height 28
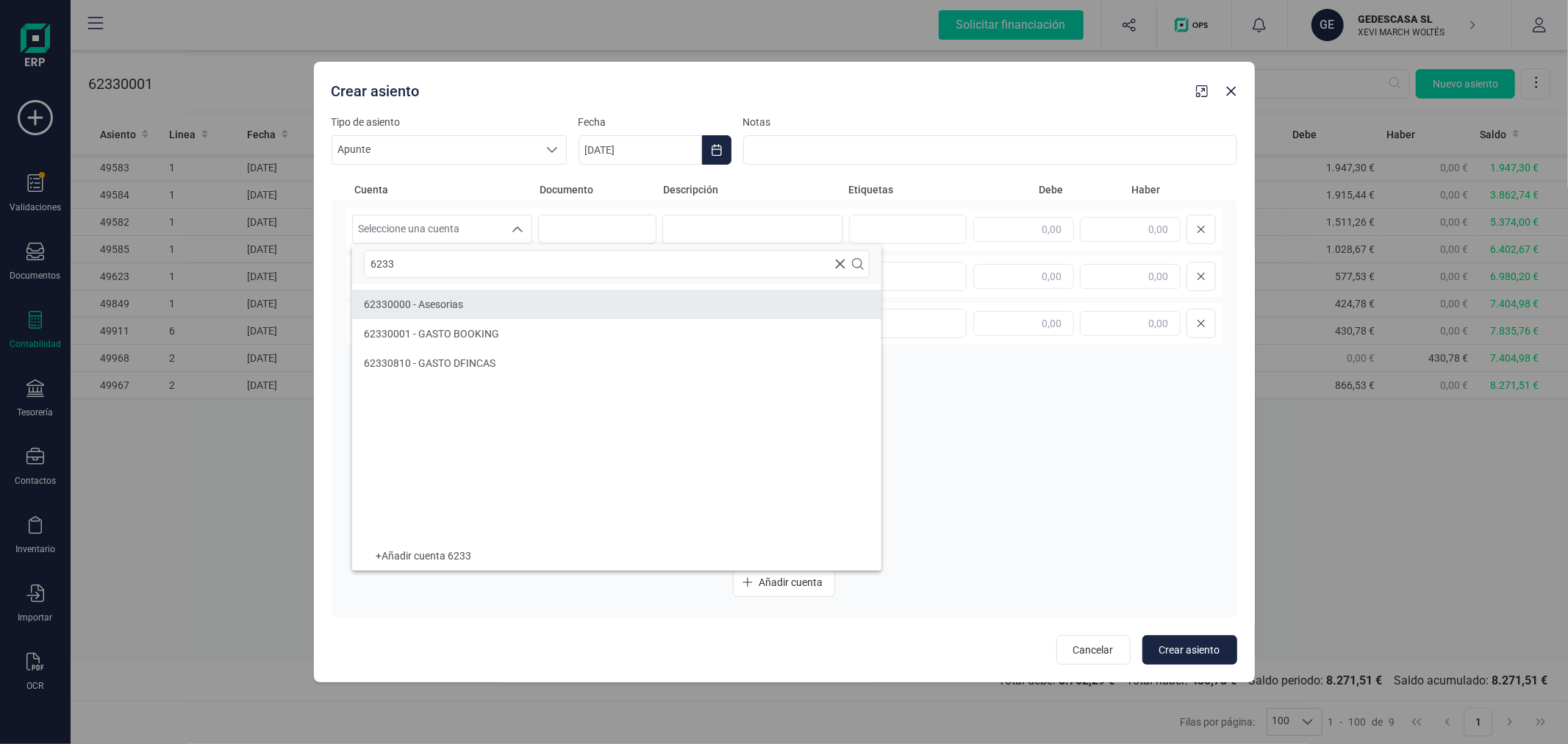
type input "6233"
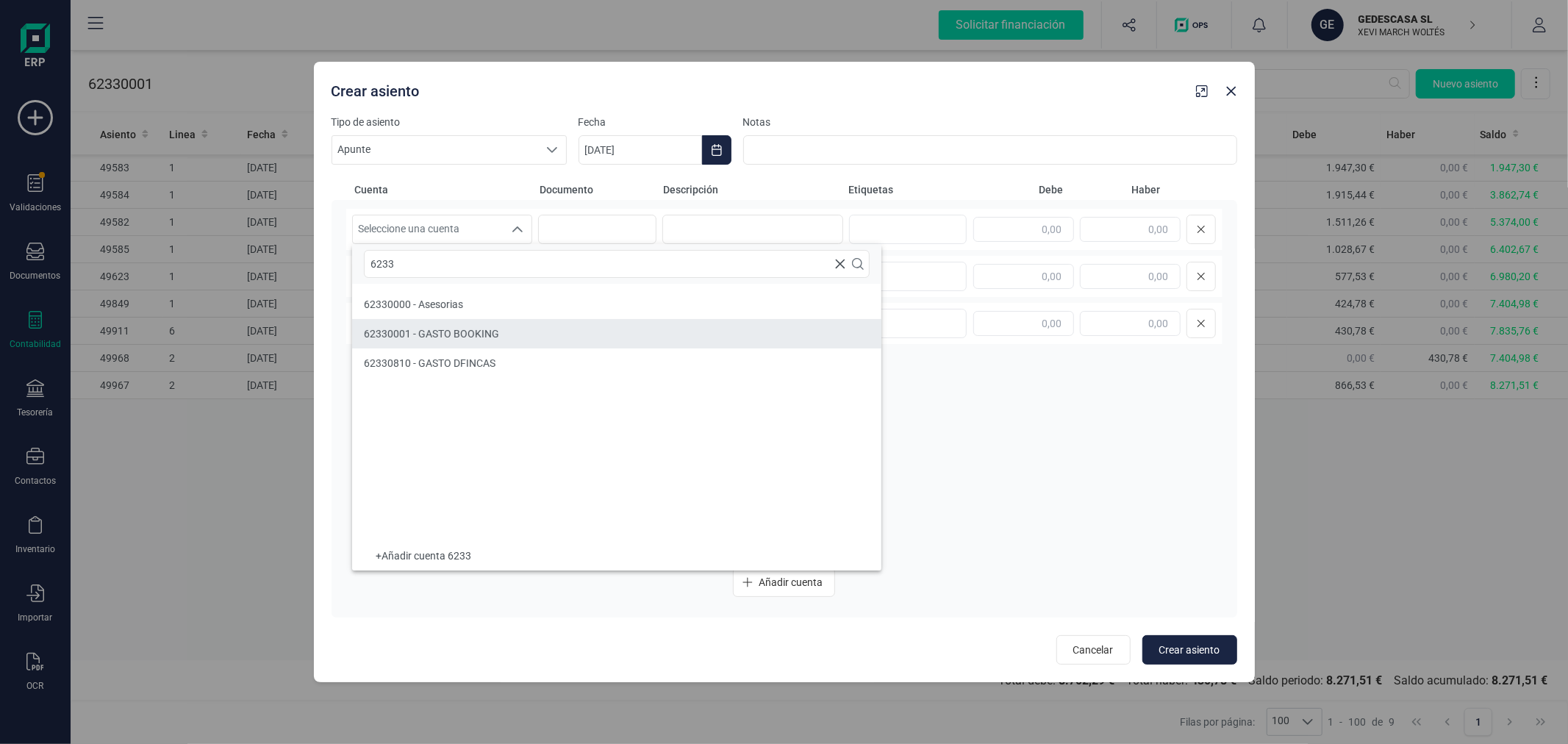
click at [501, 333] on li "62330001 - GASTO BOOKING" at bounding box center [616, 333] width 529 height 30
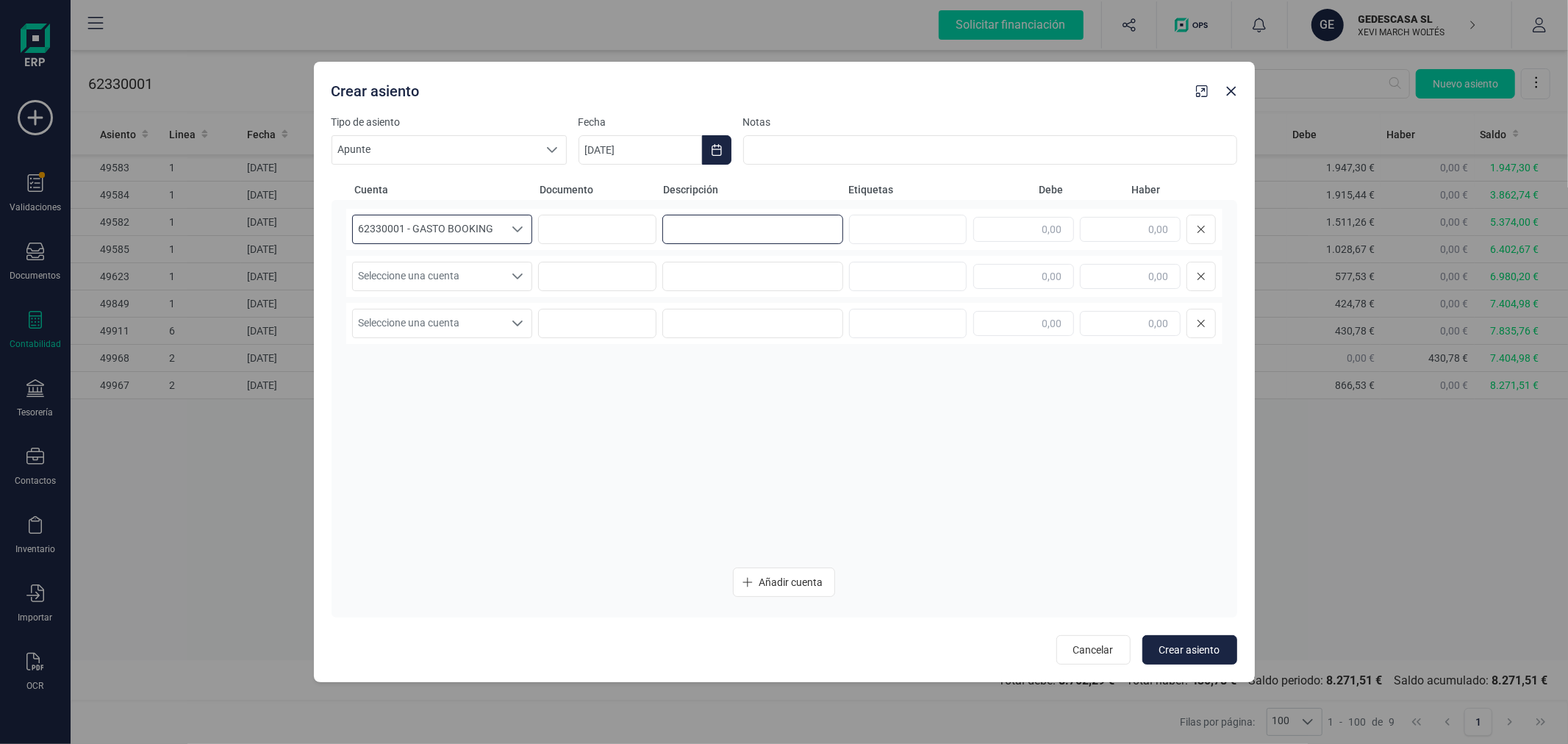
click at [718, 235] on input at bounding box center [753, 229] width 181 height 30
type input "PROVISION BOOKING"
type input "906,67"
click at [489, 271] on span "Seleccione una cuenta" at bounding box center [428, 276] width 151 height 28
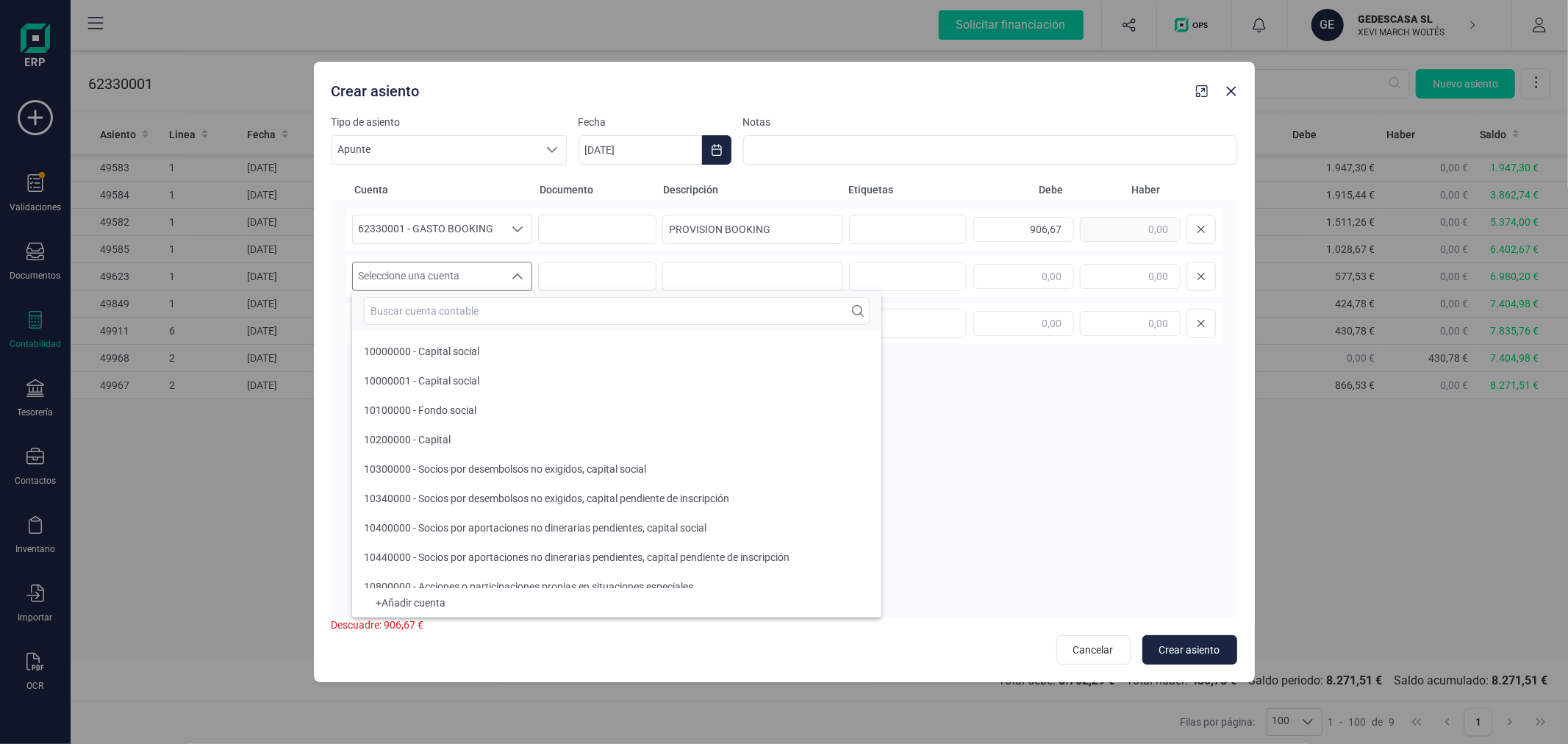
click at [500, 320] on input "text" at bounding box center [617, 311] width 506 height 28
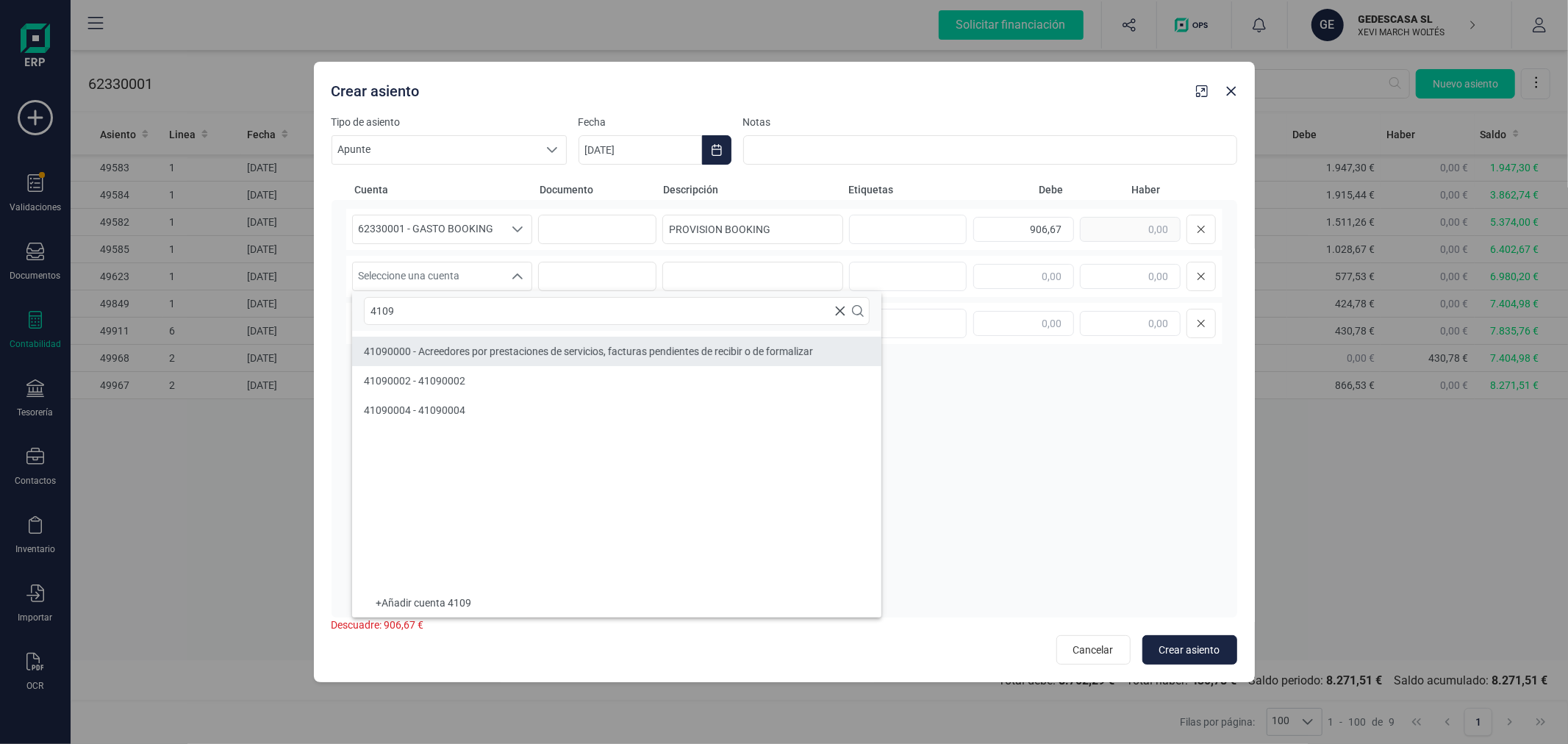
type input "4109"
click at [528, 361] on li "41090000 - Acreedores por prestaciones de servicios, facturas pendientes de rec…" at bounding box center [616, 351] width 529 height 30
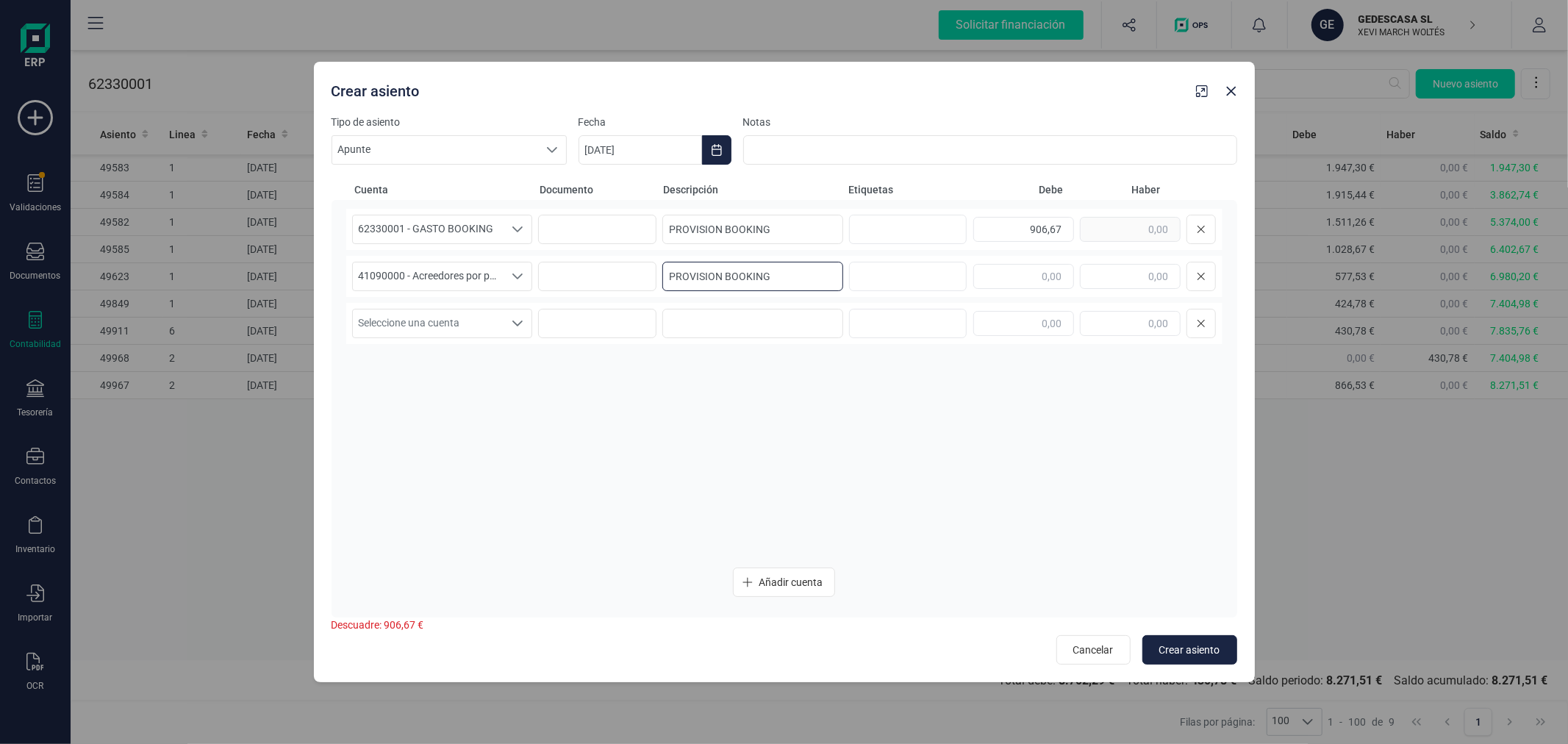
type input "PROVISION BOOKING"
type input "906,67"
click at [1164, 646] on span "Crear asiento" at bounding box center [1190, 649] width 61 height 14
type input "[DATE]"
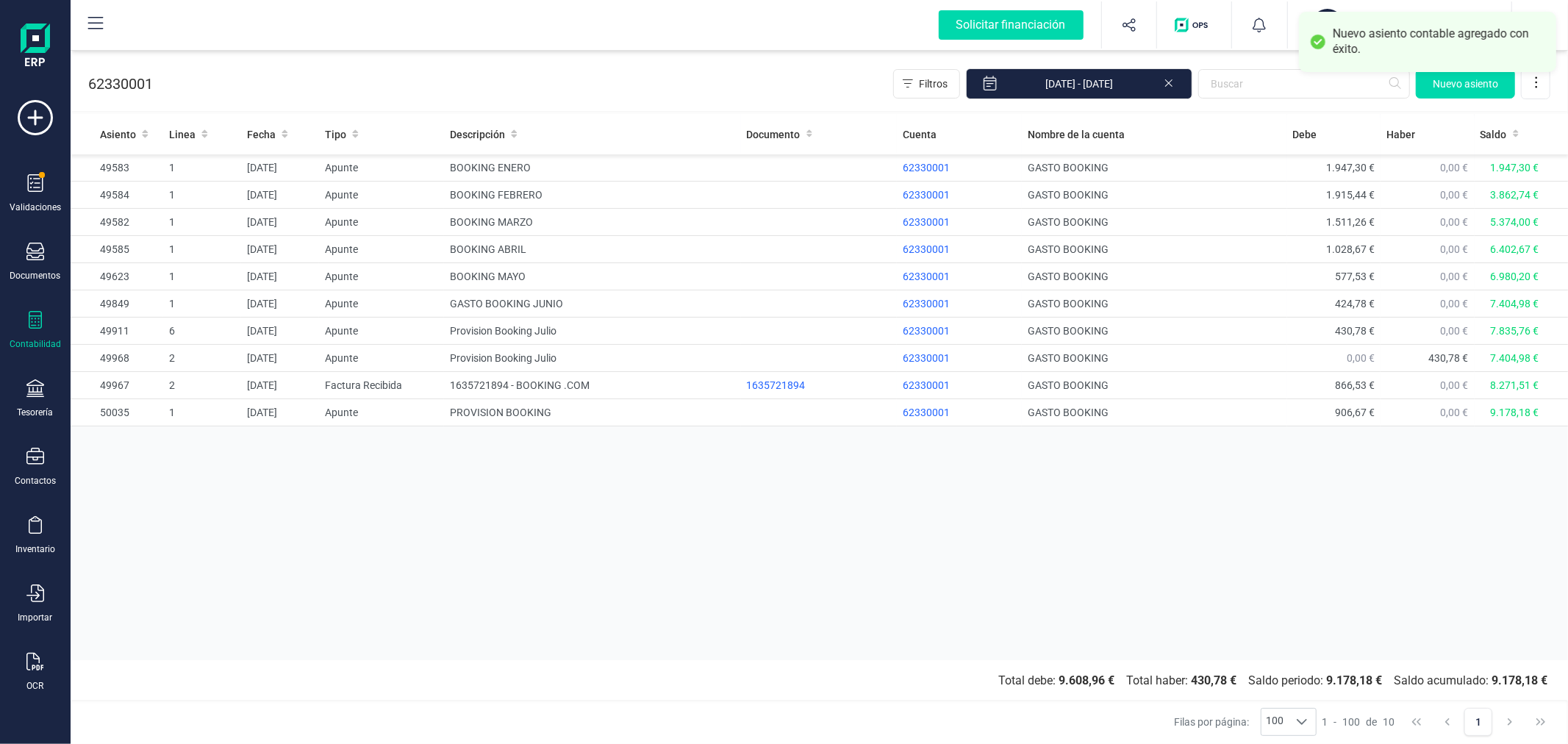
click at [402, 566] on div "Asiento Linea Fecha Tipo Descripción Documento Cuenta Nombre de la cuenta [PERS…" at bounding box center [818, 387] width 1497 height 546
click at [519, 510] on div "Asiento Linea Fecha Tipo Descripción Documento Cuenta Nombre de la cuenta [PERS…" at bounding box center [818, 387] width 1497 height 546
